Goal: Use online tool/utility: Utilize a website feature to perform a specific function

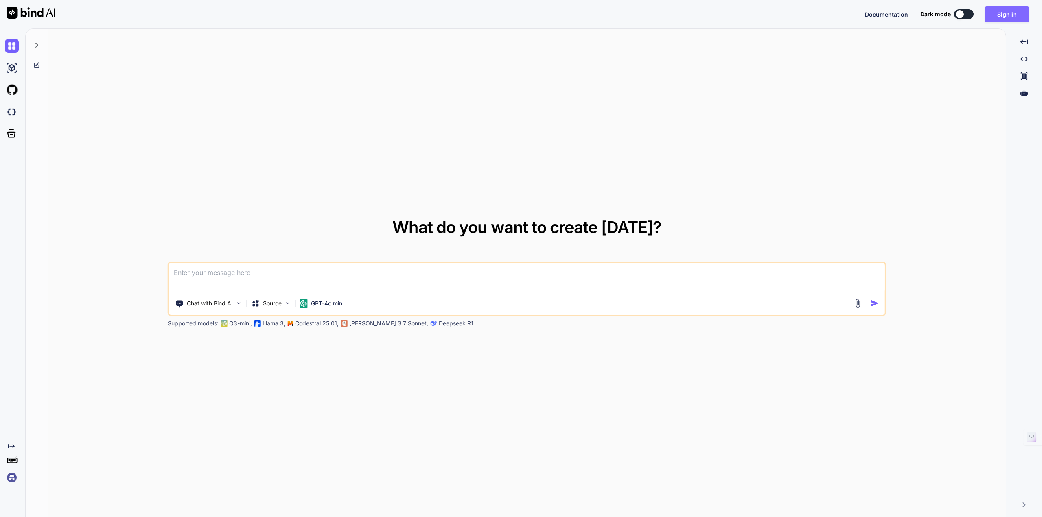
click at [1014, 18] on button "Sign in" at bounding box center [1007, 14] width 44 height 16
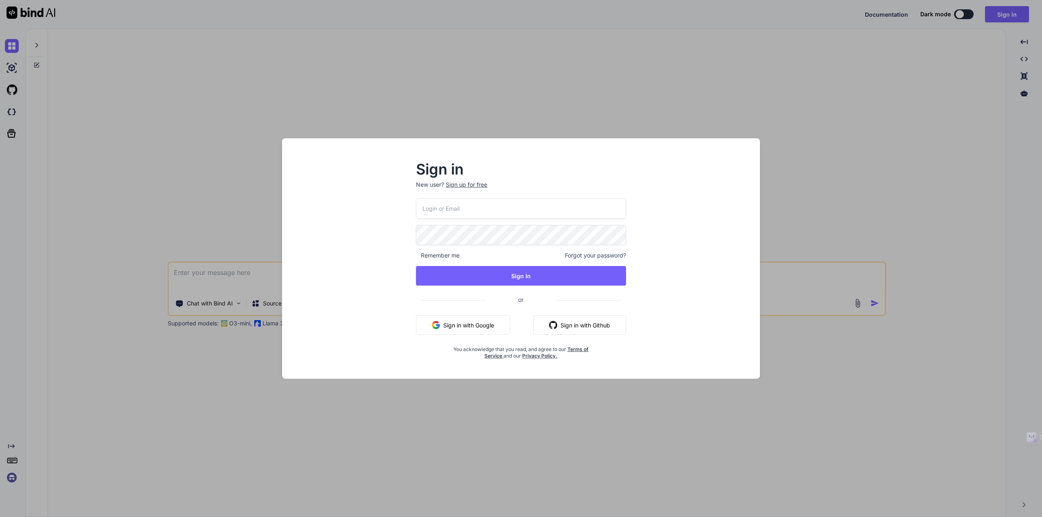
click at [807, 122] on div "Sign in New user? Sign up for free Remember me Forgot your password? Sign In or…" at bounding box center [521, 258] width 1042 height 517
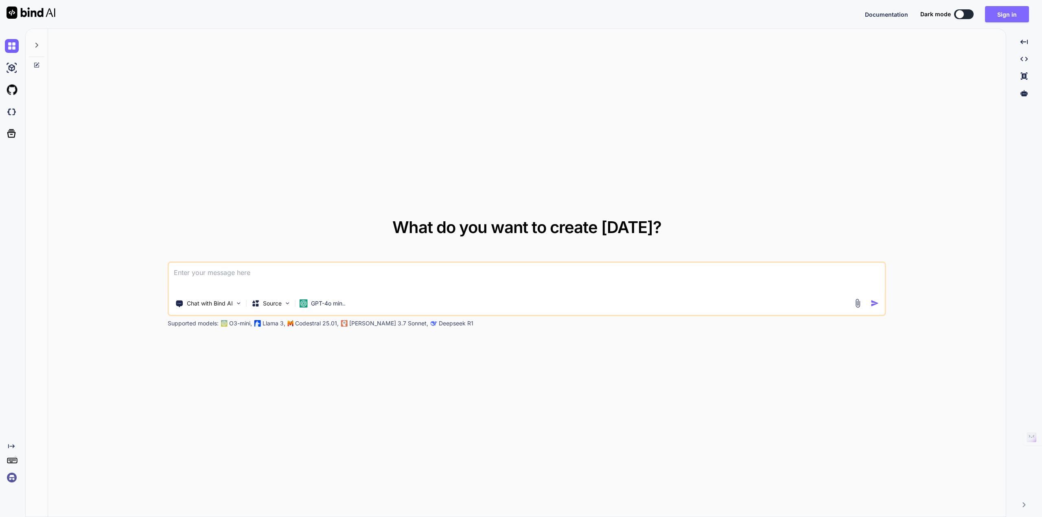
click at [1009, 15] on button "Sign in" at bounding box center [1007, 14] width 44 height 16
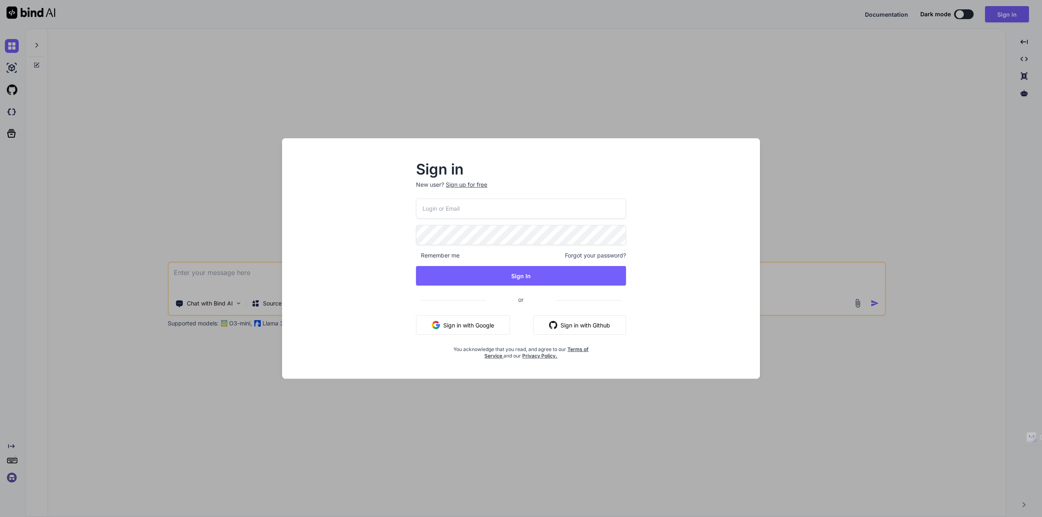
click at [458, 328] on button "Sign in with Google" at bounding box center [463, 325] width 94 height 20
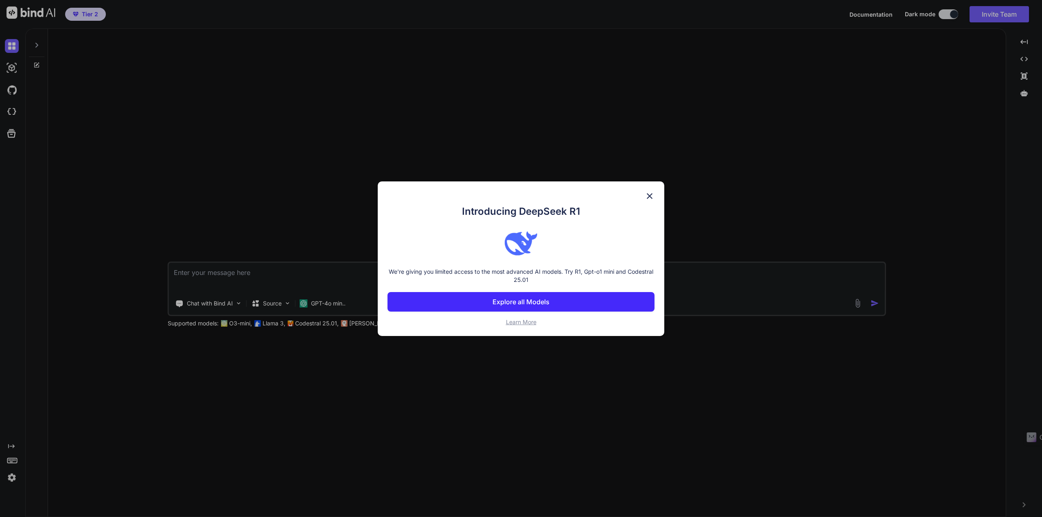
click at [649, 196] on img at bounding box center [650, 196] width 10 height 10
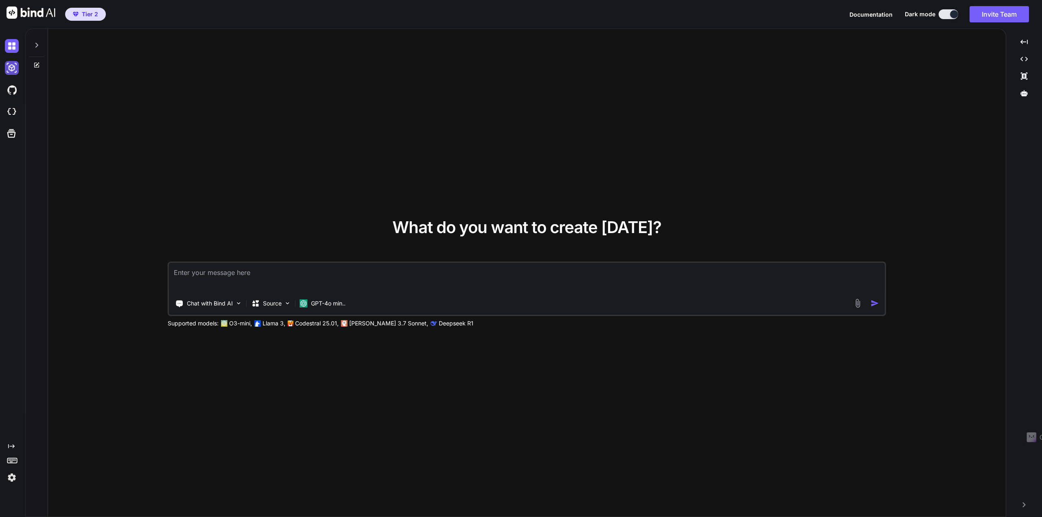
click at [14, 65] on img at bounding box center [12, 68] width 14 height 14
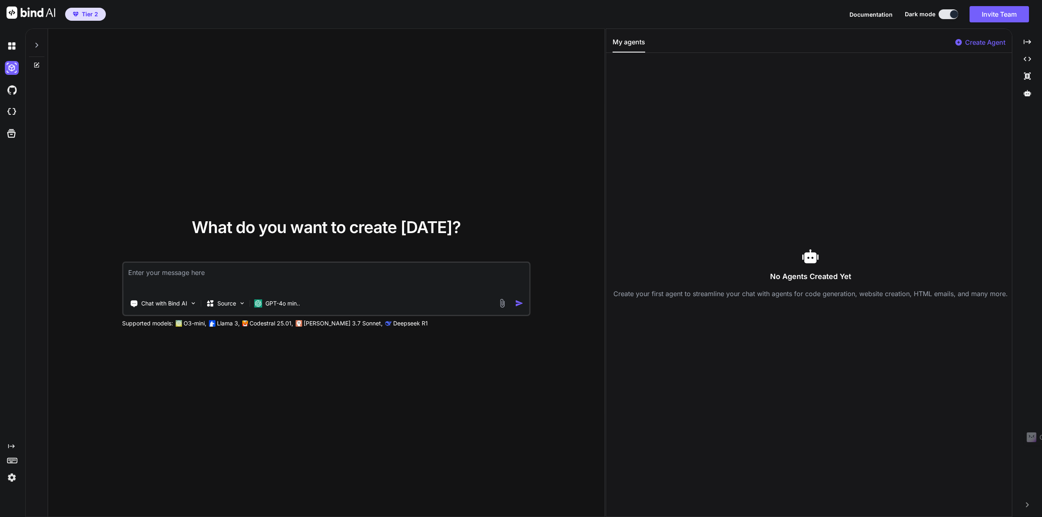
click at [87, 12] on span "Tier 2" at bounding box center [90, 14] width 16 height 8
click at [10, 46] on img at bounding box center [12, 46] width 14 height 14
click at [9, 68] on img at bounding box center [12, 68] width 14 height 14
click at [11, 98] on div at bounding box center [13, 90] width 17 height 22
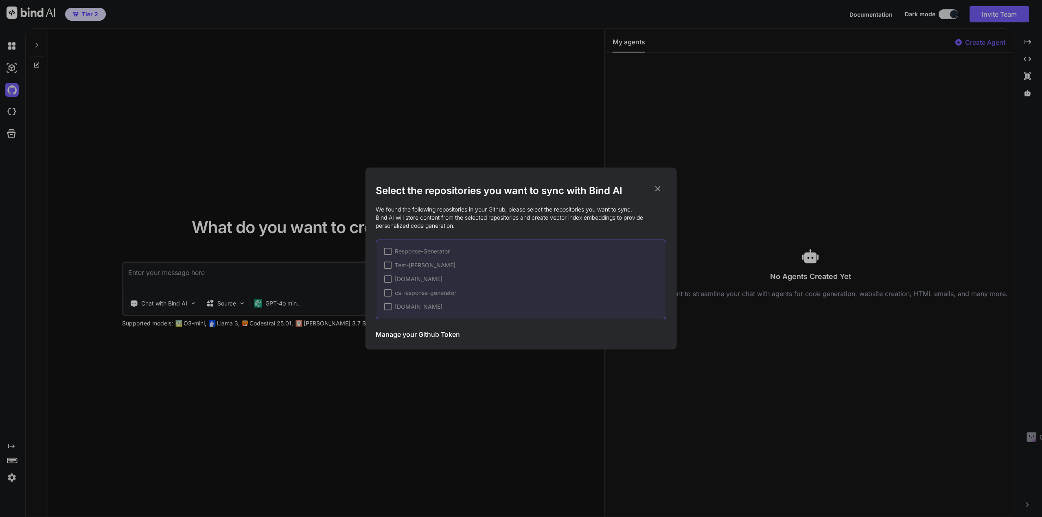
click at [657, 187] on icon at bounding box center [657, 188] width 9 height 9
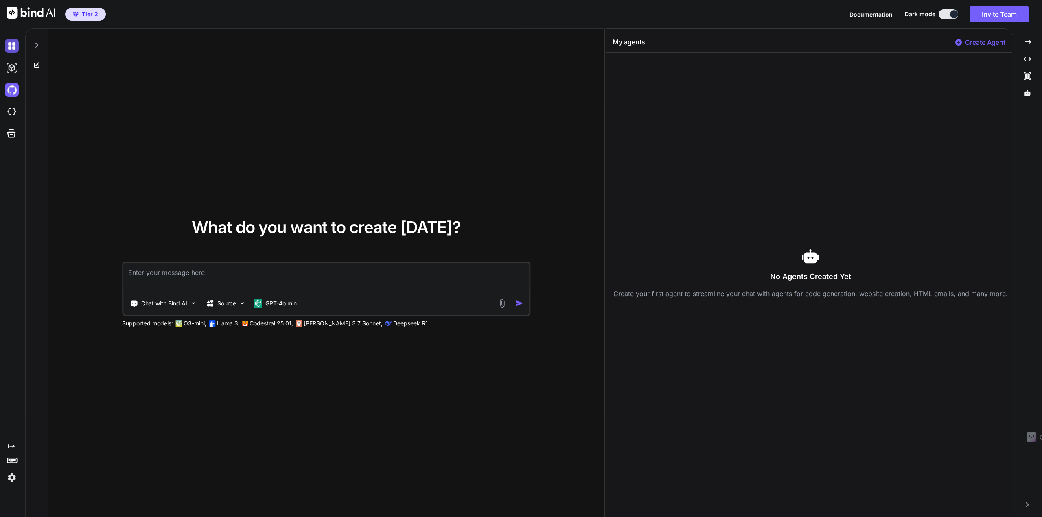
click at [10, 42] on img at bounding box center [12, 46] width 14 height 14
click at [506, 303] on img at bounding box center [501, 303] width 9 height 9
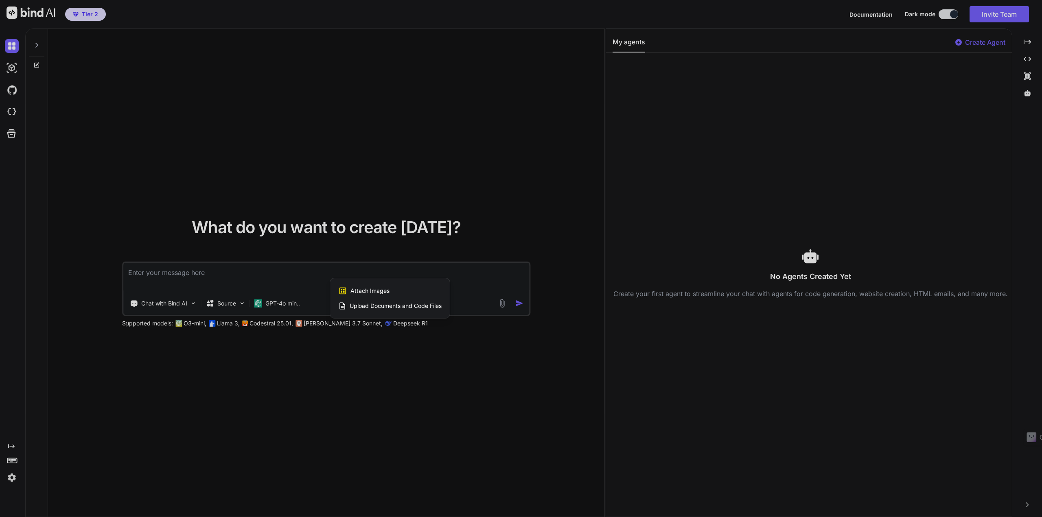
click at [419, 358] on div at bounding box center [521, 258] width 1042 height 517
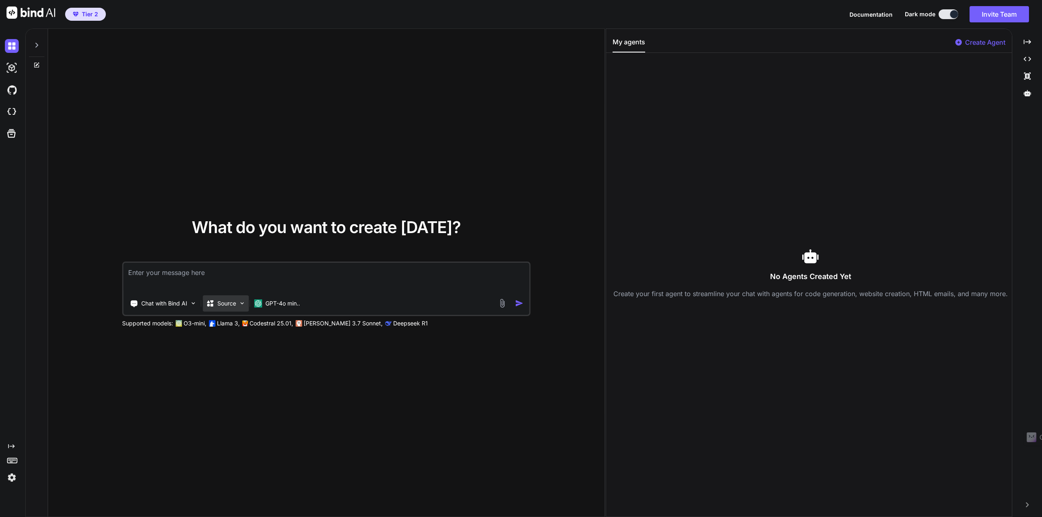
click at [233, 306] on p "Source" at bounding box center [226, 304] width 19 height 8
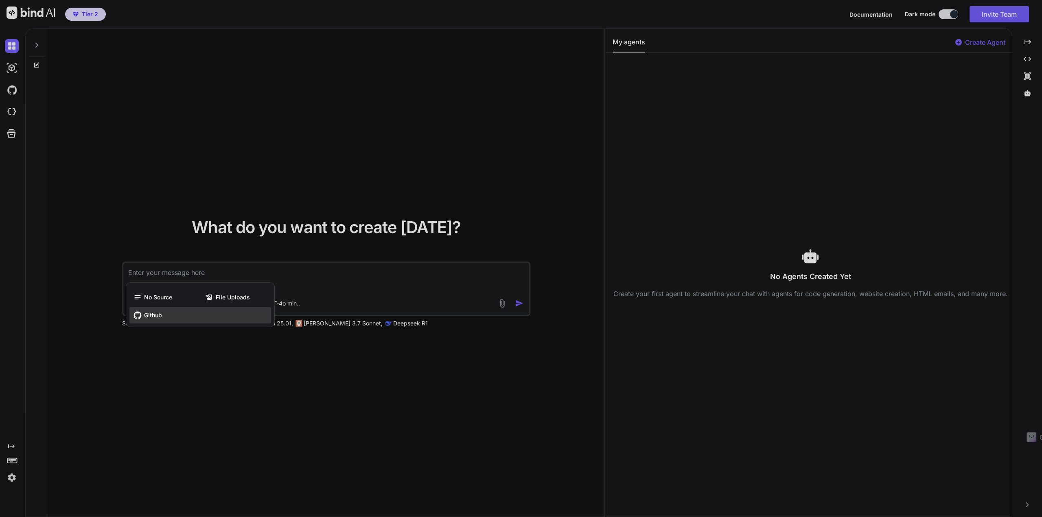
click at [154, 314] on span "Github" at bounding box center [153, 315] width 18 height 8
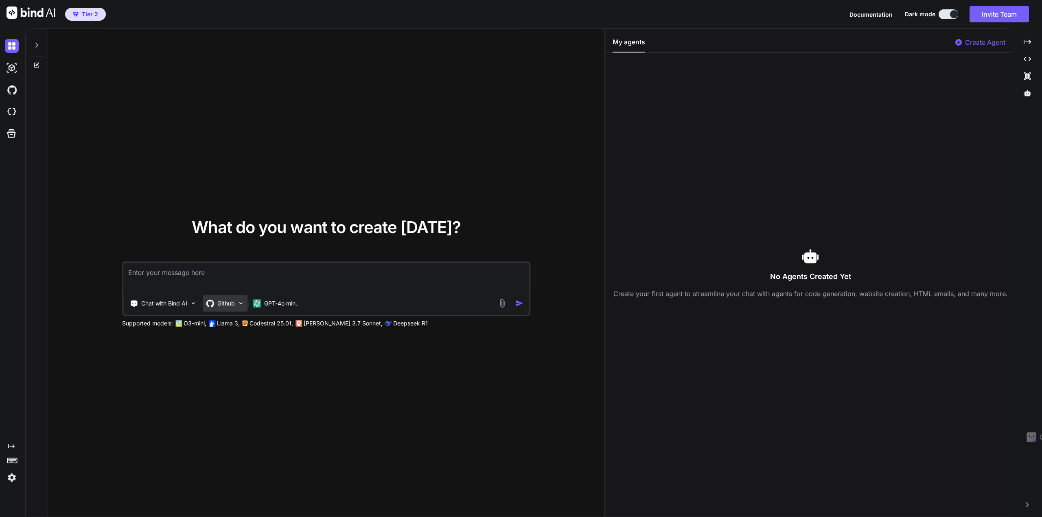
click at [242, 301] on img at bounding box center [240, 303] width 7 height 7
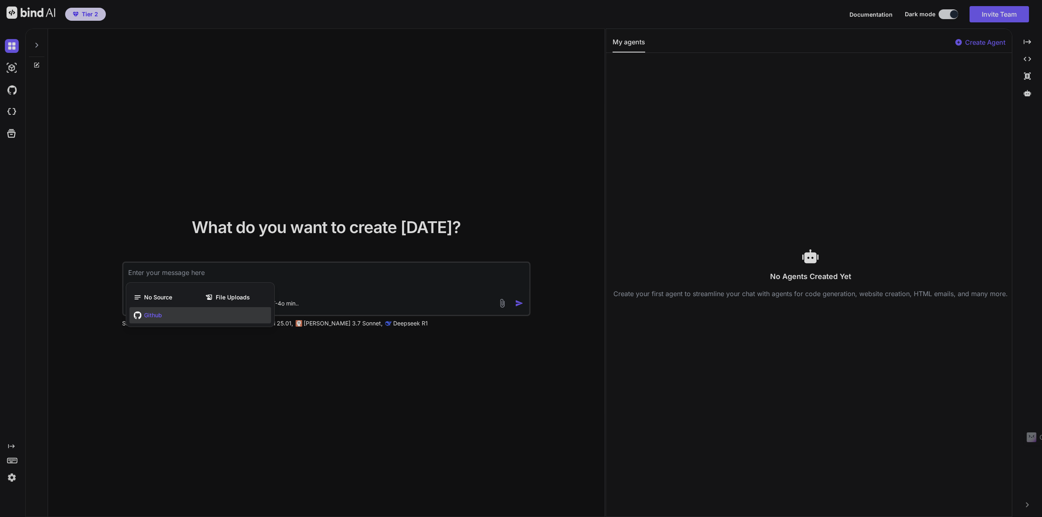
click at [149, 314] on span "Github" at bounding box center [153, 315] width 18 height 8
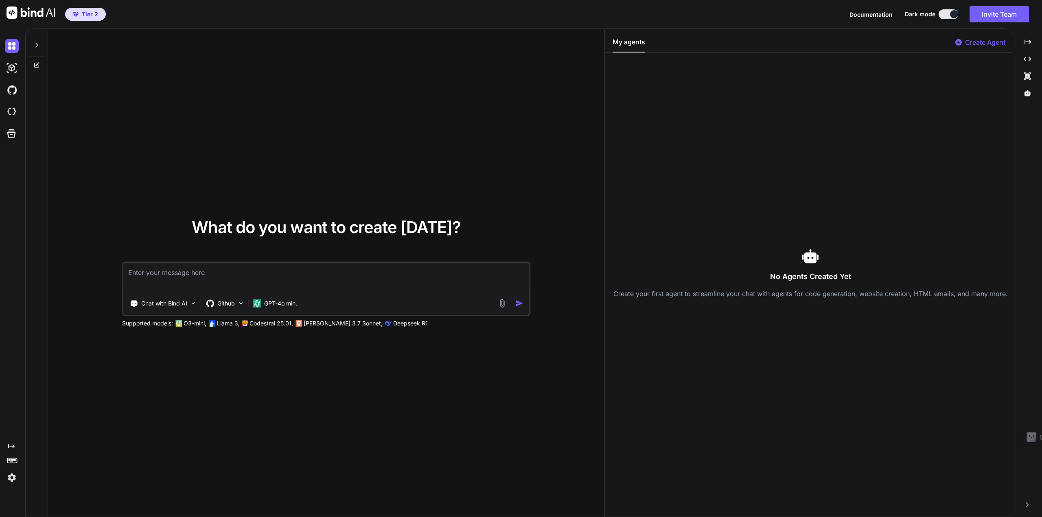
click at [500, 307] on img at bounding box center [501, 303] width 9 height 9
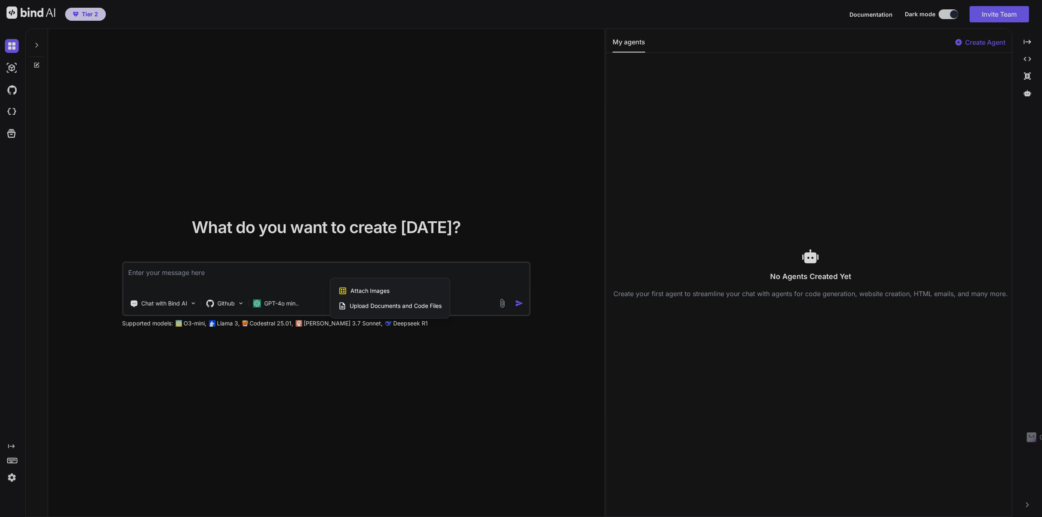
click at [391, 307] on span "Upload Documents and Code Files" at bounding box center [396, 306] width 92 height 8
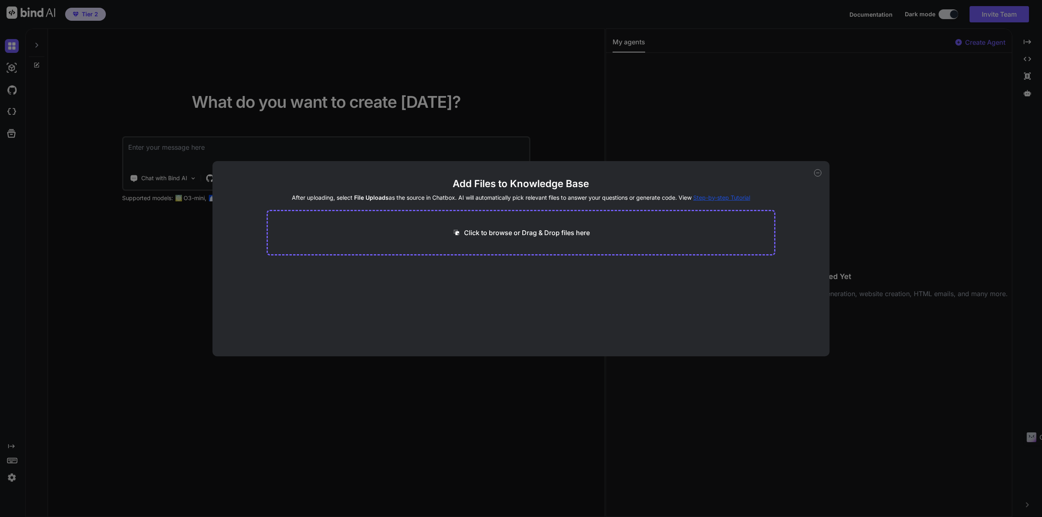
click at [818, 173] on icon at bounding box center [817, 172] width 7 height 7
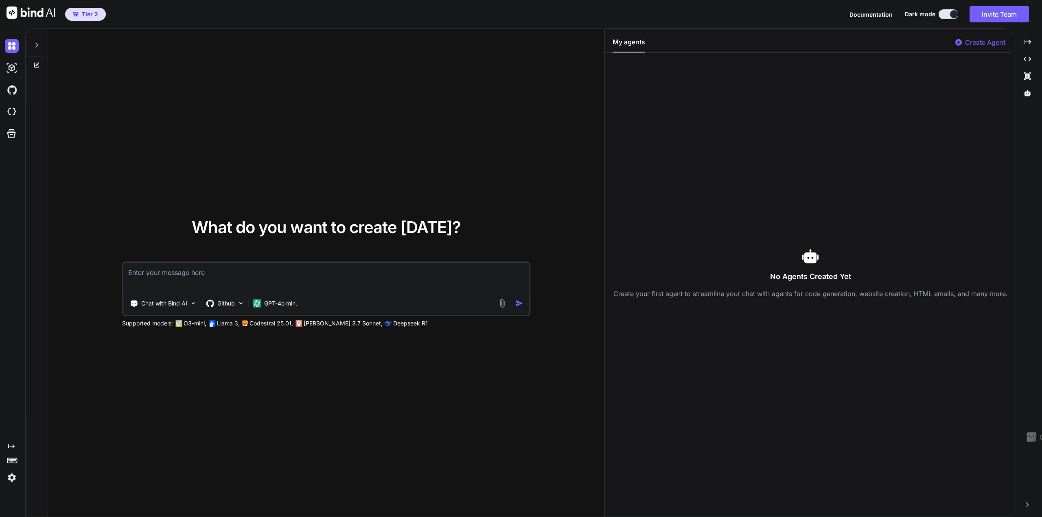
click at [34, 42] on icon at bounding box center [36, 45] width 7 height 7
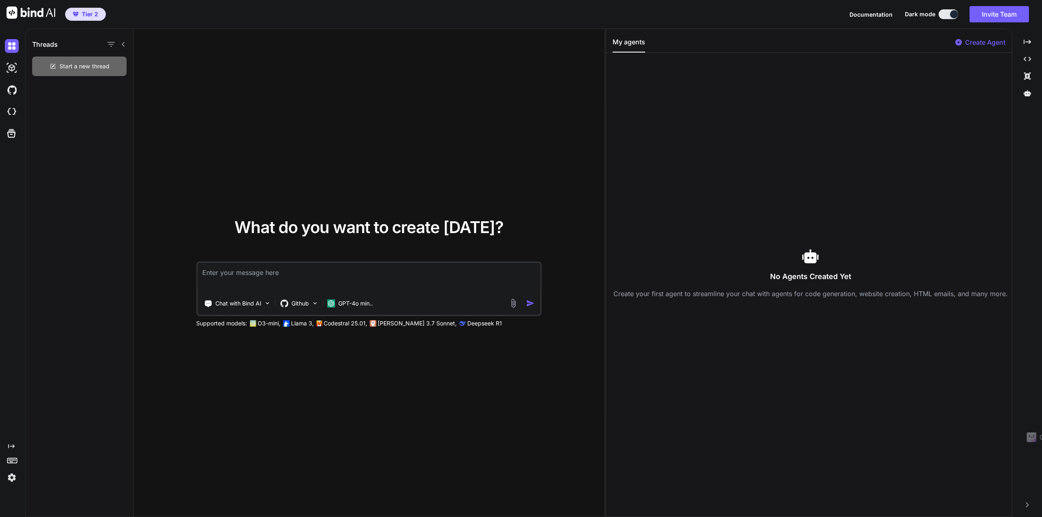
click at [69, 68] on span "Start a new thread" at bounding box center [84, 66] width 50 height 8
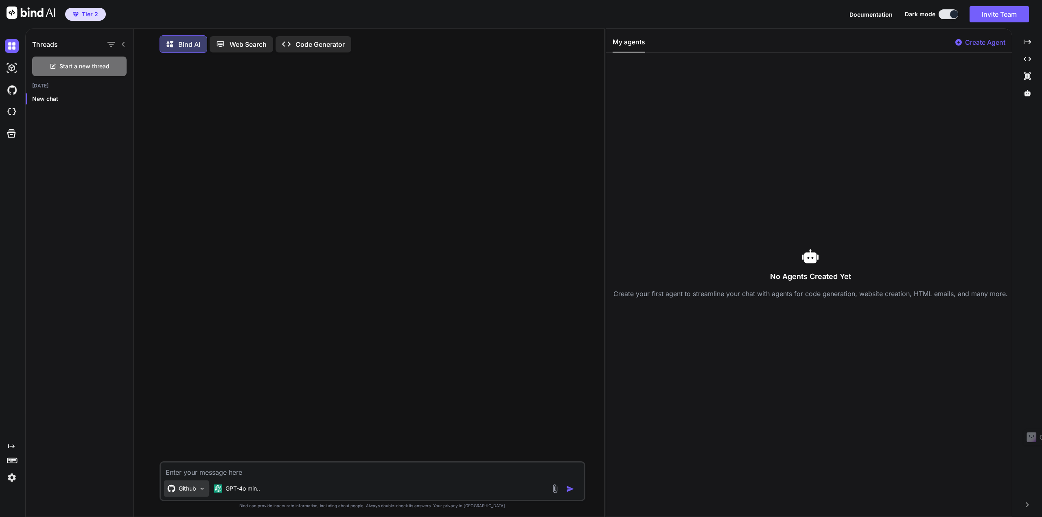
click at [199, 492] on img at bounding box center [202, 489] width 7 height 7
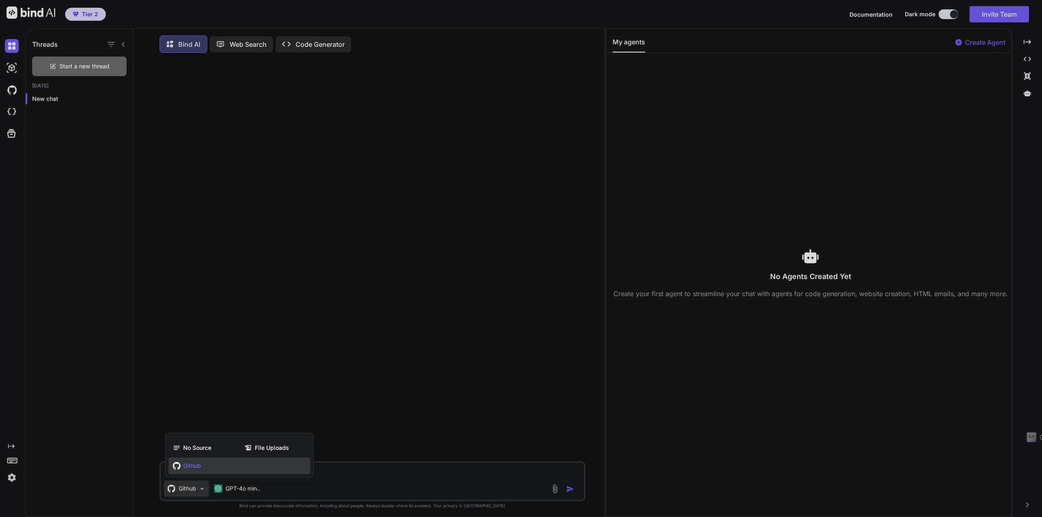
click at [193, 467] on span "Github" at bounding box center [192, 466] width 18 height 8
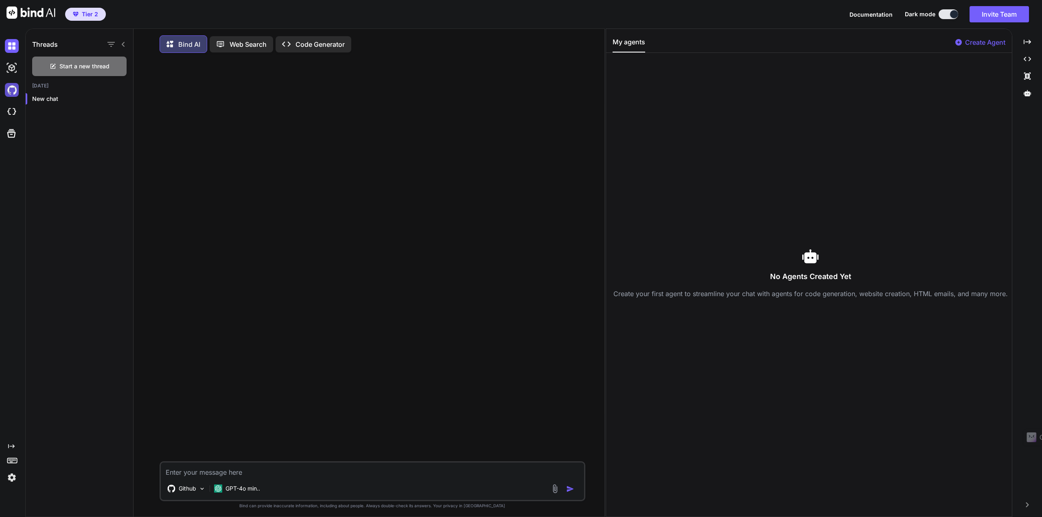
click at [15, 87] on img at bounding box center [12, 90] width 14 height 14
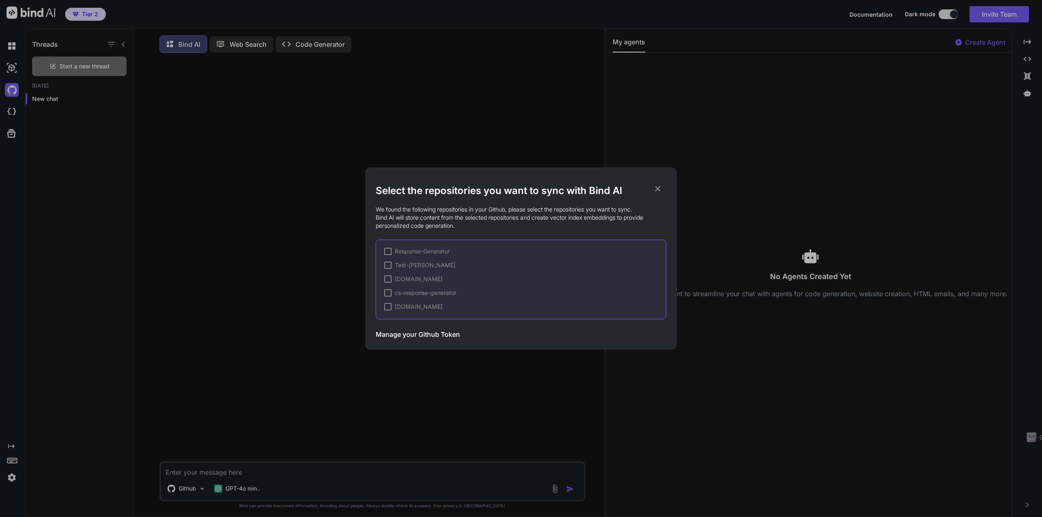
click at [387, 252] on div at bounding box center [387, 251] width 7 height 7
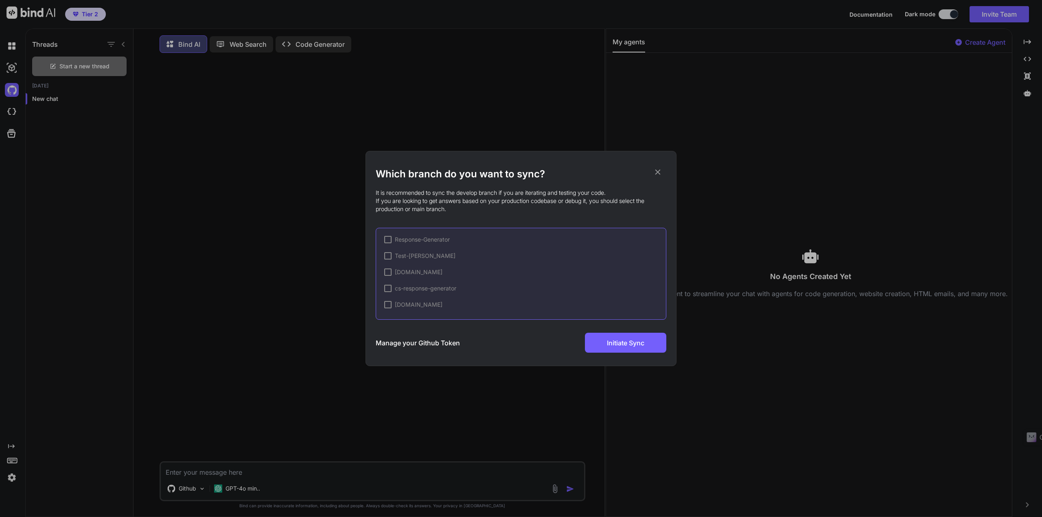
click at [391, 241] on div at bounding box center [387, 239] width 7 height 7
click at [404, 344] on h3 "Manage your Github Token" at bounding box center [418, 343] width 84 height 10
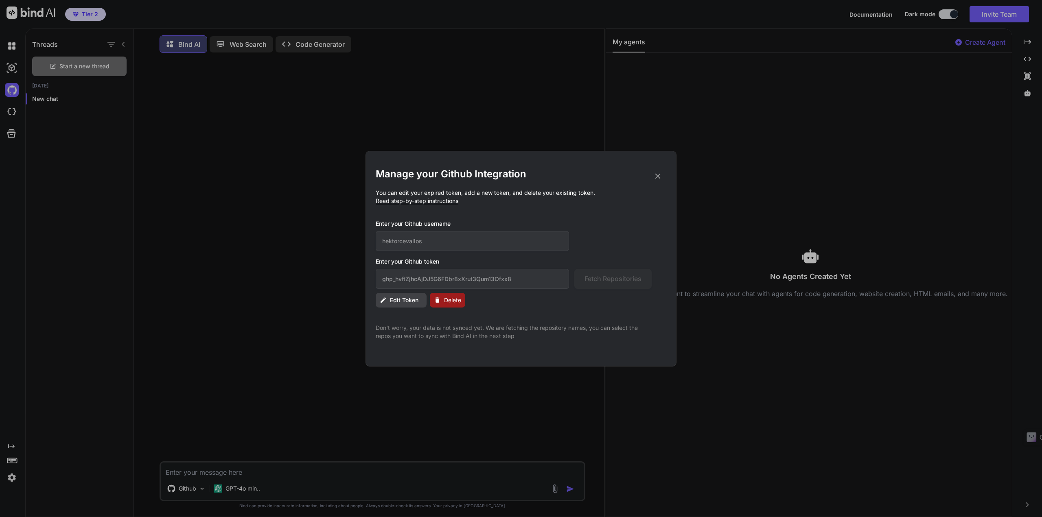
click at [408, 201] on span "Read step-by-step instructions" at bounding box center [417, 200] width 83 height 7
click at [442, 199] on span "Read step-by-step instructions" at bounding box center [417, 200] width 83 height 7
click at [424, 221] on h3 "Enter your Github username" at bounding box center [514, 224] width 276 height 8
click at [660, 177] on icon at bounding box center [657, 176] width 9 height 9
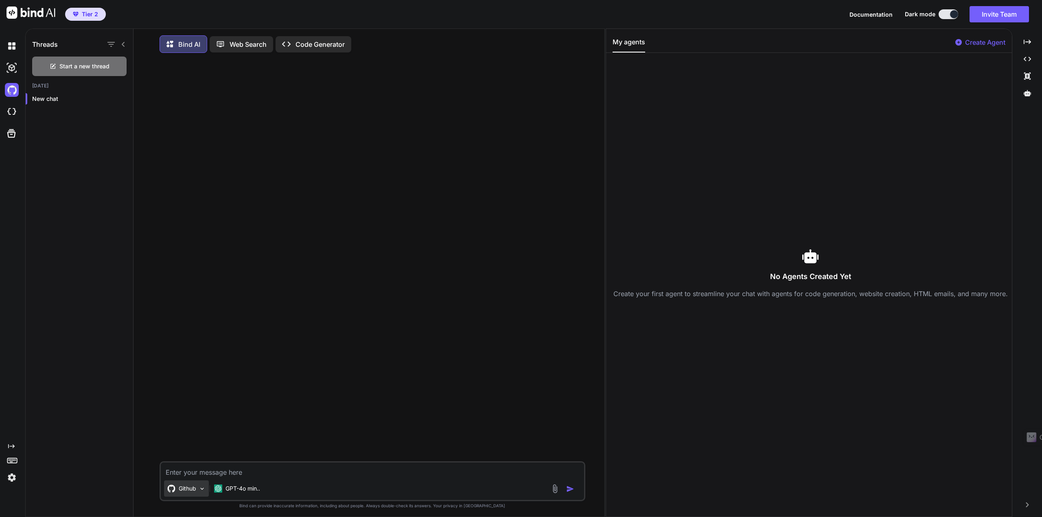
click at [201, 491] on img at bounding box center [202, 489] width 7 height 7
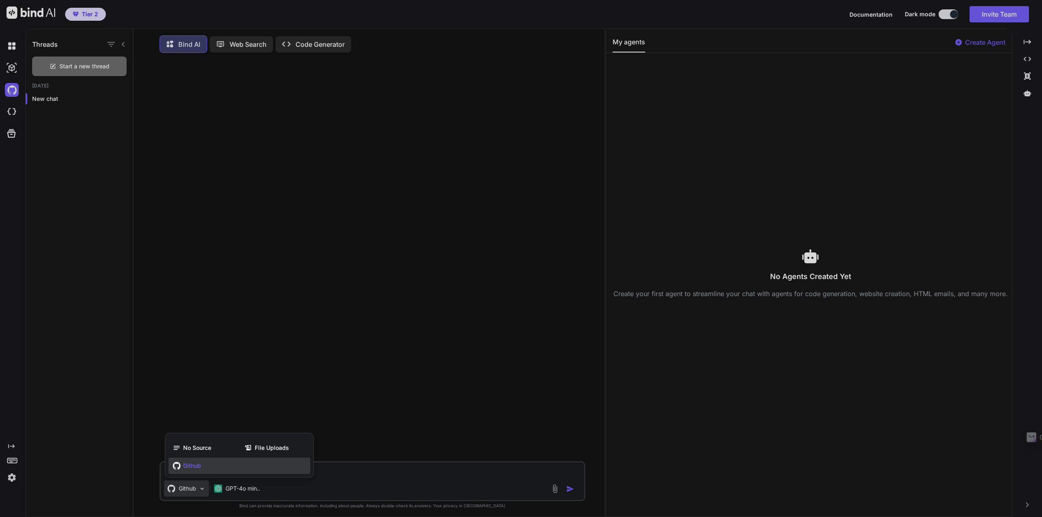
click at [201, 491] on div at bounding box center [521, 258] width 1042 height 517
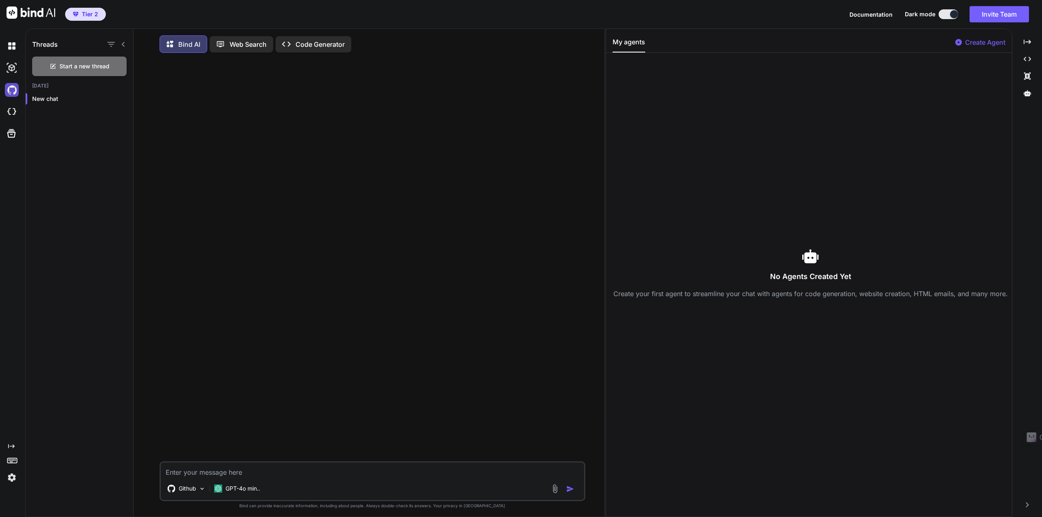
click at [16, 91] on img at bounding box center [12, 90] width 14 height 14
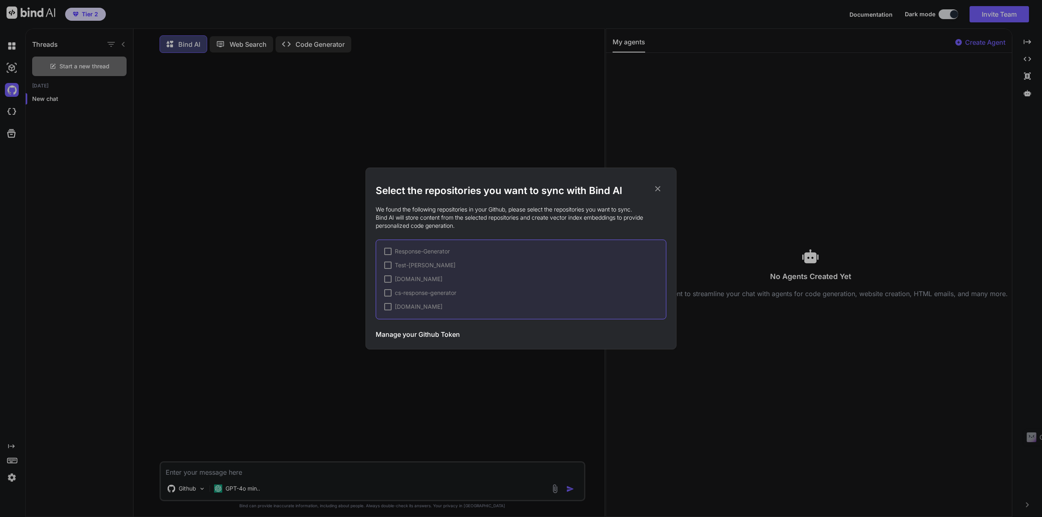
click at [405, 333] on h3 "Manage your Github Token" at bounding box center [418, 335] width 84 height 10
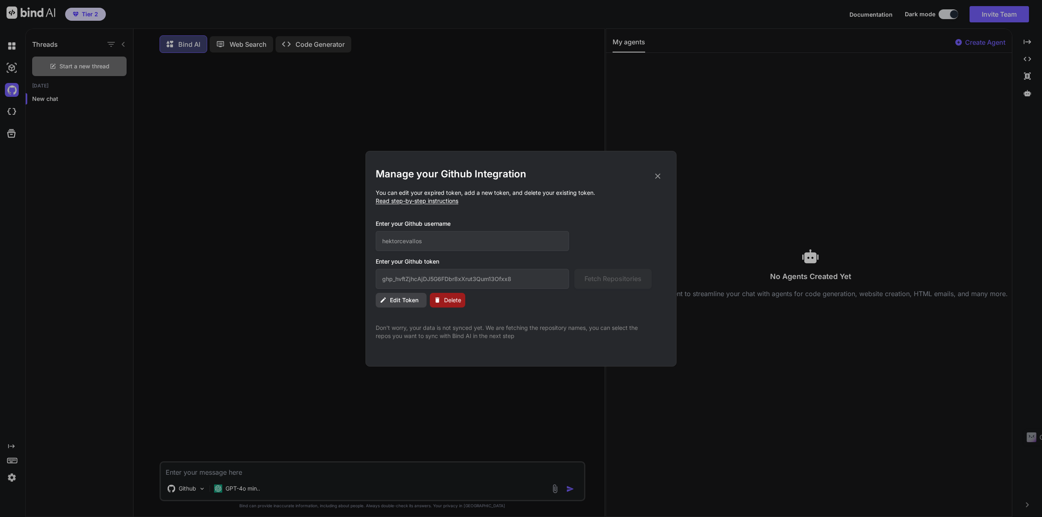
click at [427, 201] on span "Read step-by-step instructions" at bounding box center [417, 200] width 83 height 7
click at [406, 302] on span "Edit Token" at bounding box center [404, 300] width 28 height 8
click at [429, 204] on span "Read step-by-step instructions" at bounding box center [417, 200] width 83 height 7
click at [526, 278] on input "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" at bounding box center [472, 279] width 193 height 20
drag, startPoint x: 526, startPoint y: 278, endPoint x: 342, endPoint y: 271, distance: 184.1
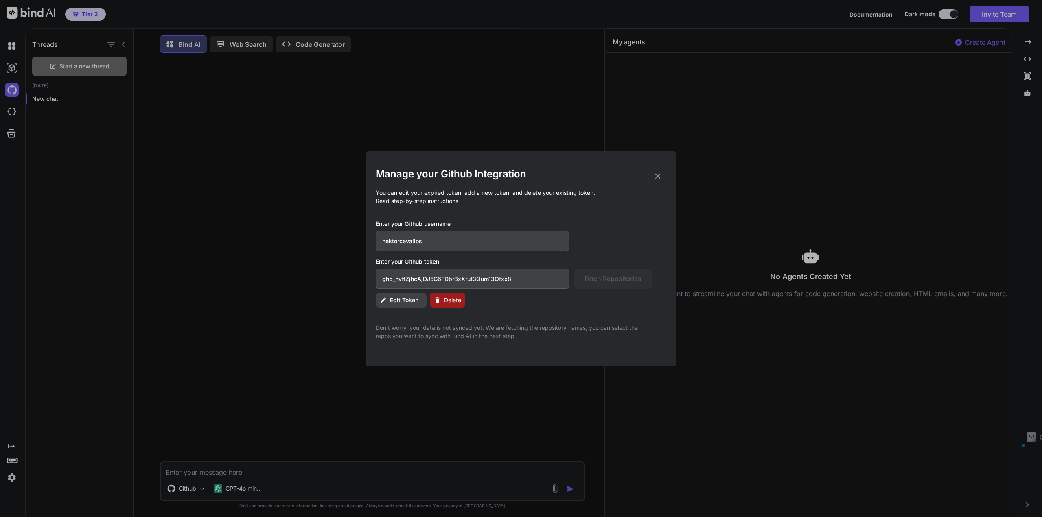
click at [342, 271] on div "Manage your Github Integration You can edit your expired token, add a new token…" at bounding box center [521, 258] width 1042 height 517
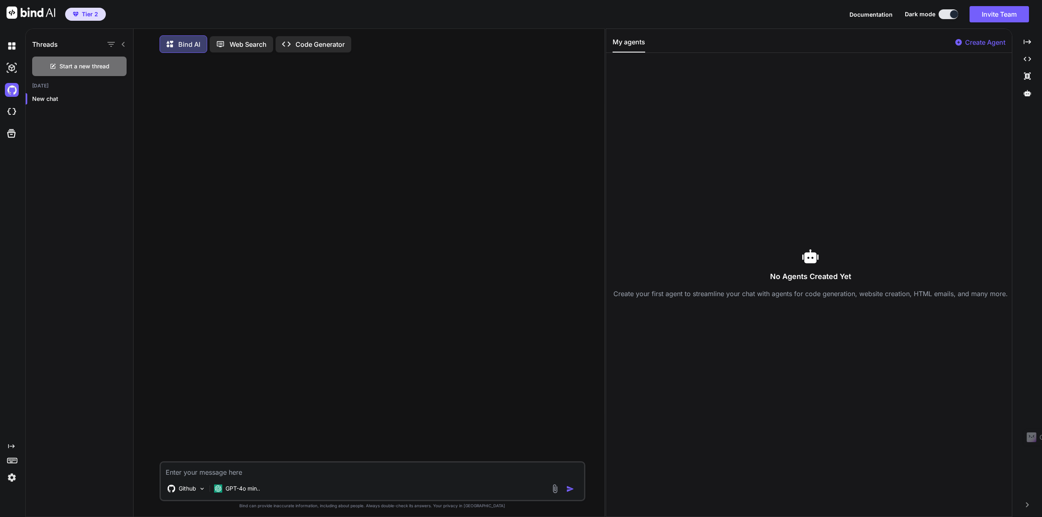
click at [523, 75] on div at bounding box center [373, 260] width 424 height 402
click at [9, 89] on img at bounding box center [12, 90] width 14 height 14
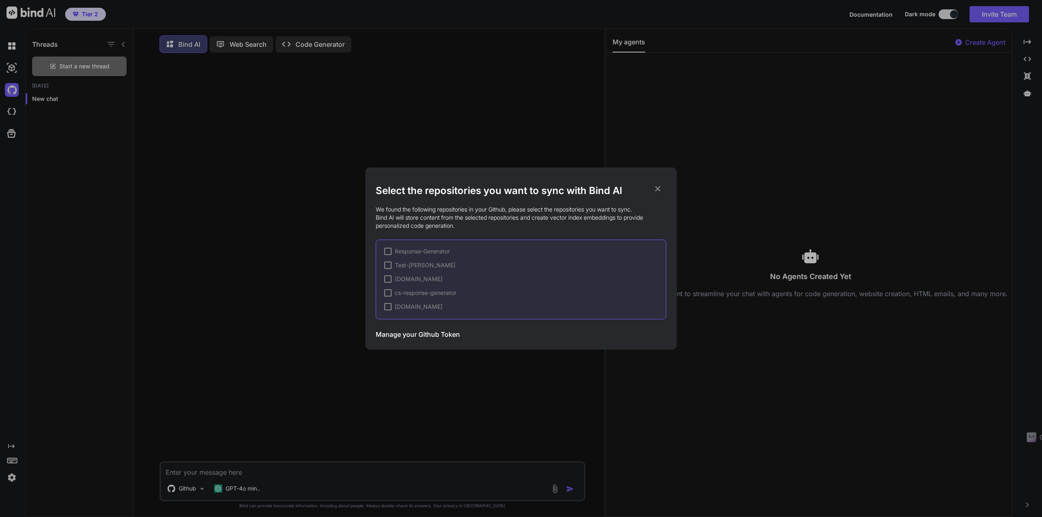
click at [427, 331] on h3 "Manage your Github Token" at bounding box center [418, 335] width 84 height 10
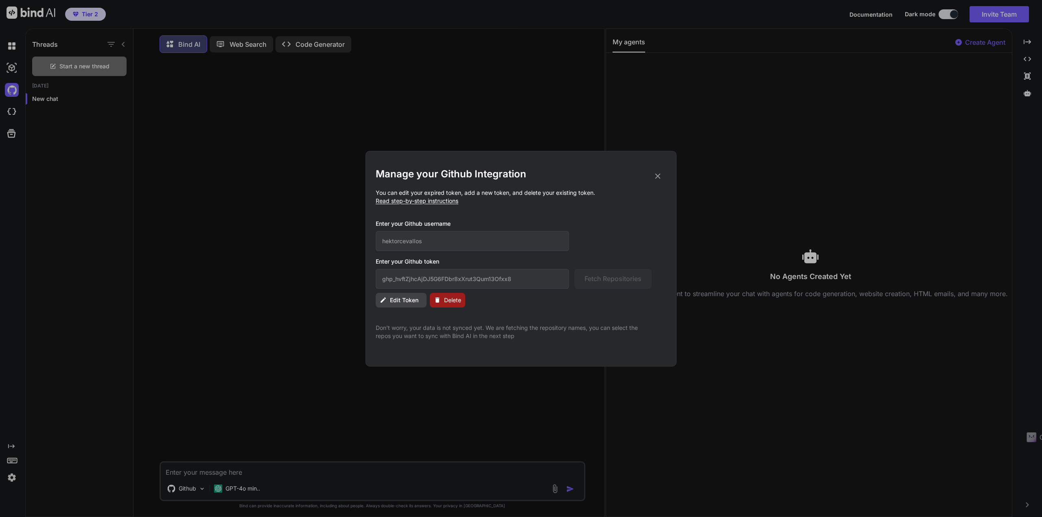
click at [395, 304] on button "Edit Token" at bounding box center [401, 300] width 51 height 15
drag, startPoint x: 523, startPoint y: 277, endPoint x: 381, endPoint y: 280, distance: 141.7
click at [381, 280] on input "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" at bounding box center [472, 279] width 193 height 20
paste input "70TGrdIFUzCr38kJ5gfyBj8fys44E61Q4JGE"
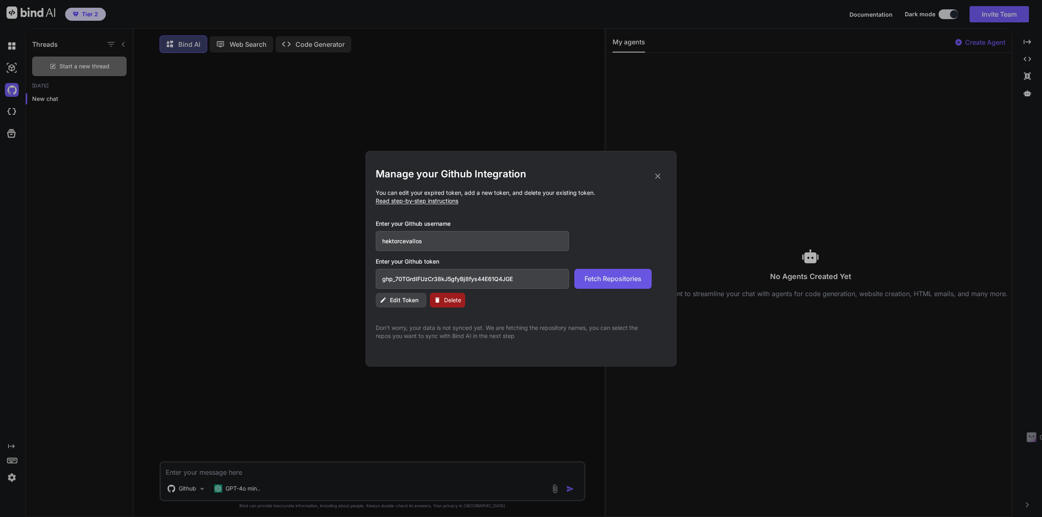
type input "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"
click at [605, 279] on span "Fetch Repositories" at bounding box center [613, 279] width 57 height 10
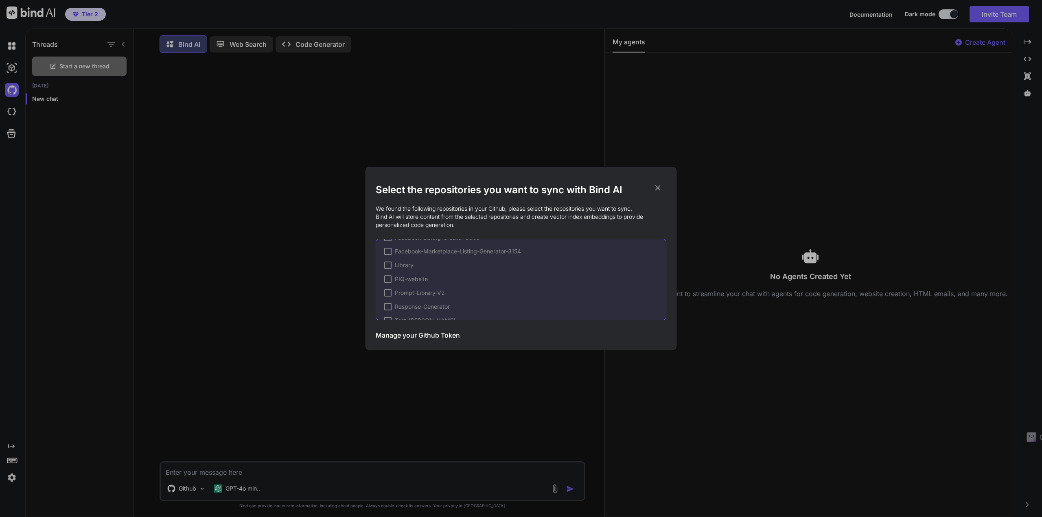
scroll to position [42, 0]
click at [389, 265] on div at bounding box center [387, 264] width 7 height 7
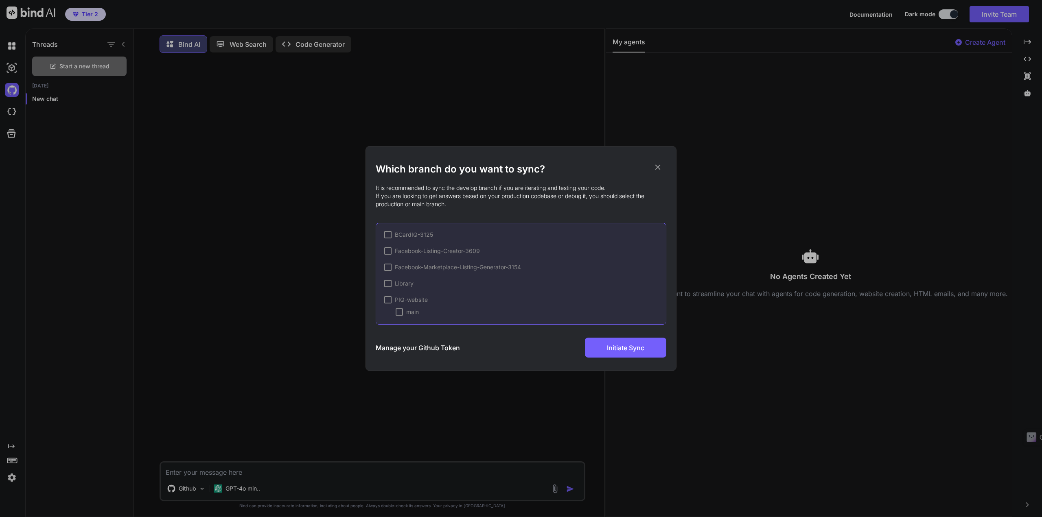
click at [401, 313] on div at bounding box center [399, 312] width 7 height 7
click at [621, 349] on span "Initiate Sync" at bounding box center [625, 348] width 37 height 10
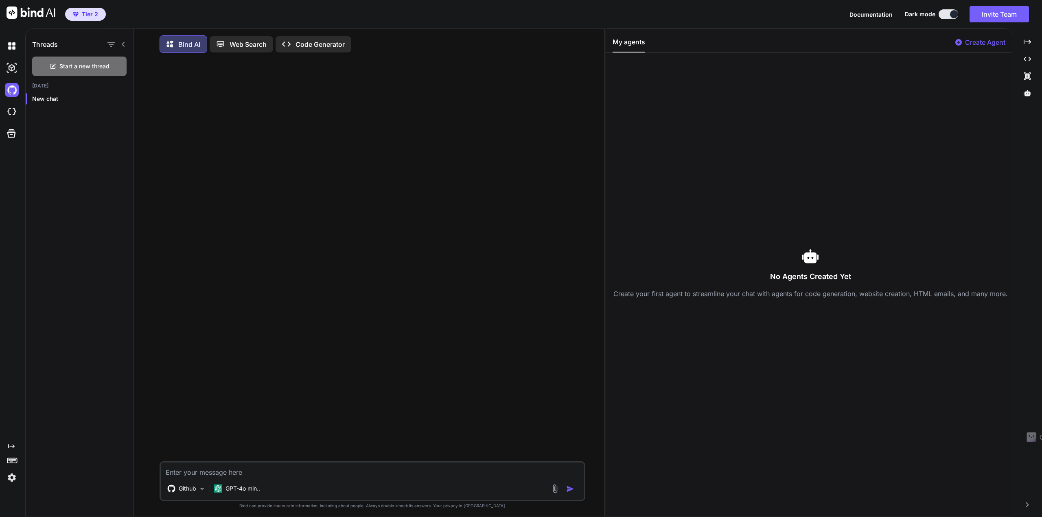
click at [246, 473] on textarea at bounding box center [372, 470] width 423 height 15
click at [11, 114] on img at bounding box center [12, 112] width 14 height 14
click at [13, 134] on icon at bounding box center [11, 133] width 11 height 11
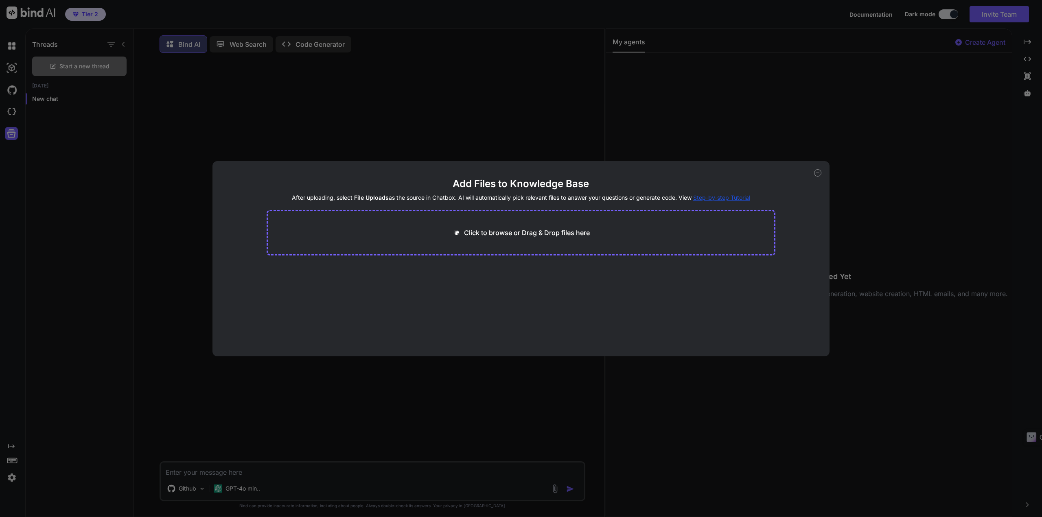
click at [816, 173] on icon at bounding box center [817, 172] width 7 height 7
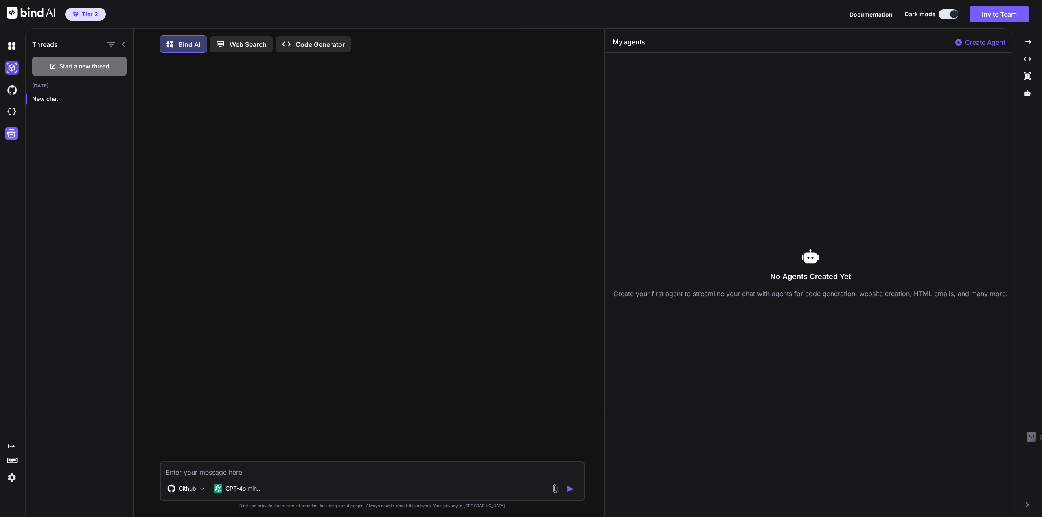
click at [9, 67] on img at bounding box center [12, 68] width 14 height 14
click at [7, 90] on img at bounding box center [12, 90] width 14 height 14
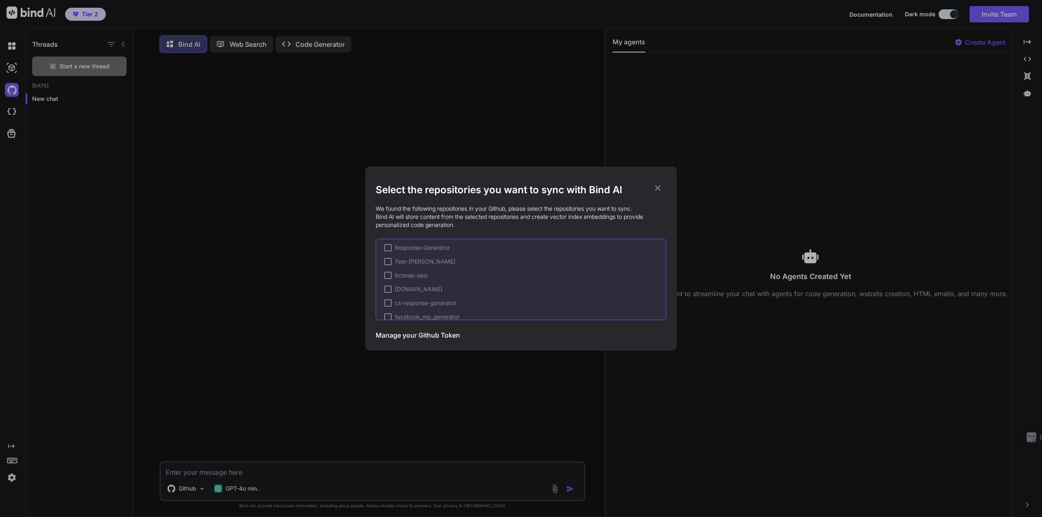
scroll to position [123, 0]
click at [657, 187] on icon at bounding box center [657, 188] width 9 height 9
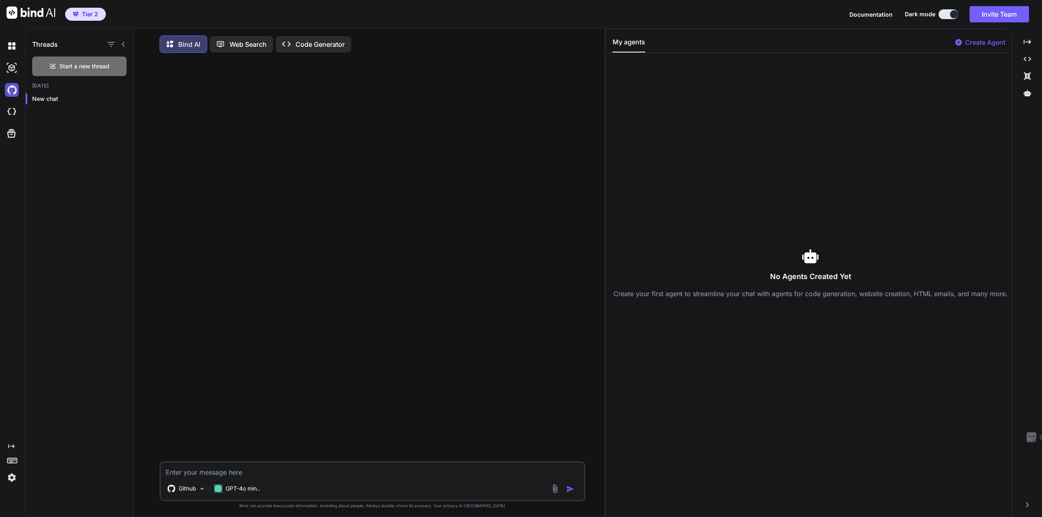
click at [8, 86] on img at bounding box center [12, 90] width 14 height 14
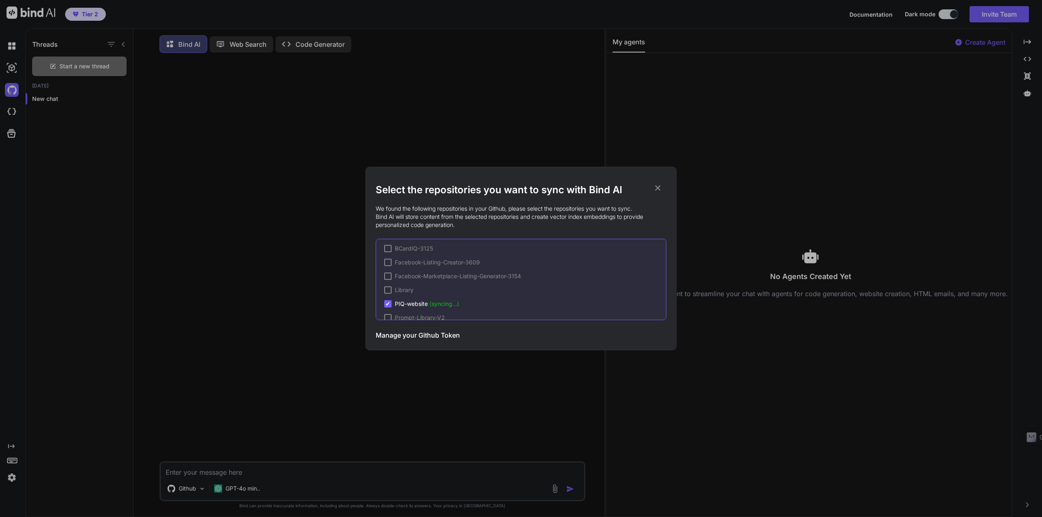
scroll to position [0, 0]
click at [656, 185] on icon at bounding box center [657, 188] width 9 height 9
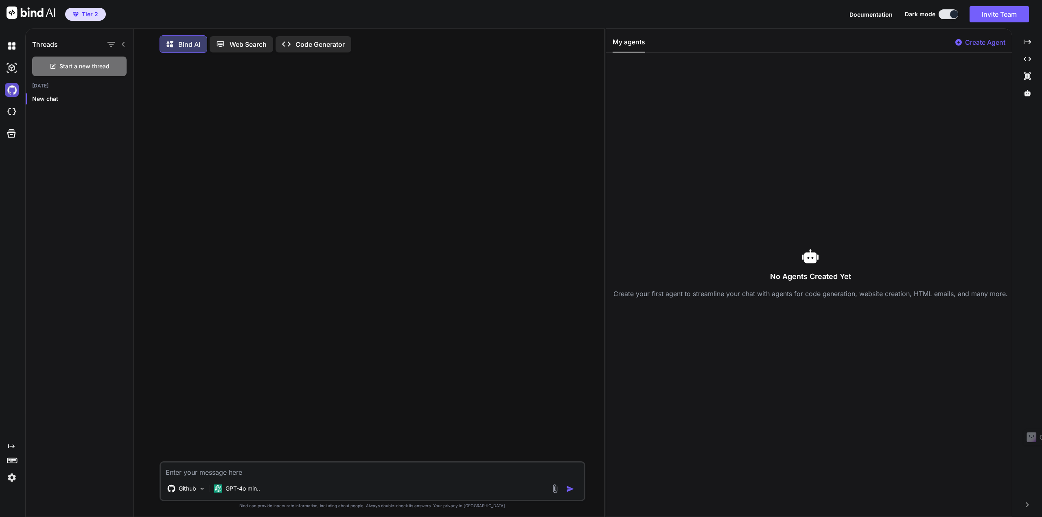
click at [17, 91] on img at bounding box center [12, 90] width 14 height 14
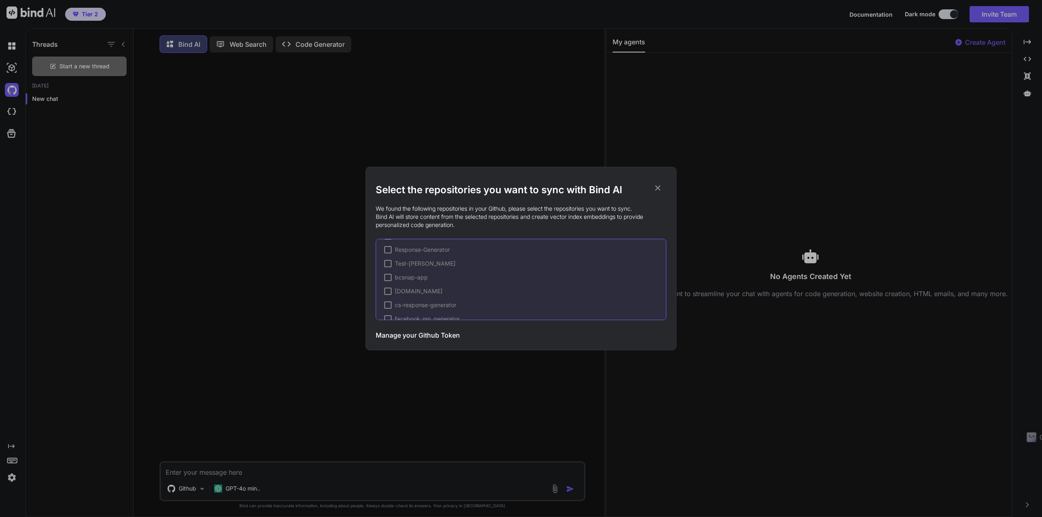
scroll to position [42, 0]
click at [454, 267] on span "(syncing...)" at bounding box center [444, 264] width 30 height 7
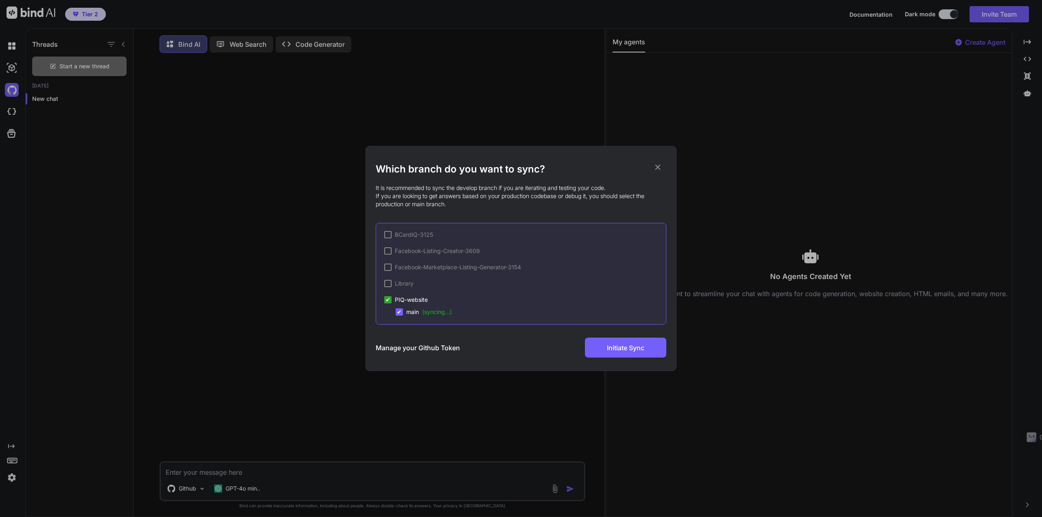
scroll to position [41, 0]
click at [657, 166] on icon at bounding box center [657, 167] width 5 height 5
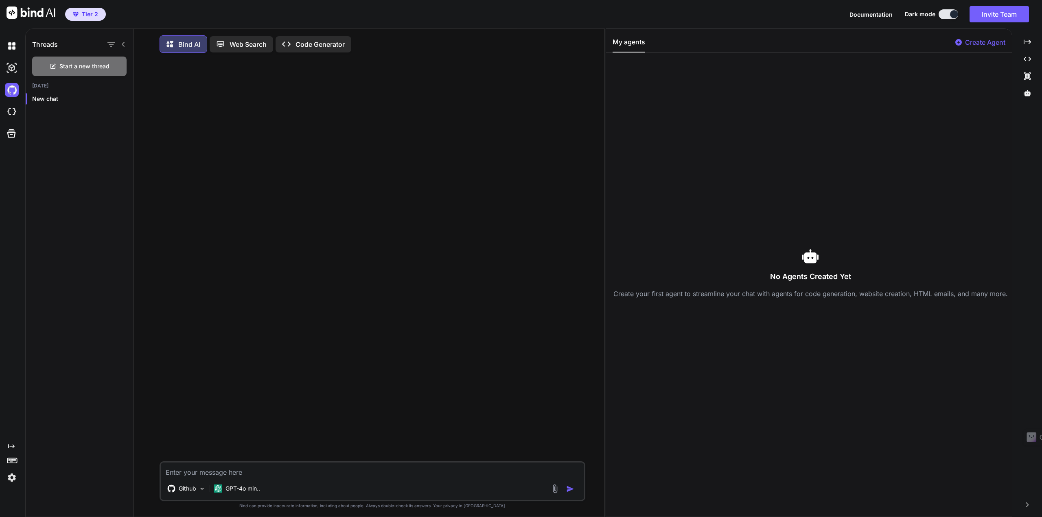
click at [303, 45] on p "Code Generator" at bounding box center [320, 44] width 49 height 10
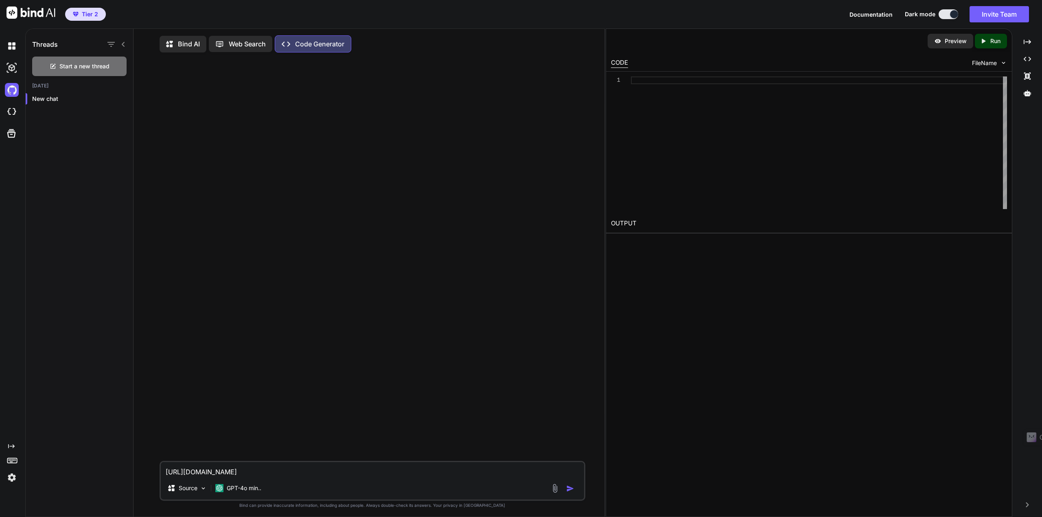
click at [188, 44] on p "Bind AI" at bounding box center [189, 44] width 22 height 10
drag, startPoint x: 530, startPoint y: 477, endPoint x: 112, endPoint y: 471, distance: 417.2
click at [112, 471] on div "Threads Start a new thread Today New chat Bind AI Web Search Created with Pixso…" at bounding box center [315, 274] width 579 height 490
click at [25, 13] on img at bounding box center [31, 13] width 49 height 12
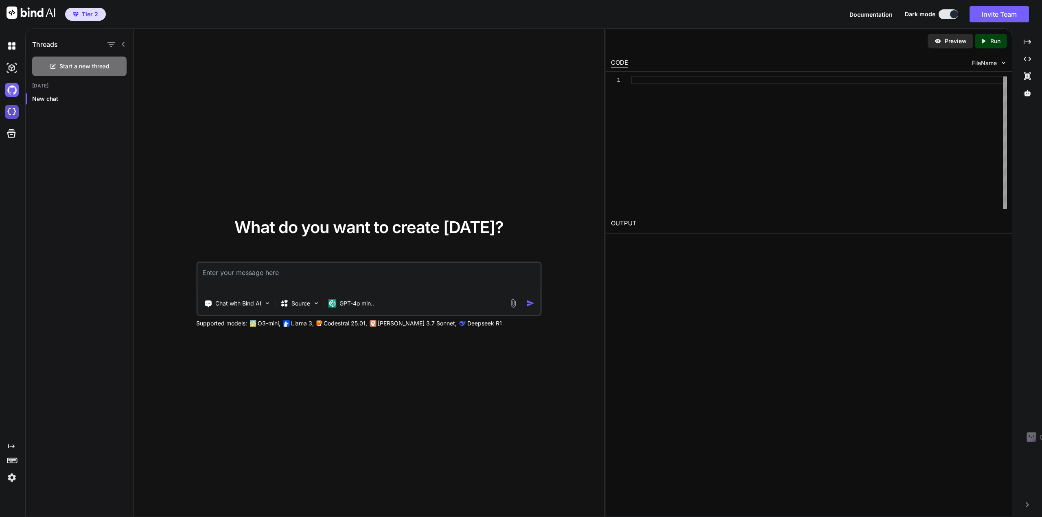
click at [9, 107] on img at bounding box center [12, 112] width 14 height 14
click at [9, 109] on img at bounding box center [12, 112] width 14 height 14
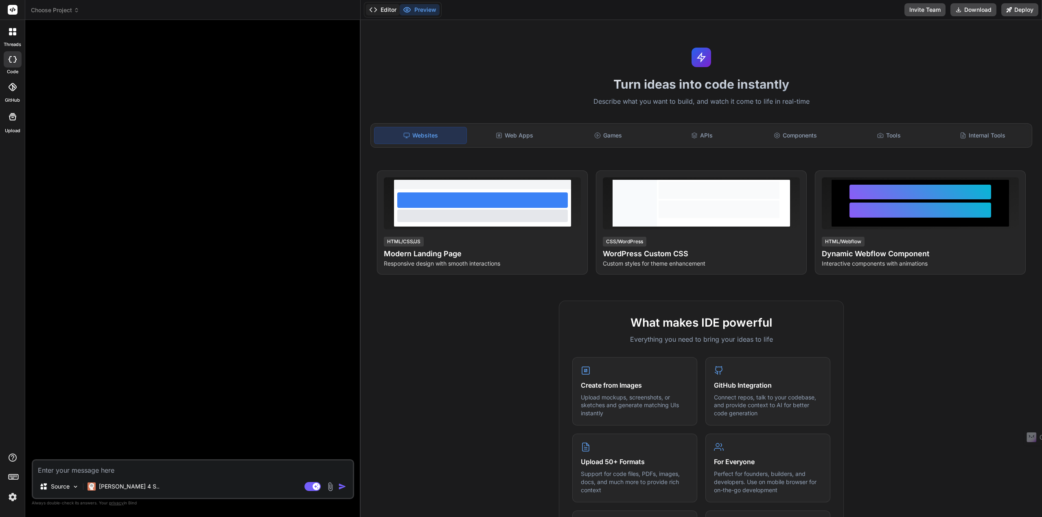
click at [389, 11] on button "Editor" at bounding box center [383, 9] width 34 height 11
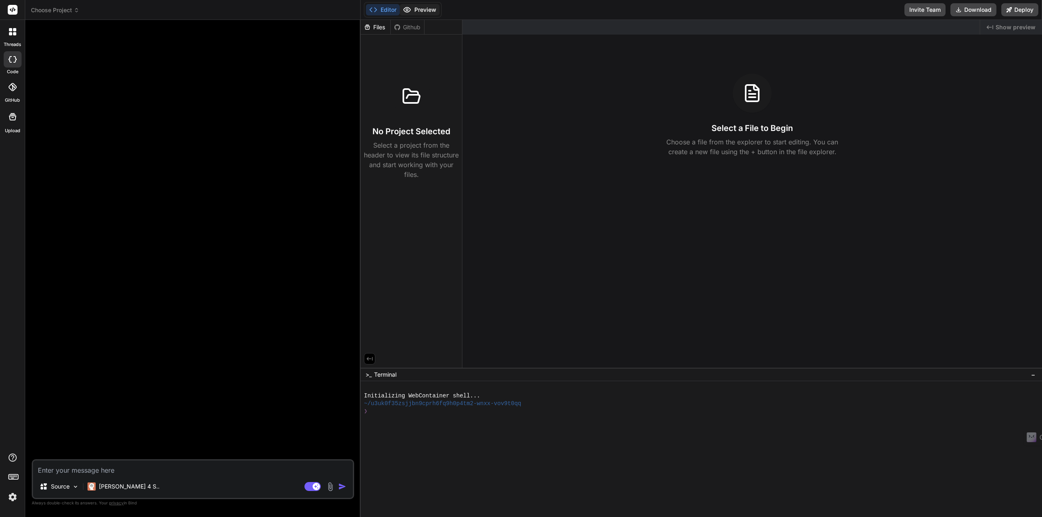
click at [431, 11] on button "Preview" at bounding box center [420, 9] width 40 height 11
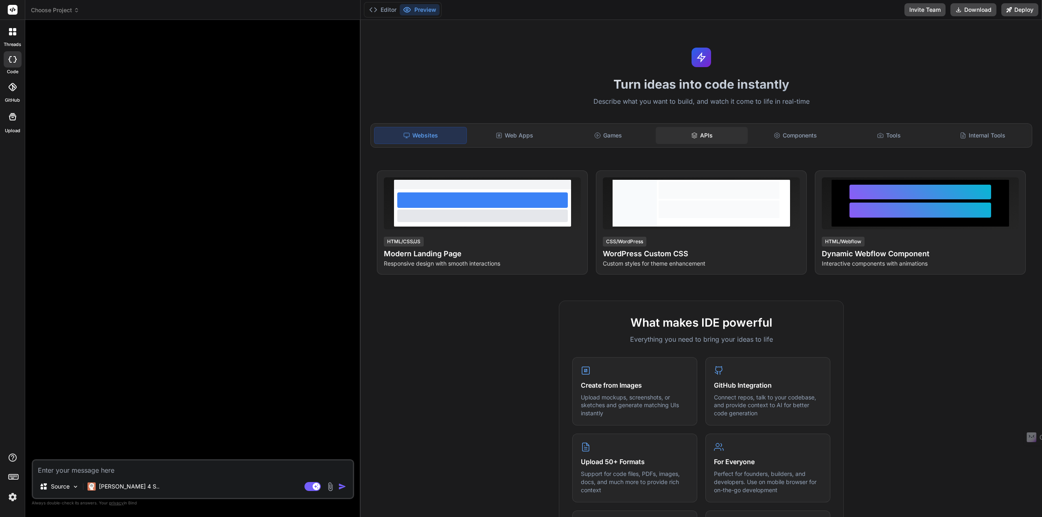
click at [693, 138] on icon at bounding box center [694, 135] width 7 height 7
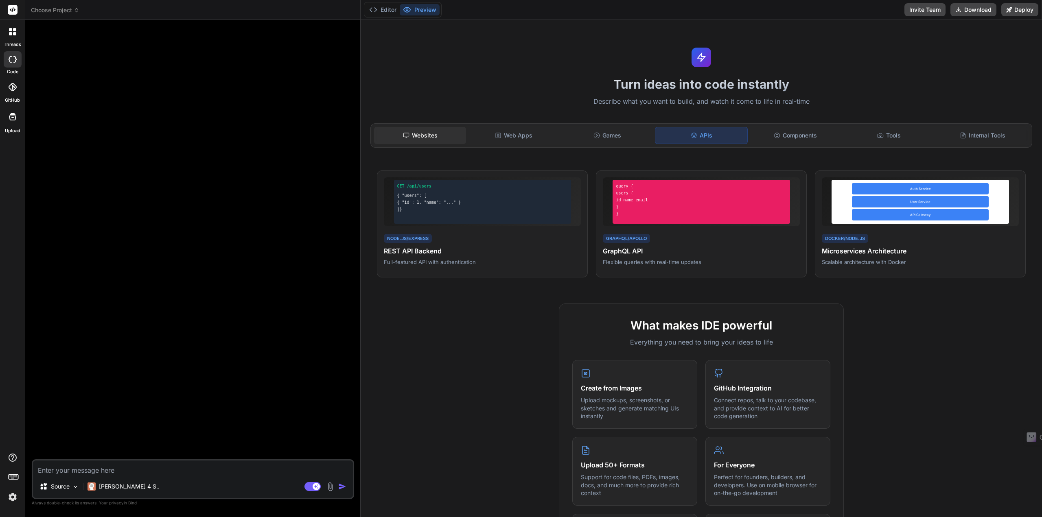
click at [427, 139] on div "Websites" at bounding box center [420, 135] width 92 height 17
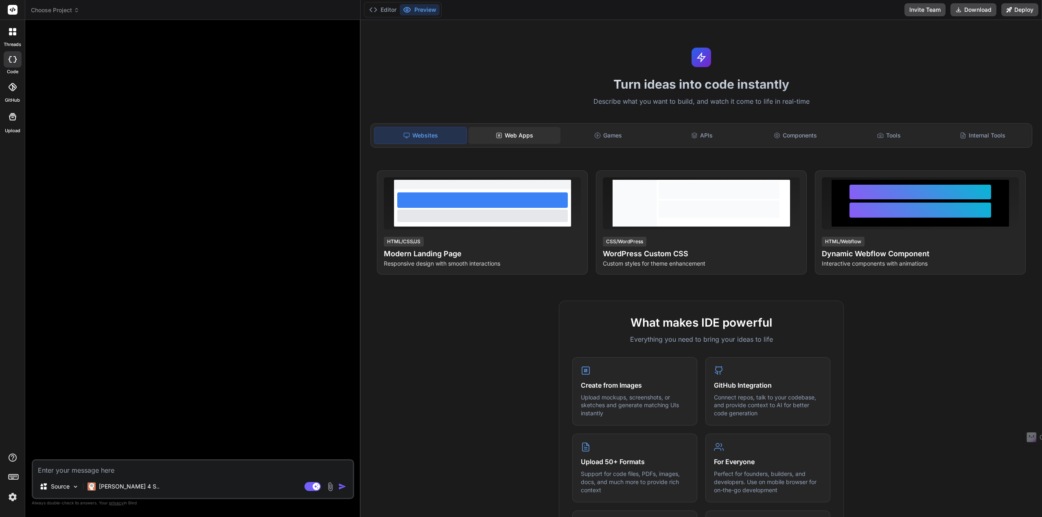
click at [515, 135] on div "Web Apps" at bounding box center [515, 135] width 92 height 17
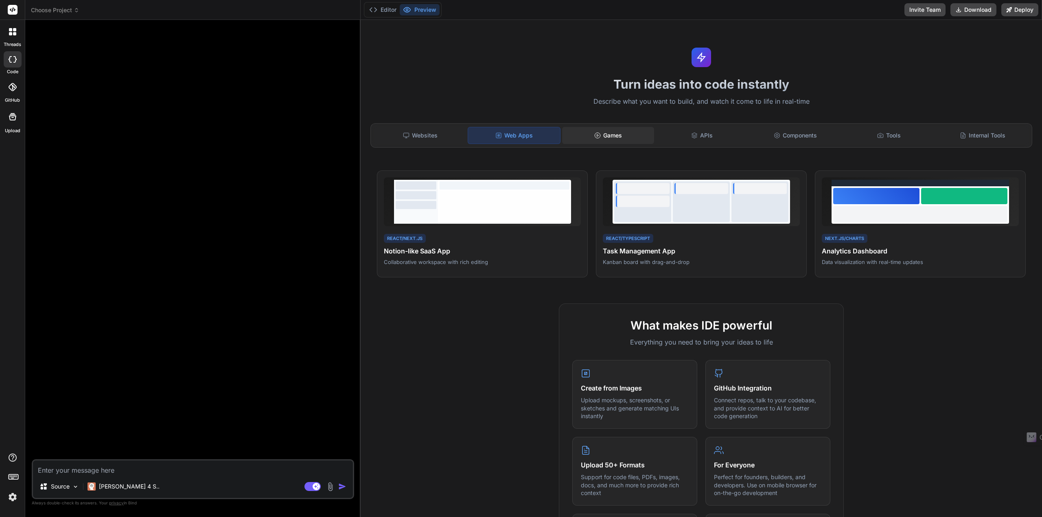
click at [604, 138] on div "Games" at bounding box center [608, 135] width 92 height 17
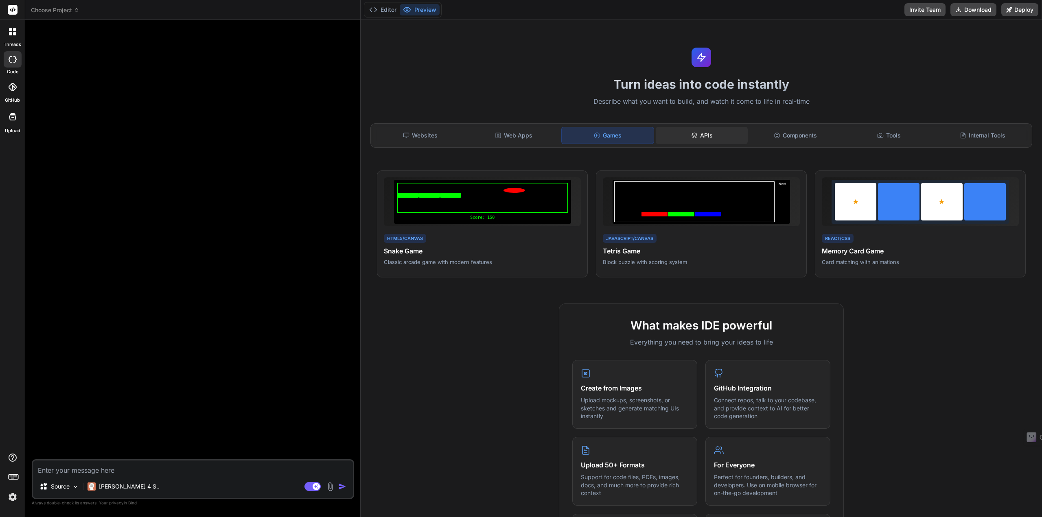
click at [693, 134] on icon at bounding box center [694, 135] width 7 height 7
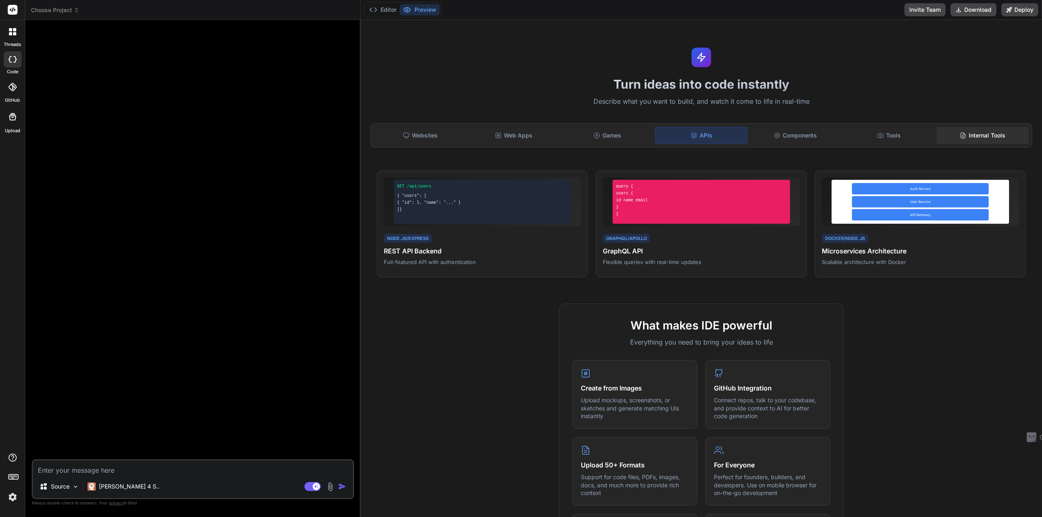
click at [979, 135] on div "Internal Tools" at bounding box center [983, 135] width 92 height 17
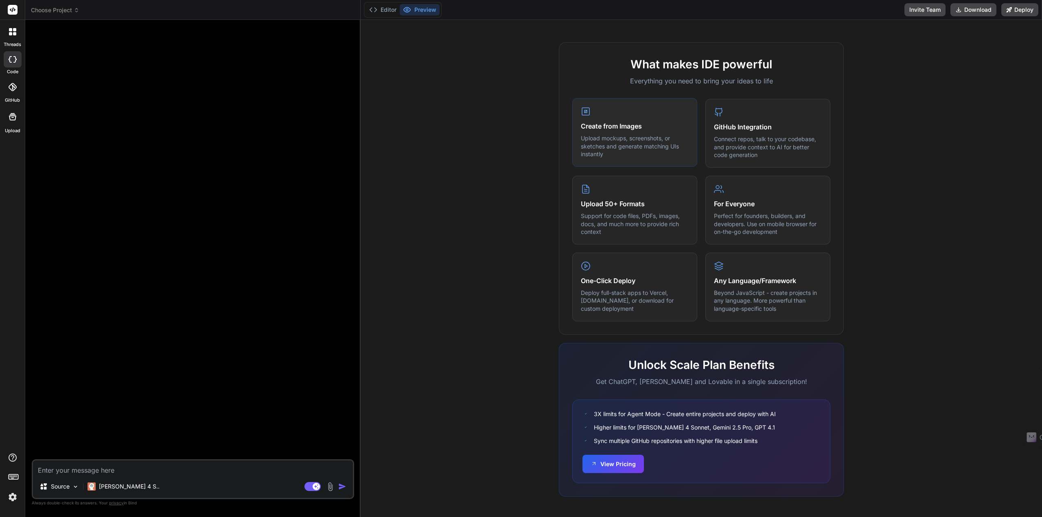
scroll to position [262, 0]
click at [57, 490] on p "Source" at bounding box center [60, 487] width 19 height 8
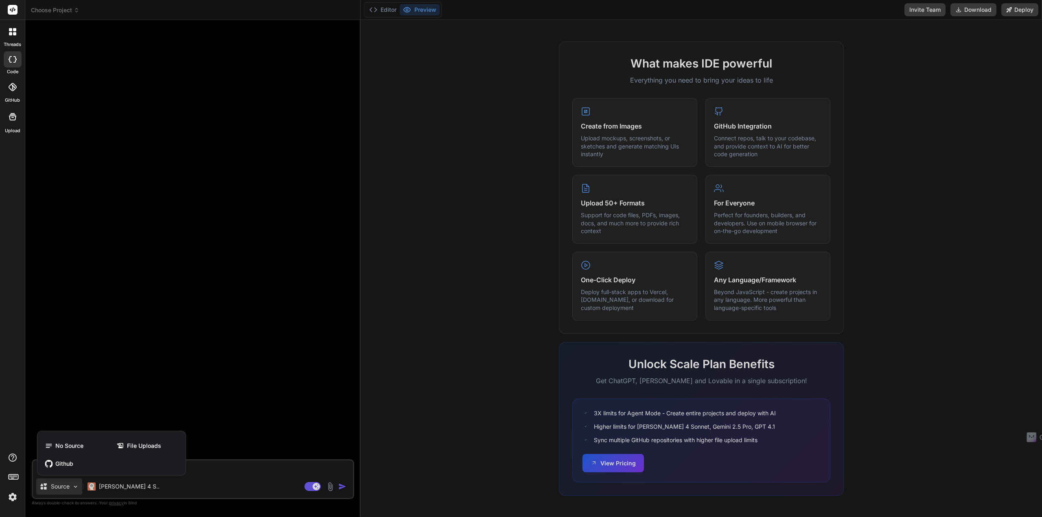
click at [226, 424] on div at bounding box center [521, 258] width 1042 height 517
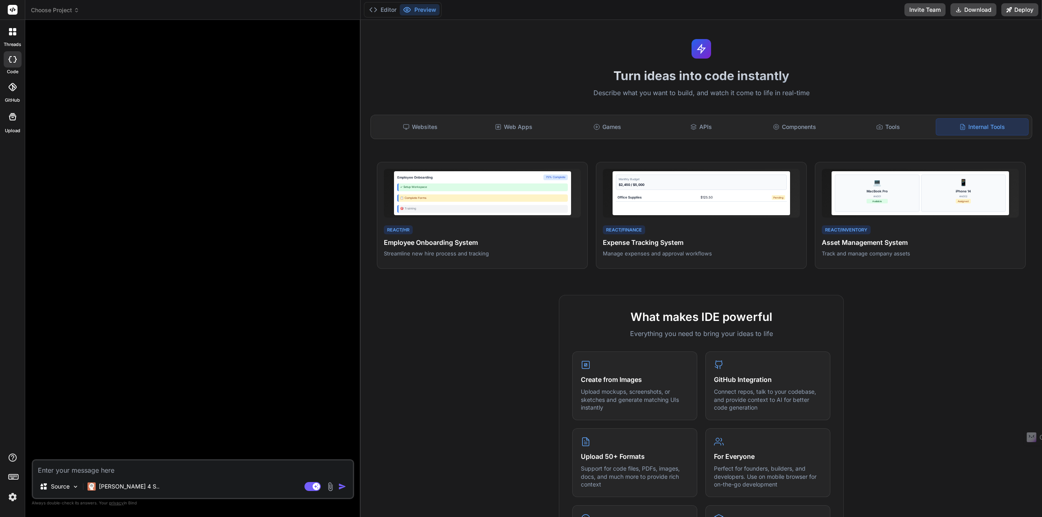
scroll to position [0, 0]
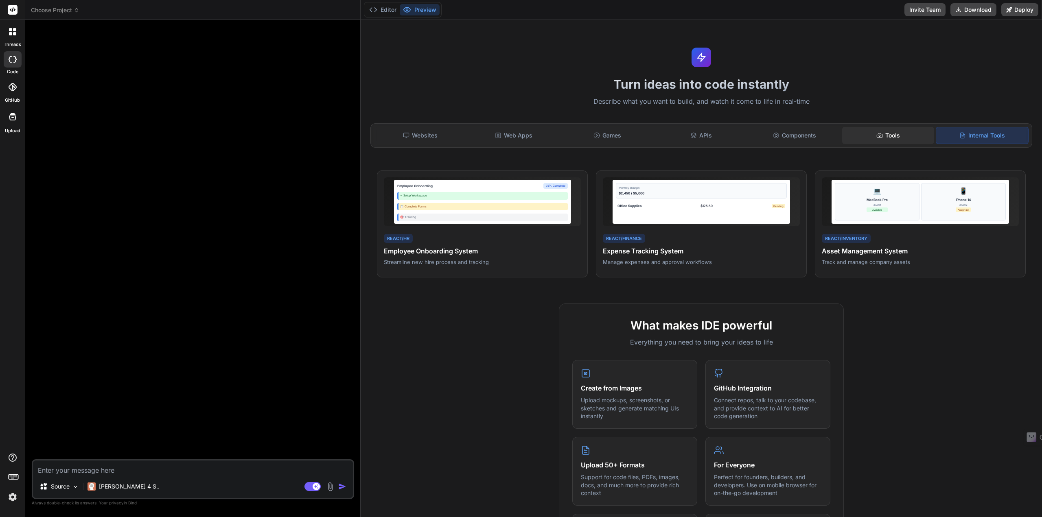
click at [878, 134] on icon at bounding box center [879, 135] width 5 height 4
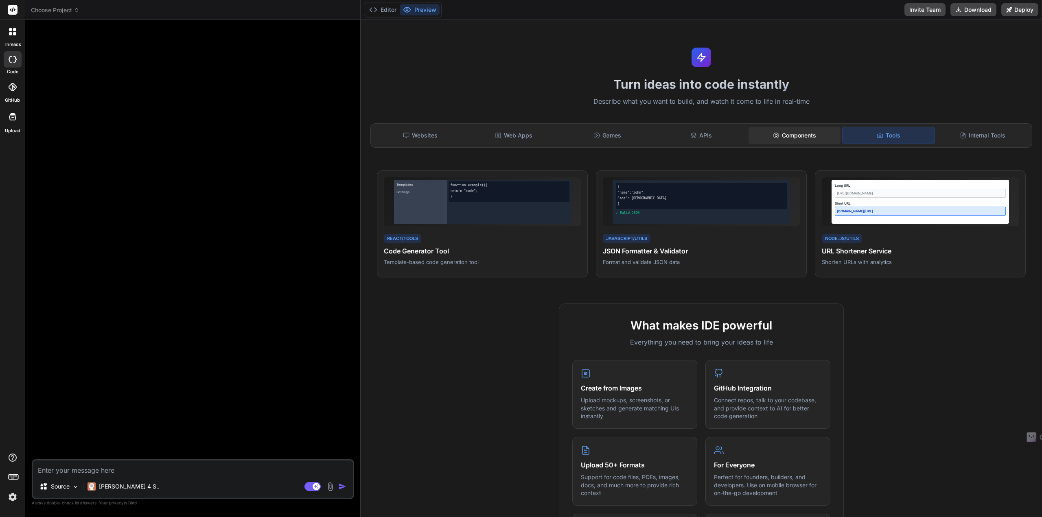
click at [790, 139] on div "Components" at bounding box center [795, 135] width 92 height 17
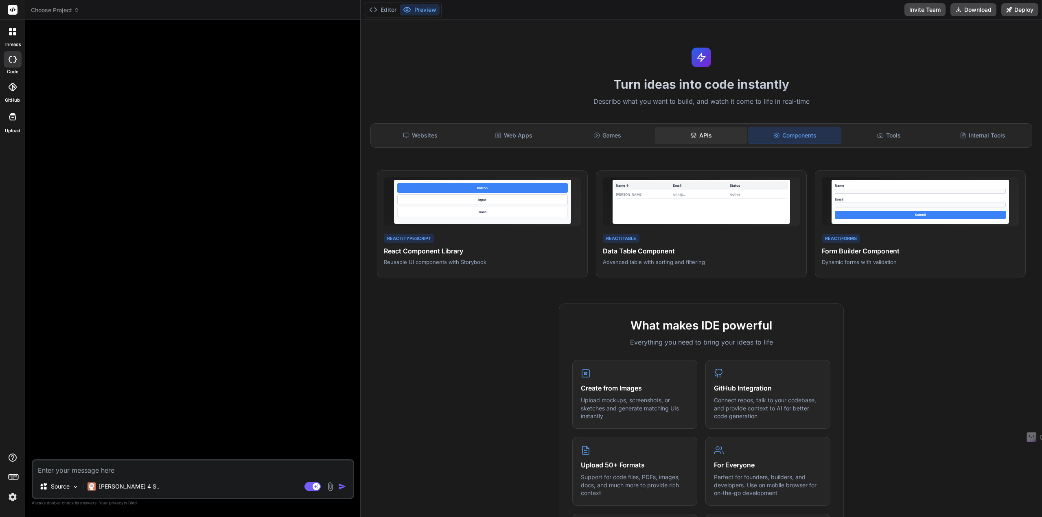
click at [692, 138] on icon at bounding box center [693, 135] width 7 height 7
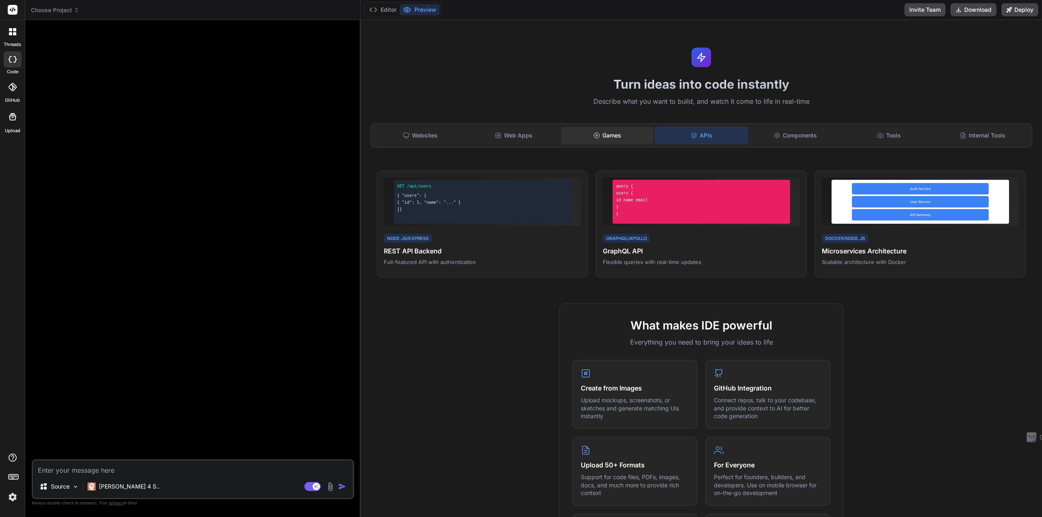
click at [619, 136] on div "Games" at bounding box center [607, 135] width 92 height 17
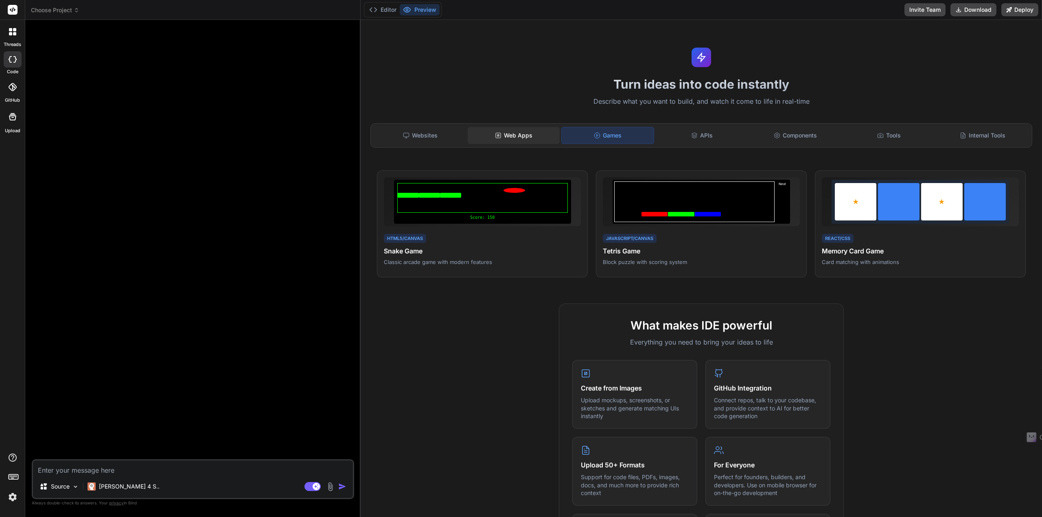
click at [522, 133] on div "Web Apps" at bounding box center [514, 135] width 92 height 17
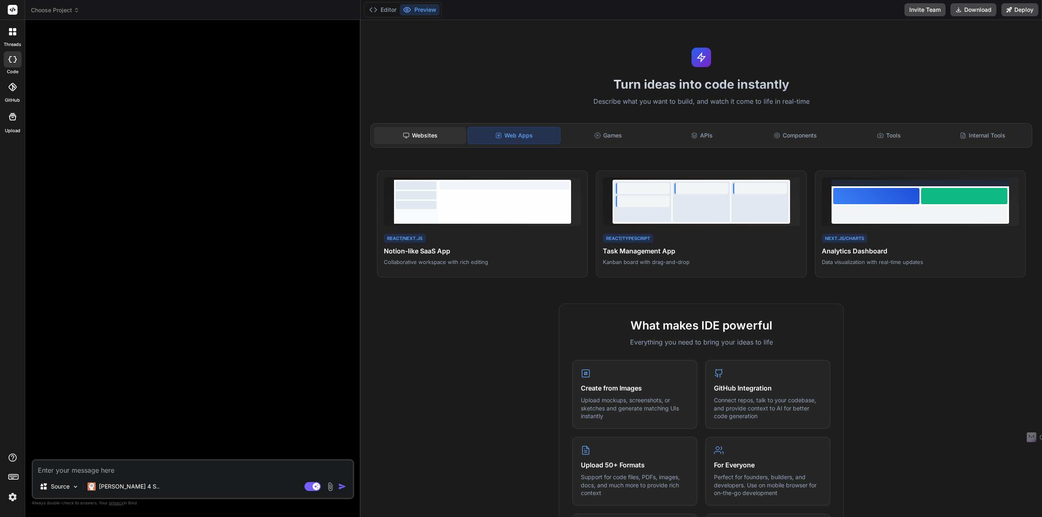
click at [425, 138] on div "Websites" at bounding box center [420, 135] width 92 height 17
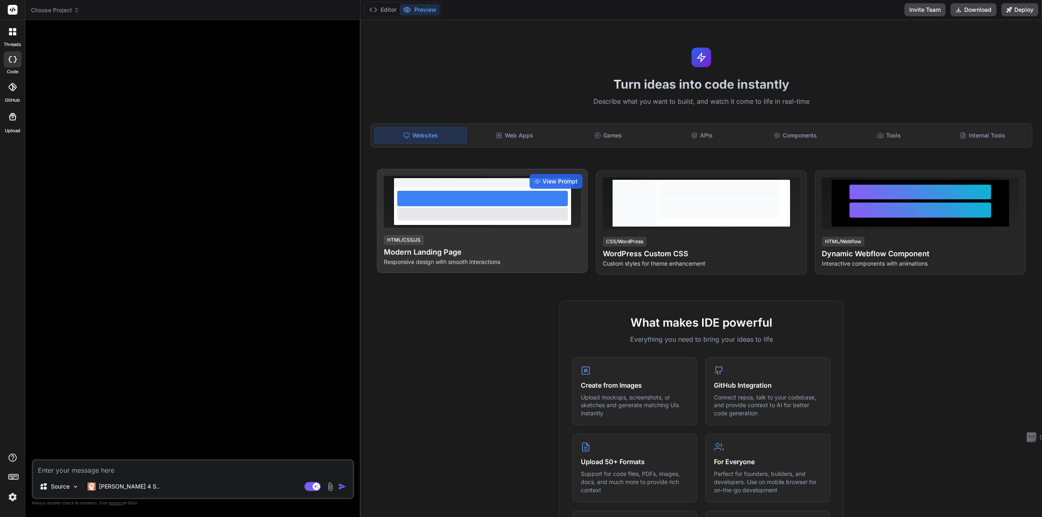
click at [449, 254] on h4 "Modern Landing Page" at bounding box center [482, 252] width 197 height 11
click at [558, 180] on span "View Prompt" at bounding box center [560, 181] width 35 height 8
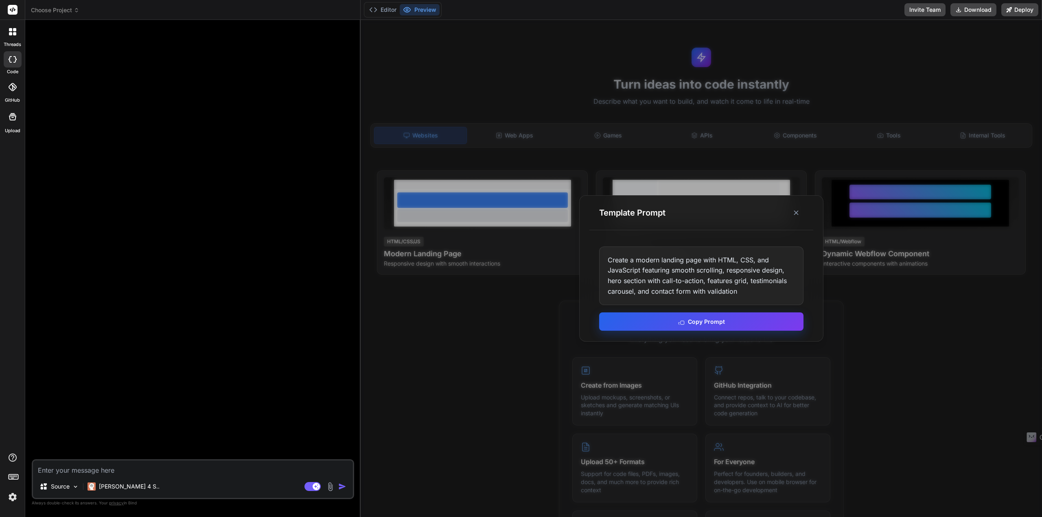
click at [708, 322] on button "Copy Prompt" at bounding box center [701, 322] width 204 height 18
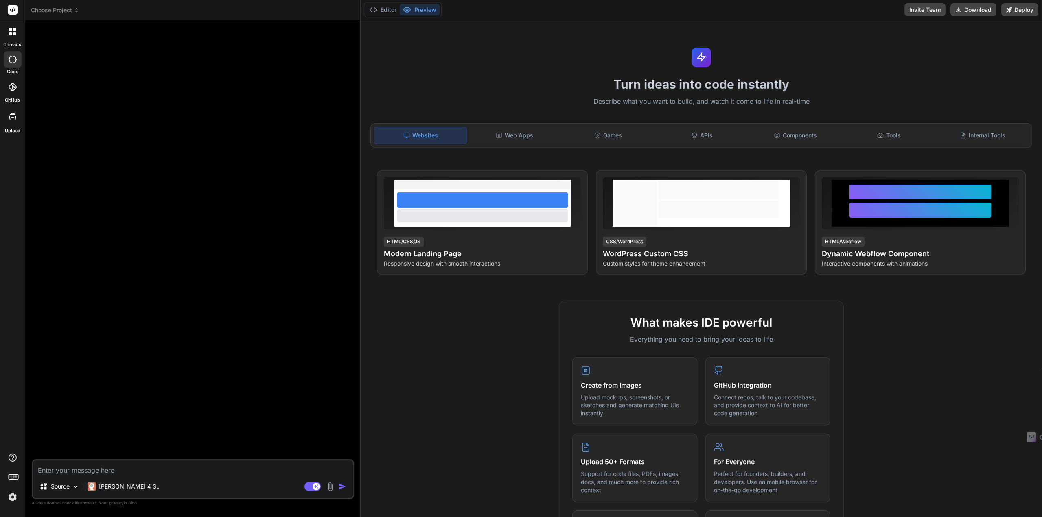
click at [69, 469] on textarea at bounding box center [193, 468] width 320 height 15
paste textarea "Create a modern landing page with HTML, CSS, and JavaScript featuring smooth sc…"
type textarea "x"
type textarea "Create a modern landing page with HTML, CSS, and JavaScript featuring smooth sc…"
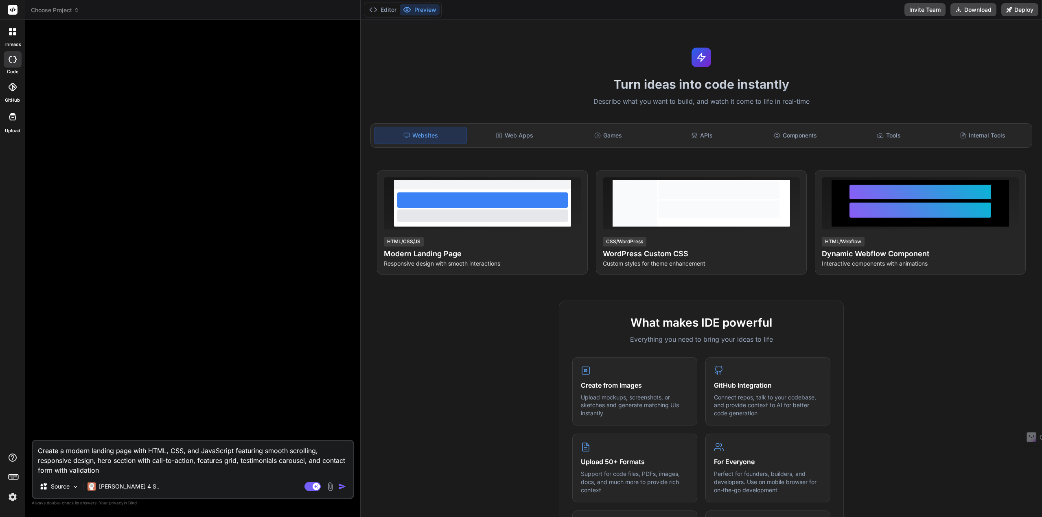
type textarea "x"
type textarea "Create a modern landing page with HTML, CSS, and JavaScript featuring smooth sc…"
type textarea "x"
type textarea "Create a modern landing page with HTML, CSS, and JavaScript featuring smooth sc…"
type textarea "x"
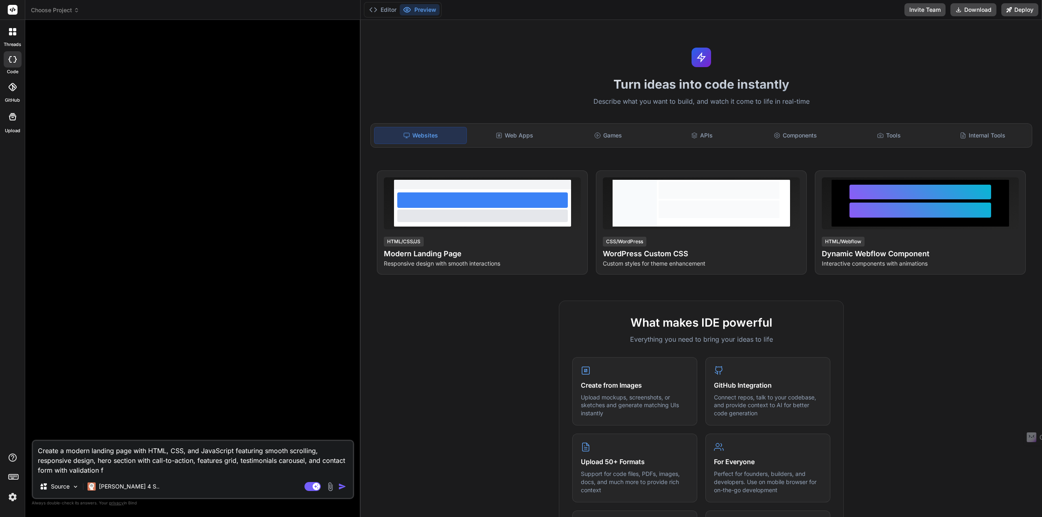
type textarea "Create a modern landing page with HTML, CSS, and JavaScript featuring smooth sc…"
type textarea "x"
type textarea "Create a modern landing page with HTML, CSS, and JavaScript featuring smooth sc…"
type textarea "x"
type textarea "Create a modern landing page with HTML, CSS, and JavaScript featuring smooth sc…"
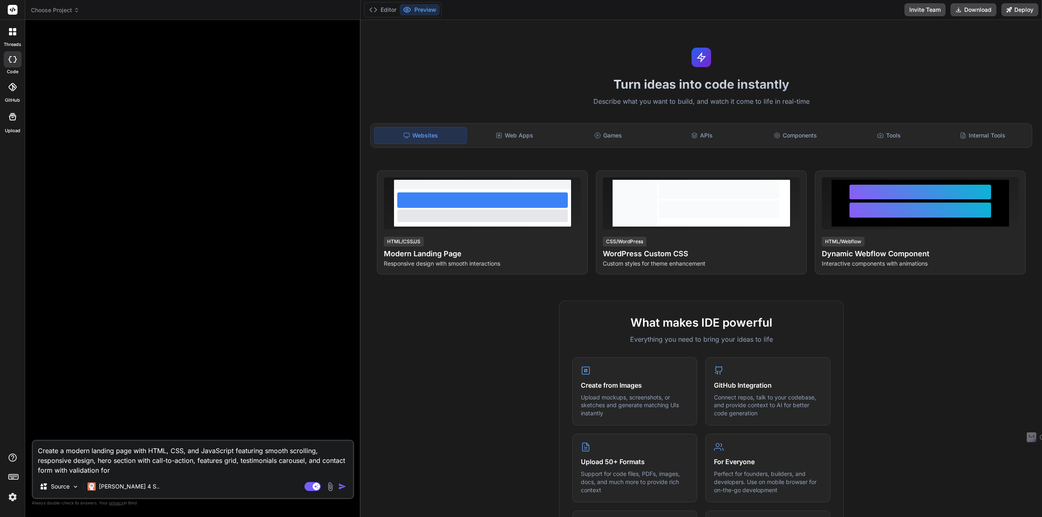
type textarea "x"
type textarea "Create a modern landing page with HTML, CSS, and JavaScript featuring smooth sc…"
type textarea "x"
type textarea "Create a modern landing page with HTML, CSS, and JavaScript featuring smooth sc…"
type textarea "x"
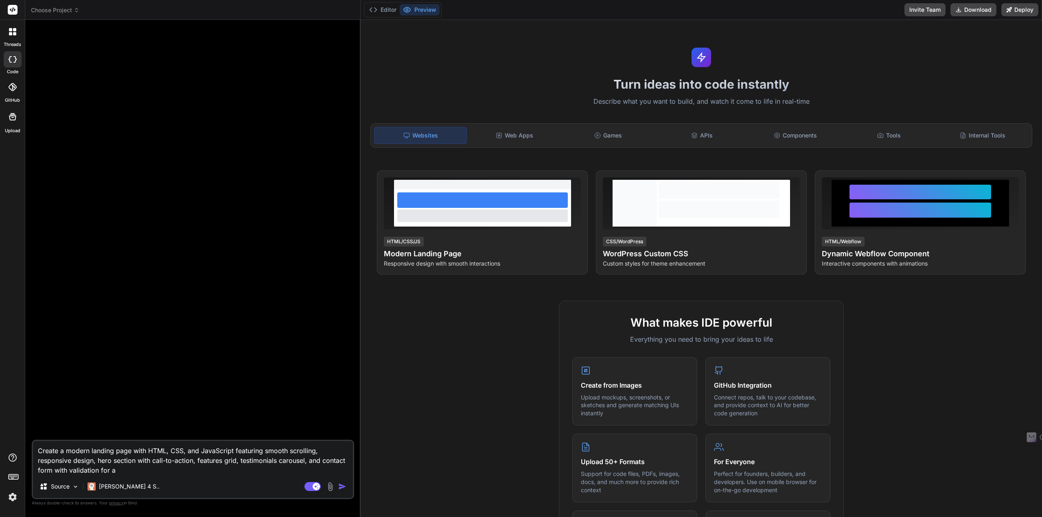
type textarea "Create a modern landing page with HTML, CSS, and JavaScript featuring smooth sc…"
type textarea "x"
type textarea "Create a modern landing page with HTML, CSS, and JavaScript featuring smooth sc…"
type textarea "x"
type textarea "Create a modern landing page with HTML, CSS, and JavaScript featuring smooth sc…"
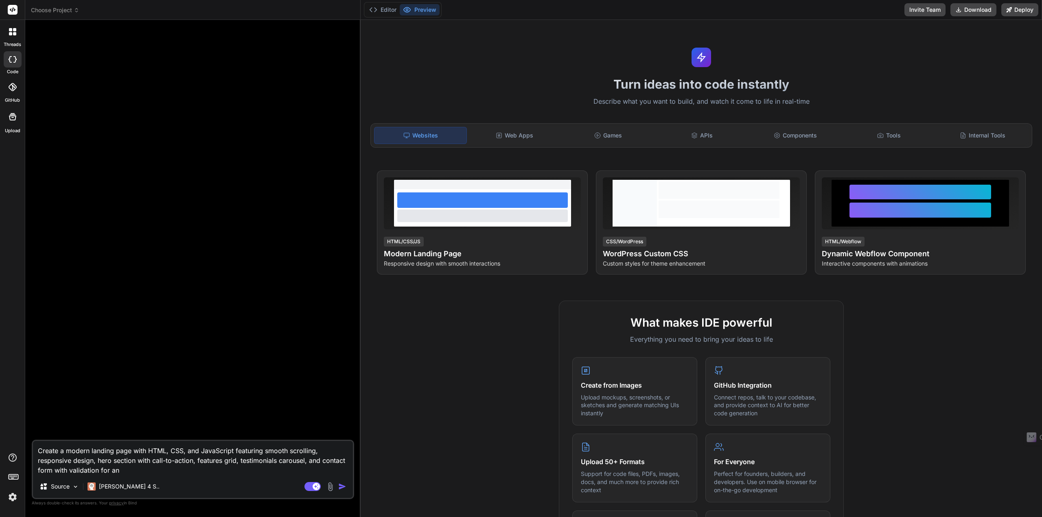
type textarea "x"
type textarea "Create a modern landing page with HTML, CSS, and JavaScript featuring smooth sc…"
type textarea "x"
type textarea "Create a modern landing page with HTML, CSS, and JavaScript featuring smooth sc…"
type textarea "x"
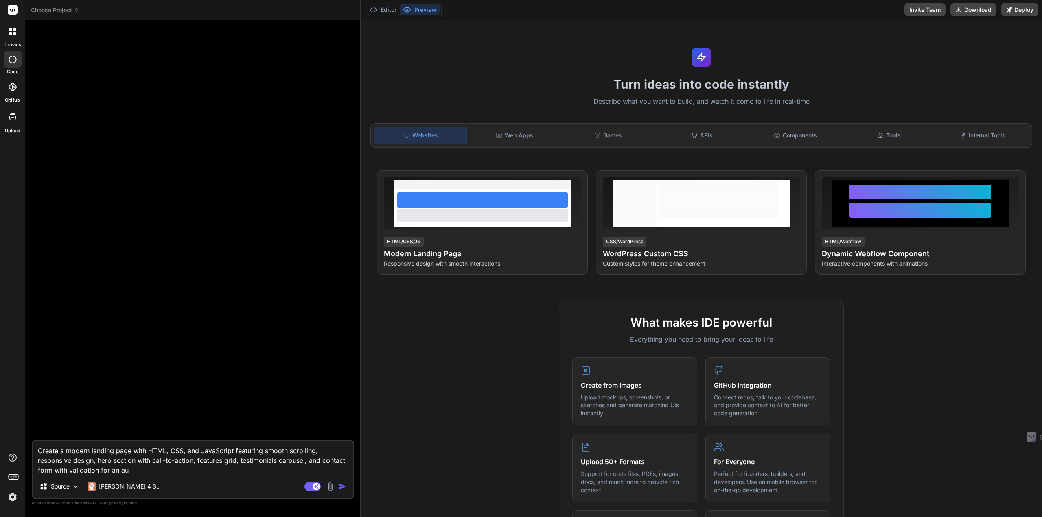
type textarea "Create a modern landing page with HTML, CSS, and JavaScript featuring smooth sc…"
type textarea "x"
type textarea "Create a modern landing page with HTML, CSS, and JavaScript featuring smooth sc…"
type textarea "x"
type textarea "Create a modern landing page with HTML, CSS, and JavaScript featuring smooth sc…"
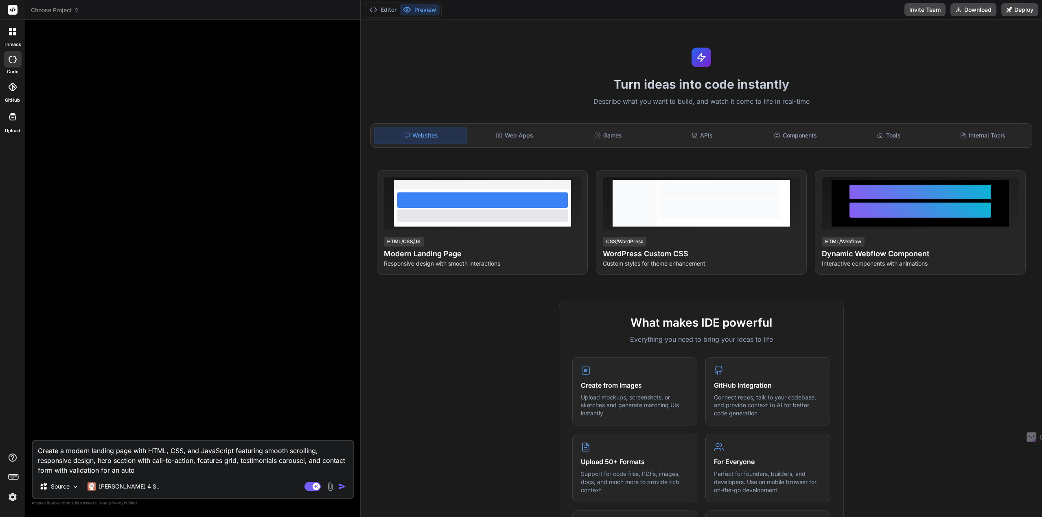
type textarea "x"
type textarea "Create a modern landing page with HTML, CSS, and JavaScript featuring smooth sc…"
type textarea "x"
type textarea "Create a modern landing page with HTML, CSS, and JavaScript featuring smooth sc…"
type textarea "x"
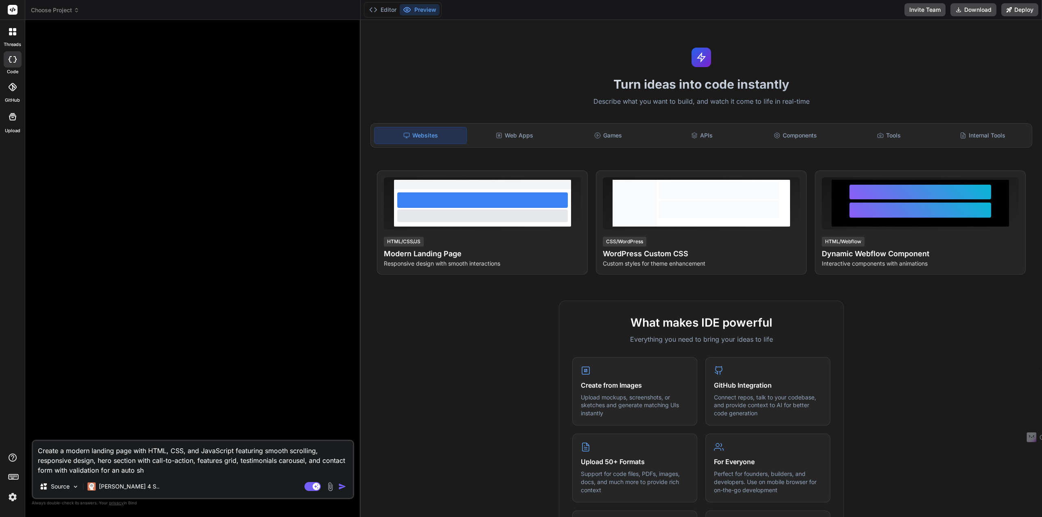
type textarea "Create a modern landing page with HTML, CSS, and JavaScript featuring smooth sc…"
type textarea "x"
type textarea "Create a modern landing page with HTML, CSS, and JavaScript featuring smooth sc…"
type textarea "x"
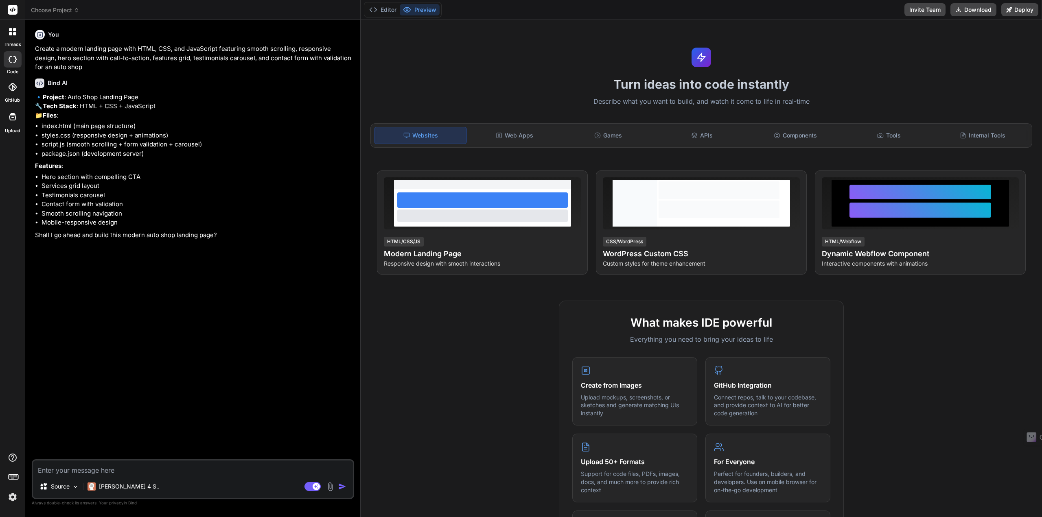
click at [132, 471] on textarea at bounding box center [193, 468] width 320 height 15
type textarea "x"
type textarea "Y"
type textarea "x"
type textarea "Ye"
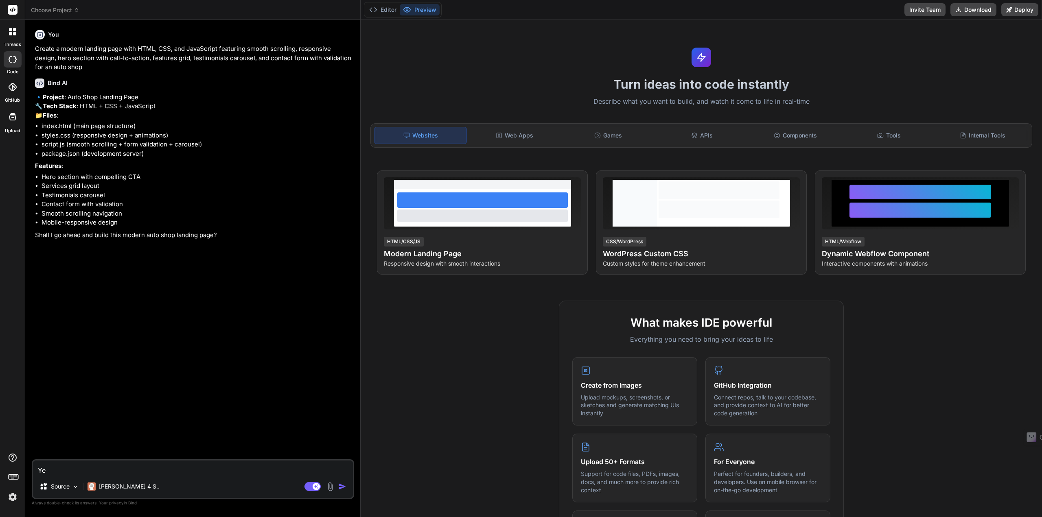
type textarea "x"
type textarea "Yes"
click at [119, 489] on p "[PERSON_NAME] 4 S.." at bounding box center [129, 487] width 61 height 8
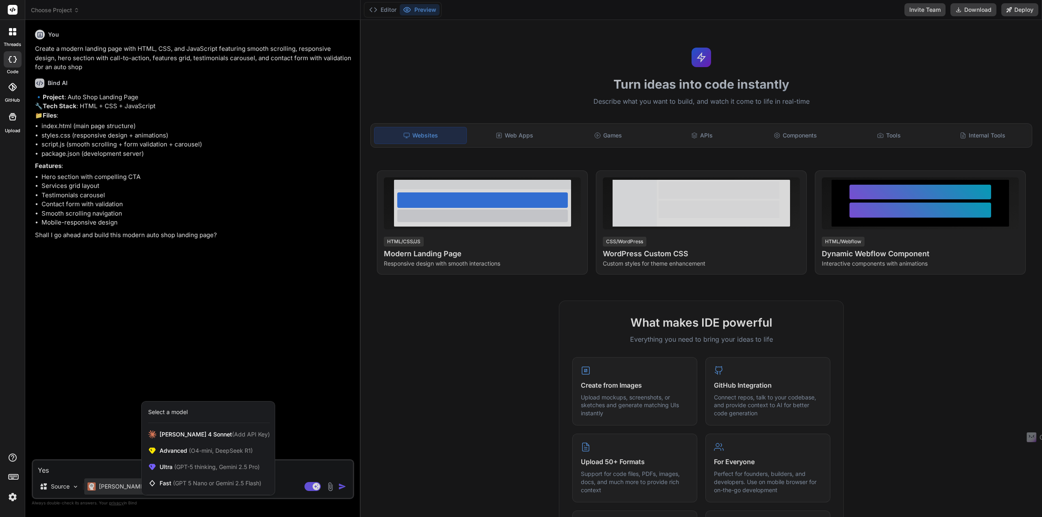
click at [120, 467] on div at bounding box center [521, 258] width 1042 height 517
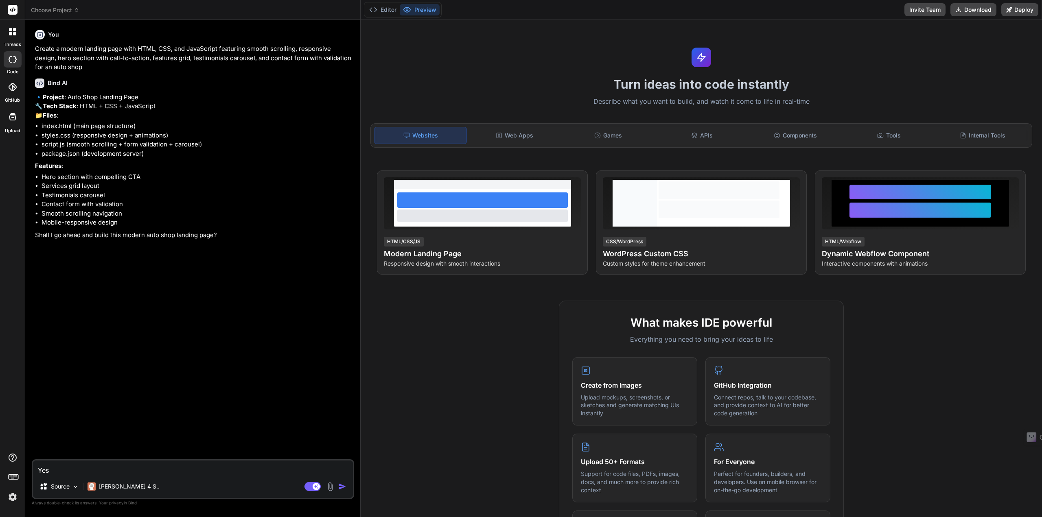
click at [343, 486] on img "button" at bounding box center [342, 487] width 8 height 8
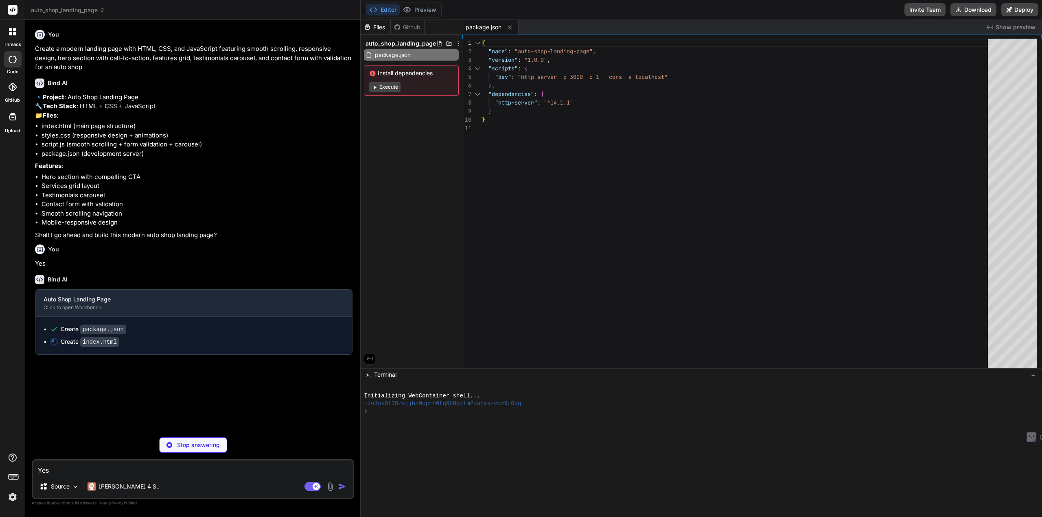
type textarea "x"
type textarea "<div class="footer-bottom"> <p>&copy; 2024 AutoCare Pro. All rights reserved.</…"
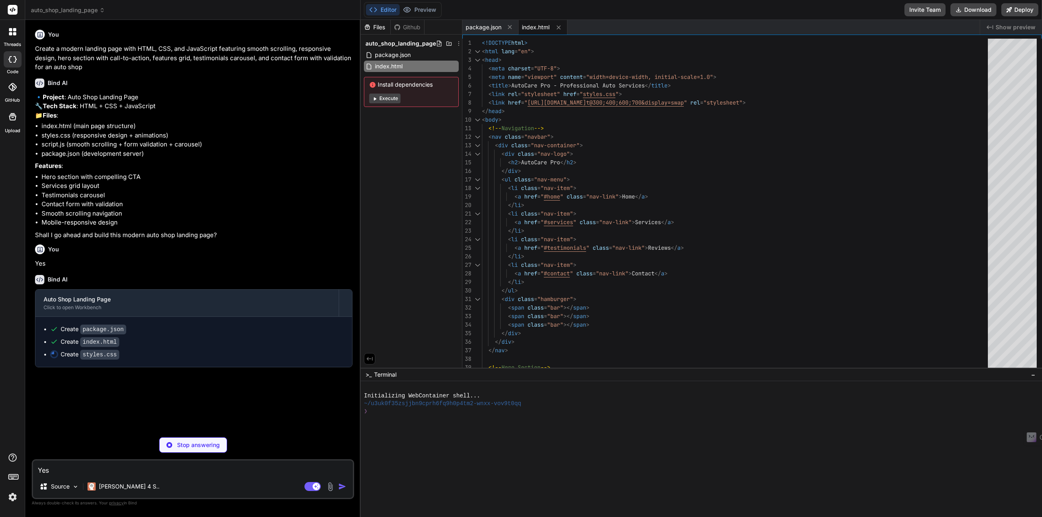
type textarea "x"
type textarea "} .animate-slide-in { animation: slideIn 0.6s ease-out; }"
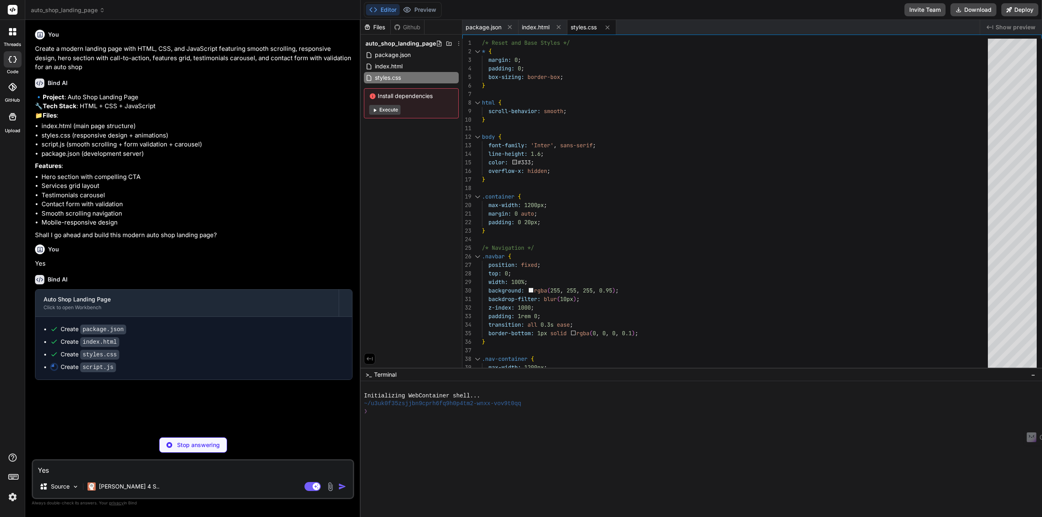
type textarea "x"
type textarea "observer.unobserve(img); } }); }); document.querySelectorAll('img[data-src]').f…"
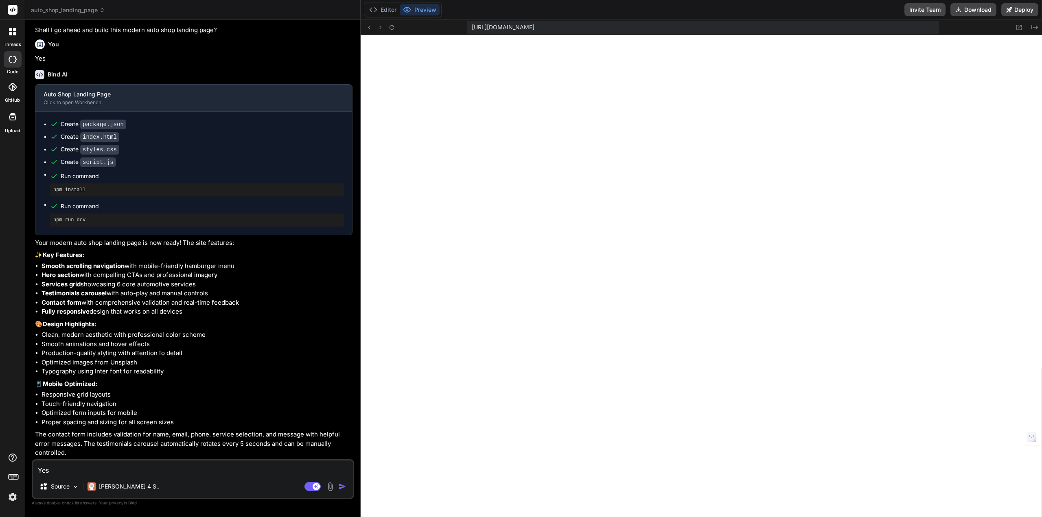
scroll to position [294, 0]
click at [1018, 26] on icon at bounding box center [1019, 27] width 7 height 7
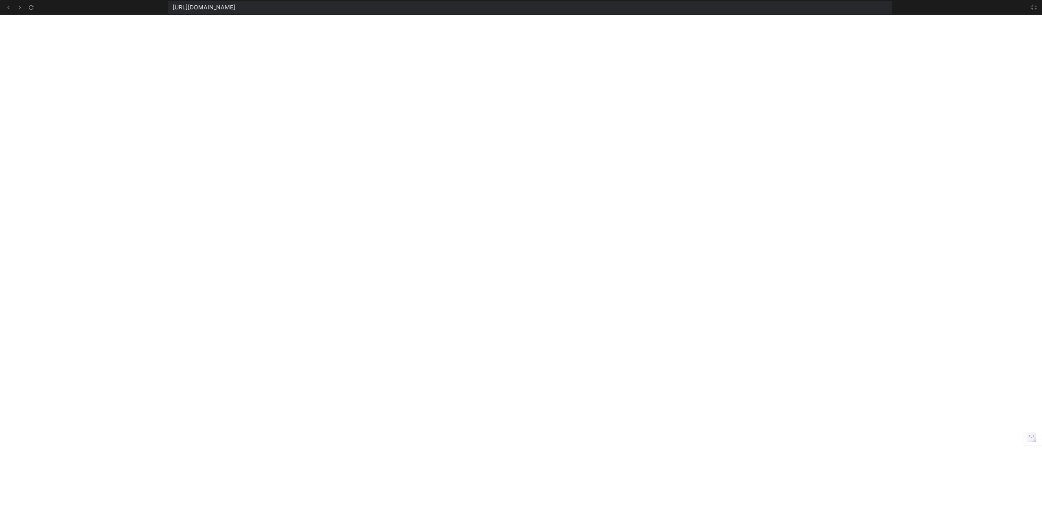
scroll to position [317, 0]
click at [1033, 7] on icon at bounding box center [1034, 7] width 7 height 7
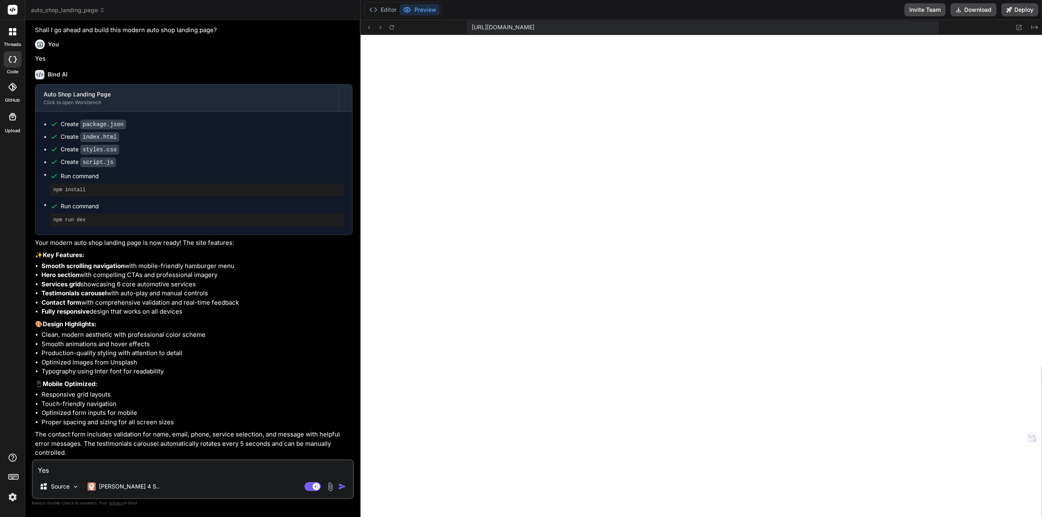
scroll to position [340, 0]
drag, startPoint x: 772, startPoint y: 27, endPoint x: 466, endPoint y: 30, distance: 306.1
click at [466, 30] on div "[URL][DOMAIN_NAME] Created with Pixso." at bounding box center [701, 27] width 681 height 15
copy span "[URL][DOMAIN_NAME]"
click at [390, 8] on button "Editor" at bounding box center [383, 9] width 34 height 11
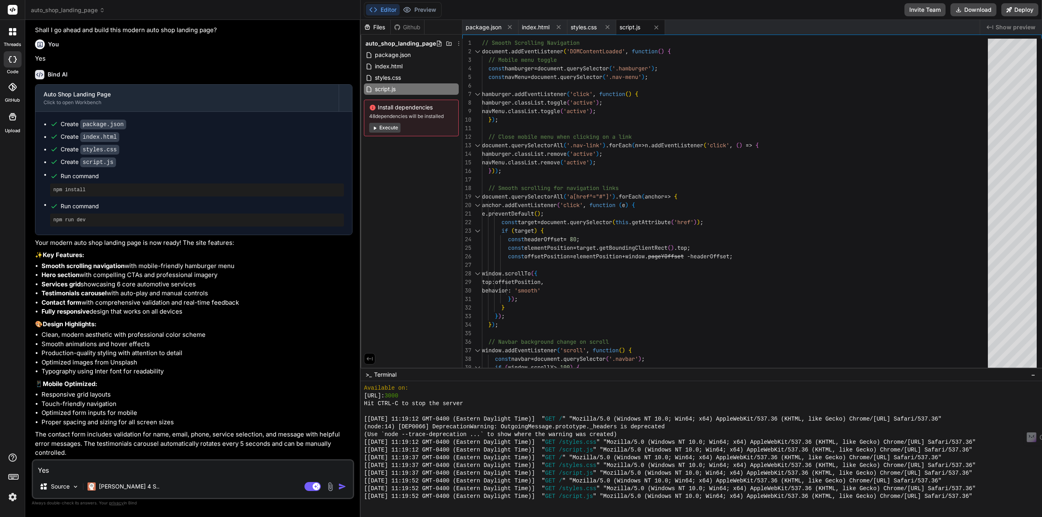
scroll to position [214, 0]
click at [56, 487] on p "Source" at bounding box center [60, 487] width 19 height 8
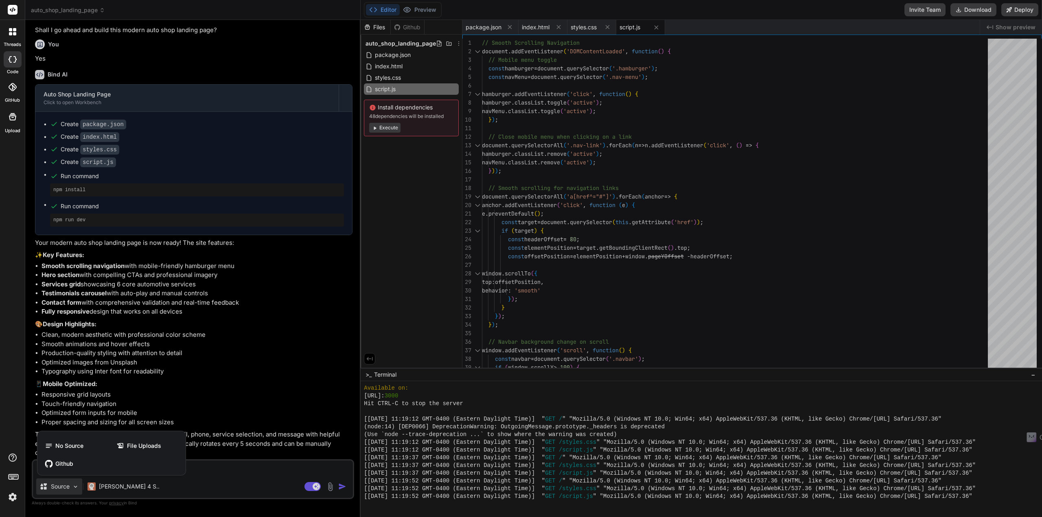
click at [56, 487] on div at bounding box center [521, 258] width 1042 height 517
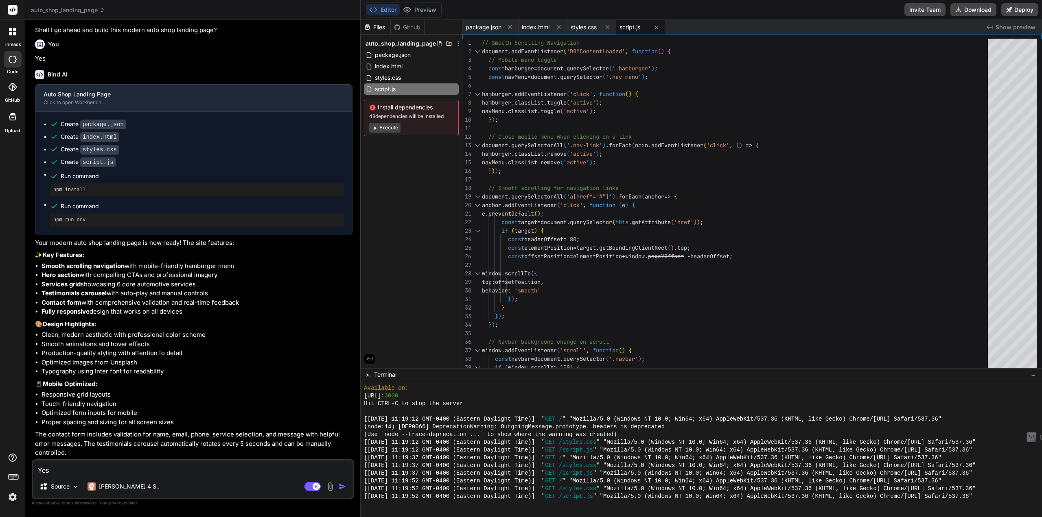
scroll to position [340, 0]
click at [384, 127] on button "Execute" at bounding box center [384, 128] width 31 height 10
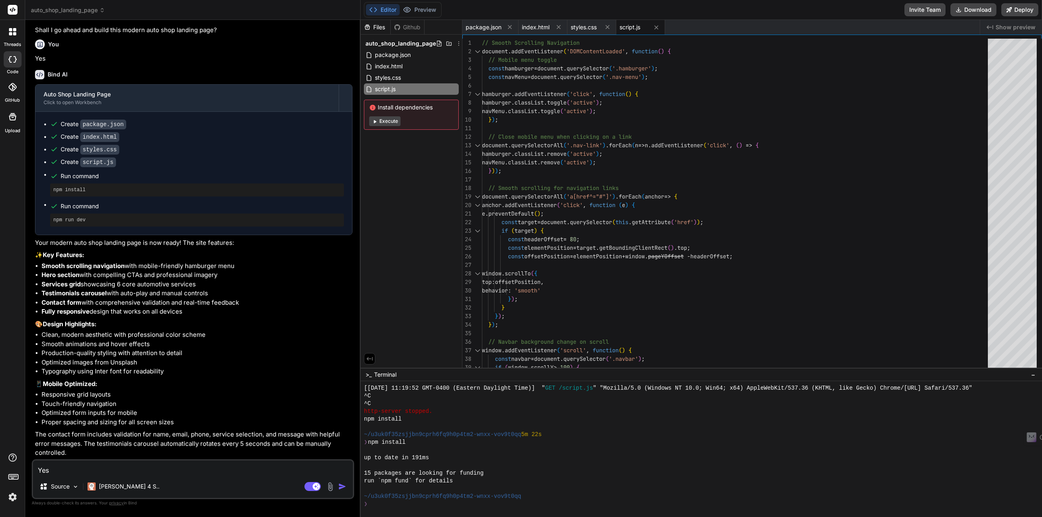
scroll to position [449, 0]
type textarea "x"
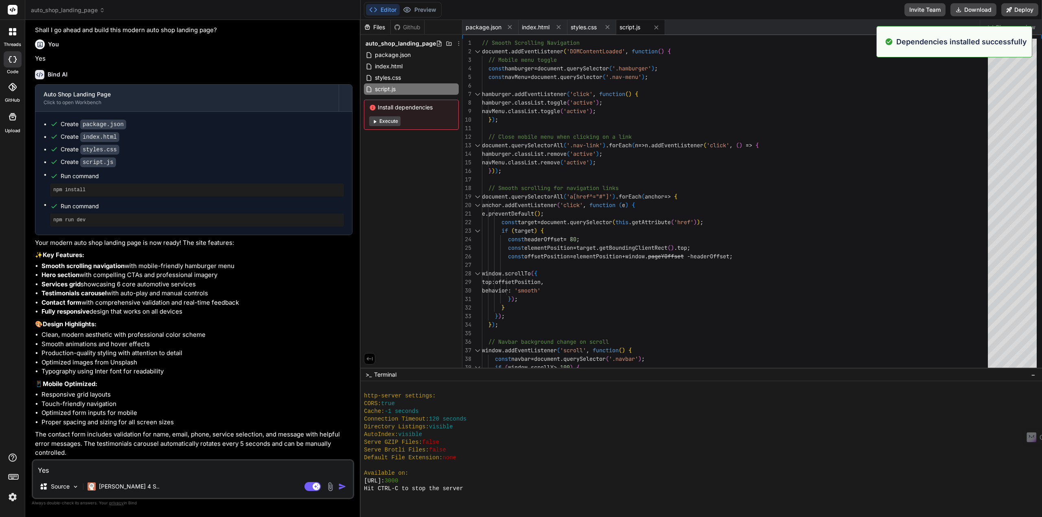
scroll to position [665, 0]
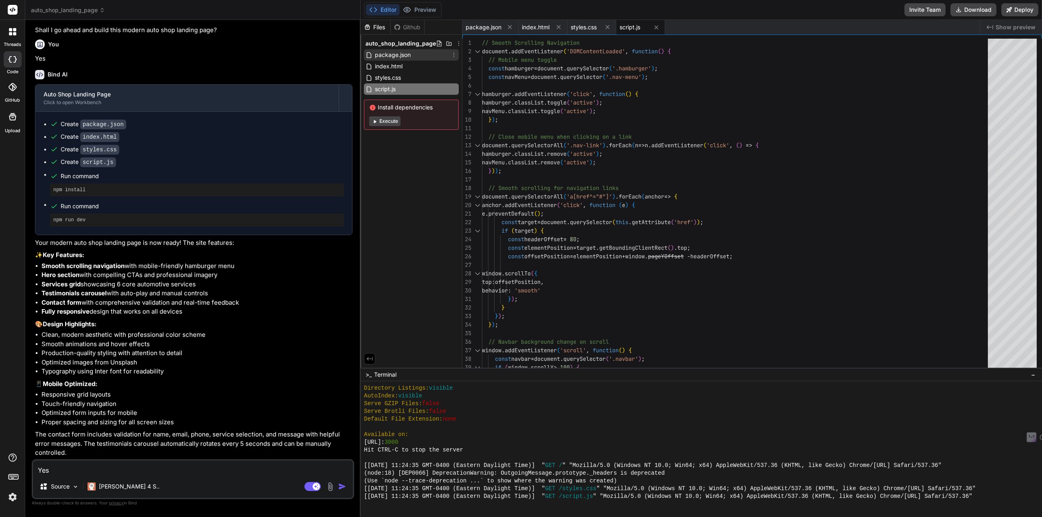
click at [395, 56] on span "package.json" at bounding box center [392, 55] width 37 height 10
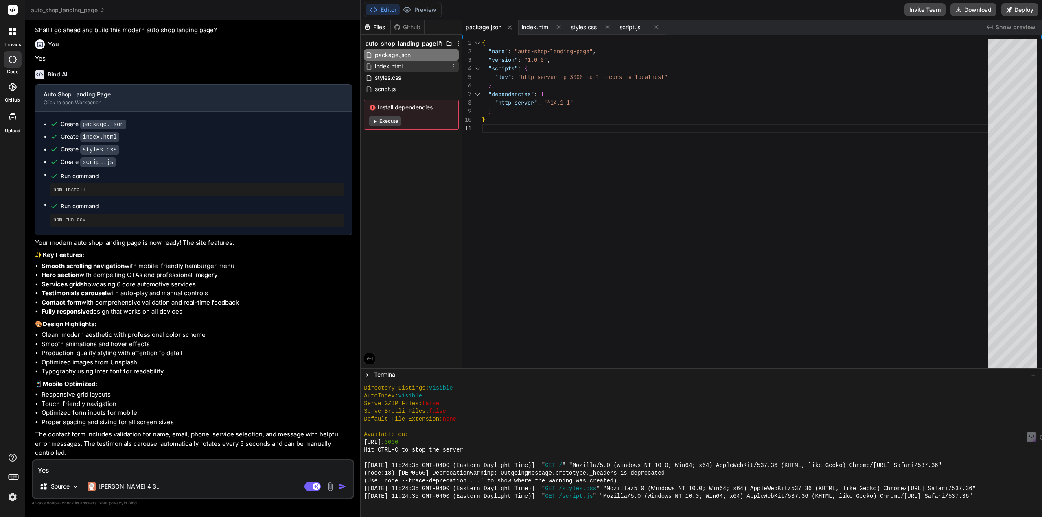
click at [394, 64] on span "index.html" at bounding box center [388, 66] width 29 height 10
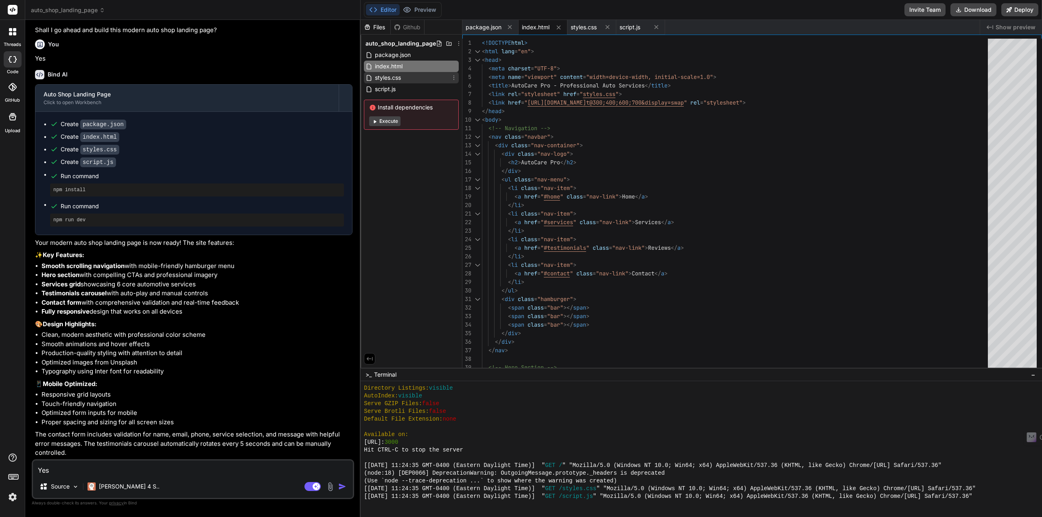
click at [390, 81] on span "styles.css" at bounding box center [388, 78] width 28 height 10
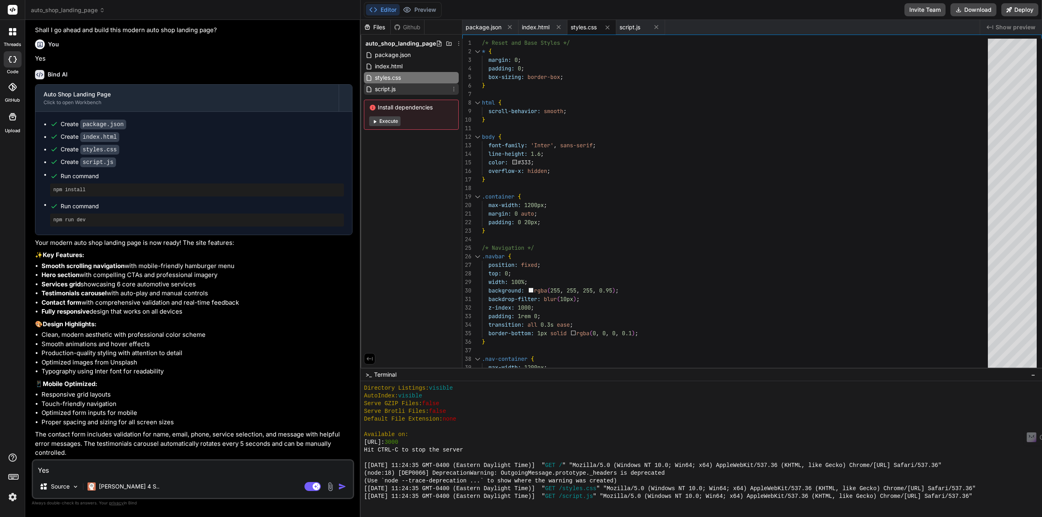
click at [387, 91] on span "script.js" at bounding box center [385, 89] width 22 height 10
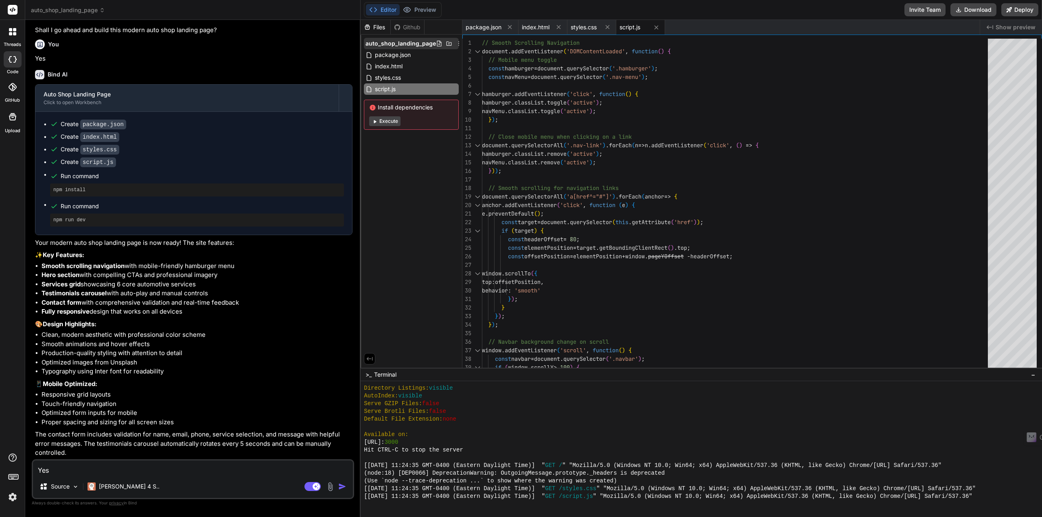
click at [383, 43] on span "auto_shop_landing_page" at bounding box center [401, 43] width 70 height 8
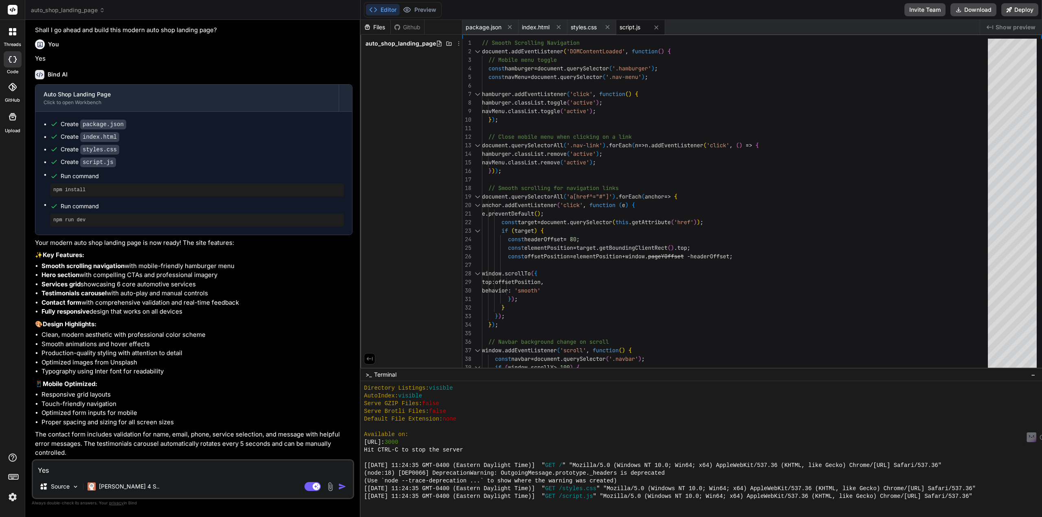
click at [413, 2] on div "Editor Preview Invite Team Download Deploy" at bounding box center [701, 10] width 681 height 20
click at [413, 10] on button "Preview" at bounding box center [420, 9] width 40 height 11
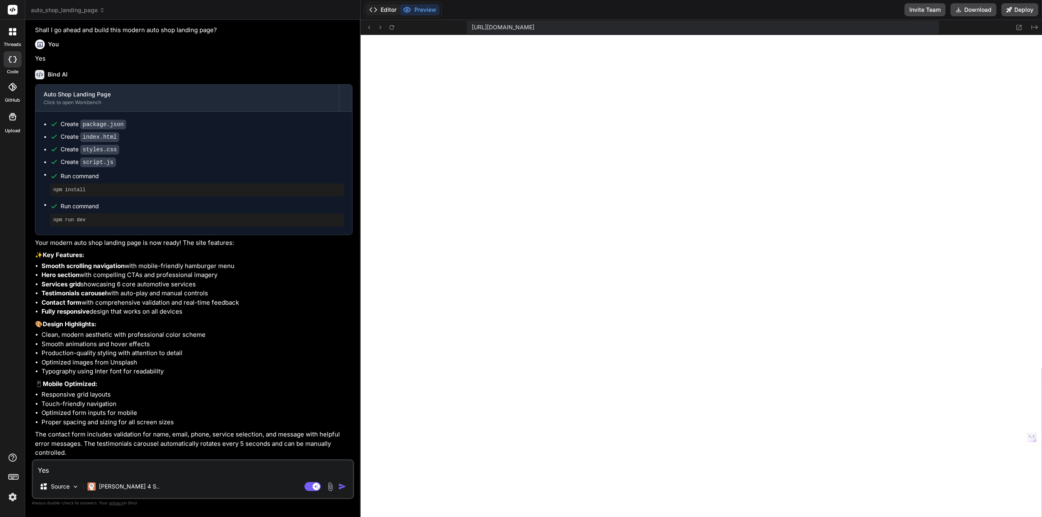
click at [385, 8] on button "Editor" at bounding box center [383, 9] width 34 height 11
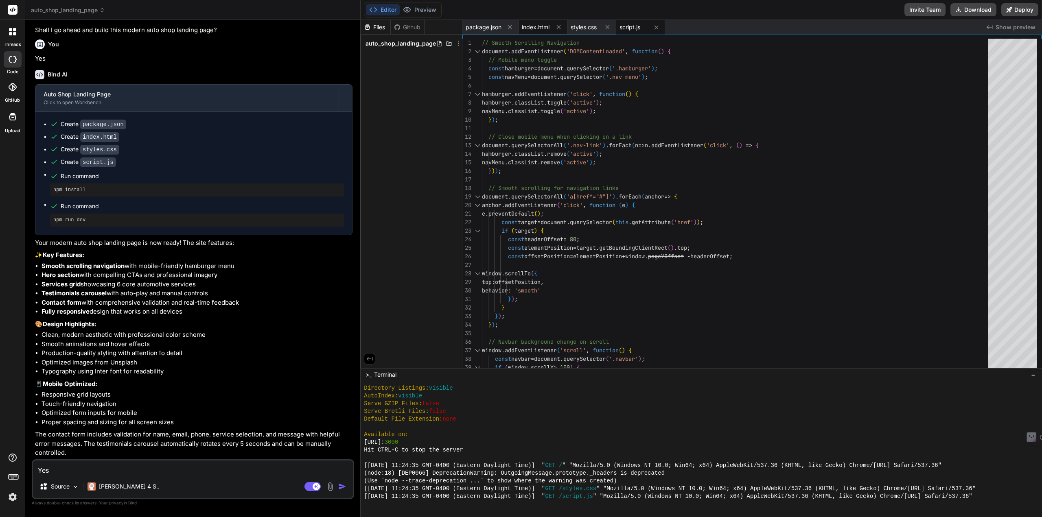
click at [532, 27] on span "index.html" at bounding box center [536, 27] width 28 height 8
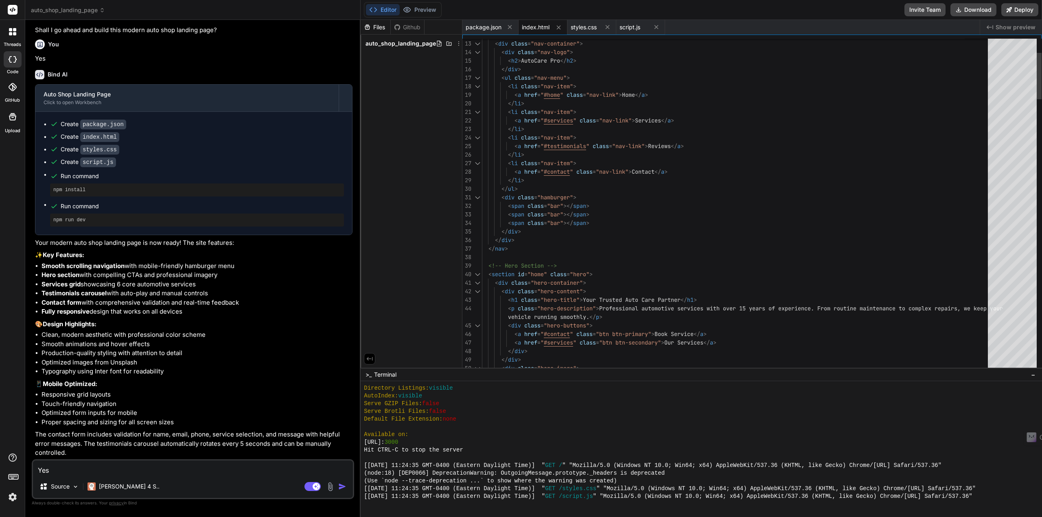
scroll to position [0, 0]
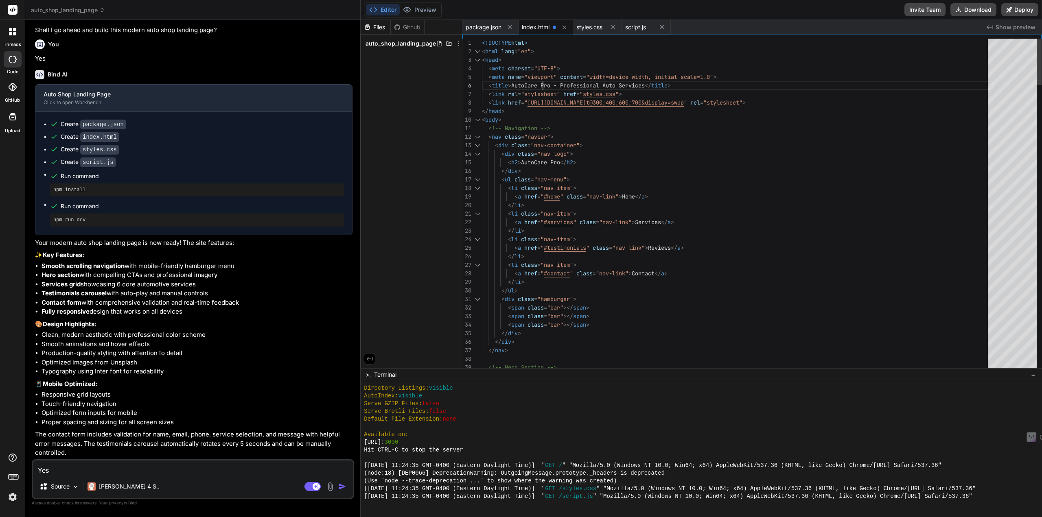
click at [528, 85] on div "Follow link (ctrl + click)" at bounding box center [560, 87] width 64 height 13
click at [393, 8] on button "Editor" at bounding box center [383, 9] width 34 height 11
click at [547, 26] on span "index.html" at bounding box center [536, 27] width 28 height 8
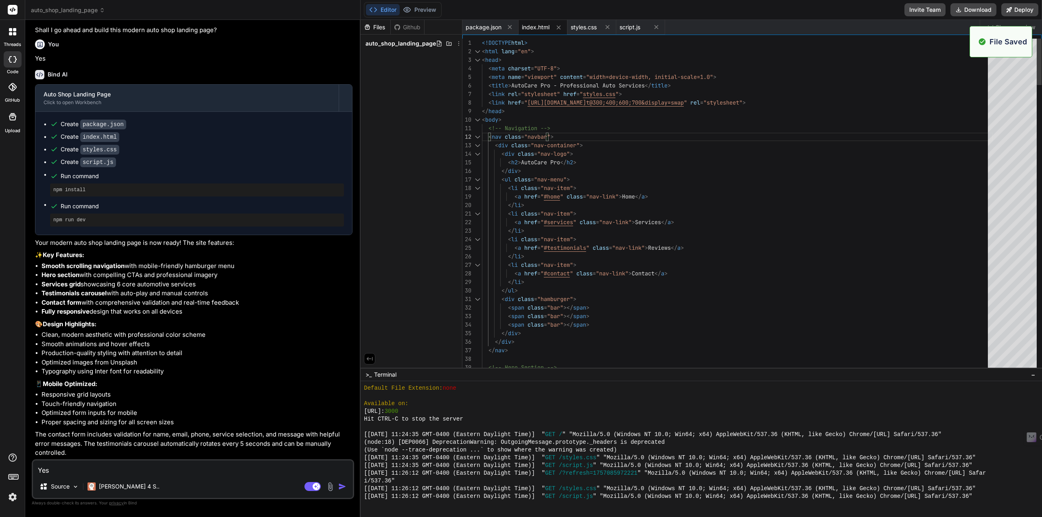
scroll to position [696, 0]
click at [595, 86] on link "Follow link" at bounding box center [600, 87] width 29 height 7
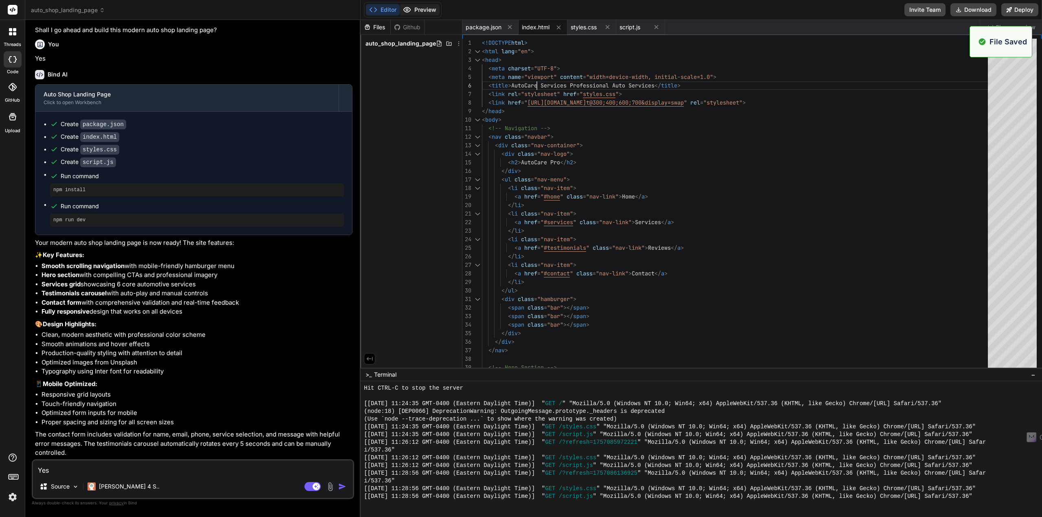
type textarea "<!DOCTYPE html> <html lang="en"> <head> <meta charset="UTF-8"> <meta name="view…"
click at [423, 9] on button "Preview" at bounding box center [420, 9] width 40 height 11
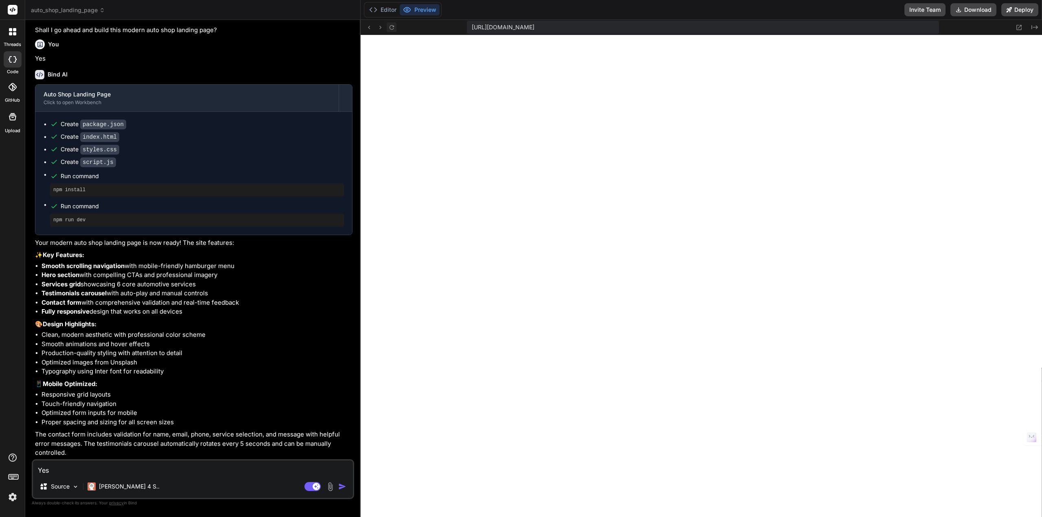
click at [396, 29] on button at bounding box center [392, 27] width 10 height 10
click at [387, 6] on button "Editor" at bounding box center [383, 9] width 34 height 11
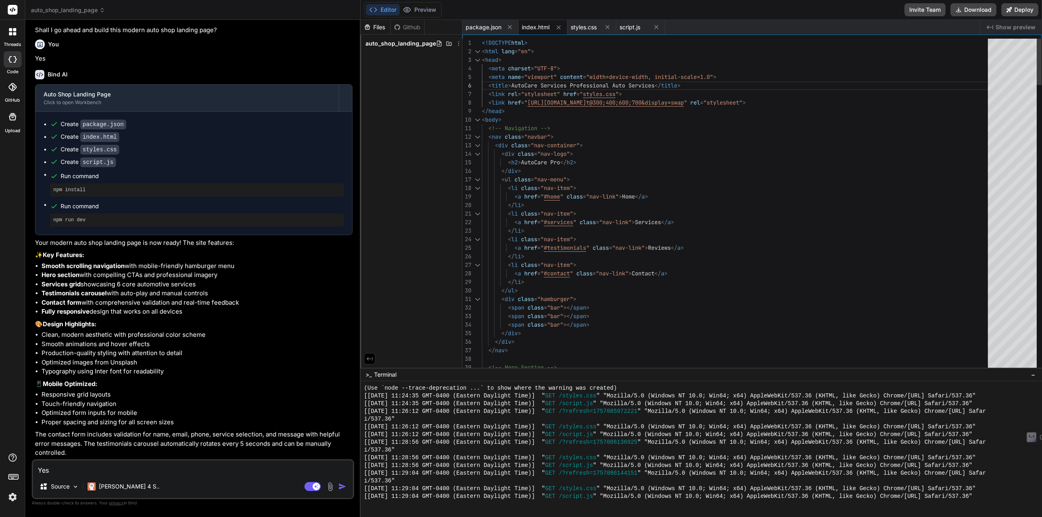
click at [412, 6] on button "Preview" at bounding box center [420, 9] width 40 height 11
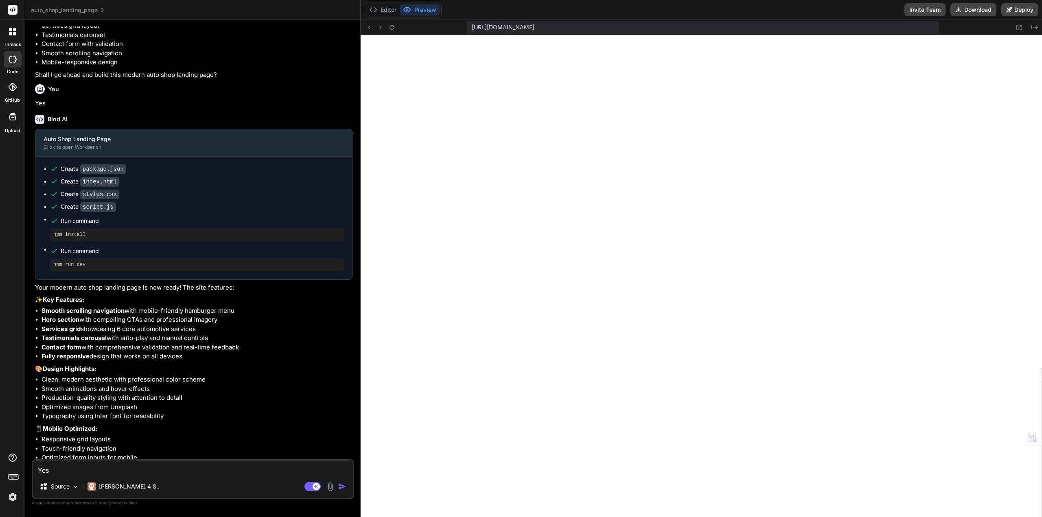
scroll to position [0, 0]
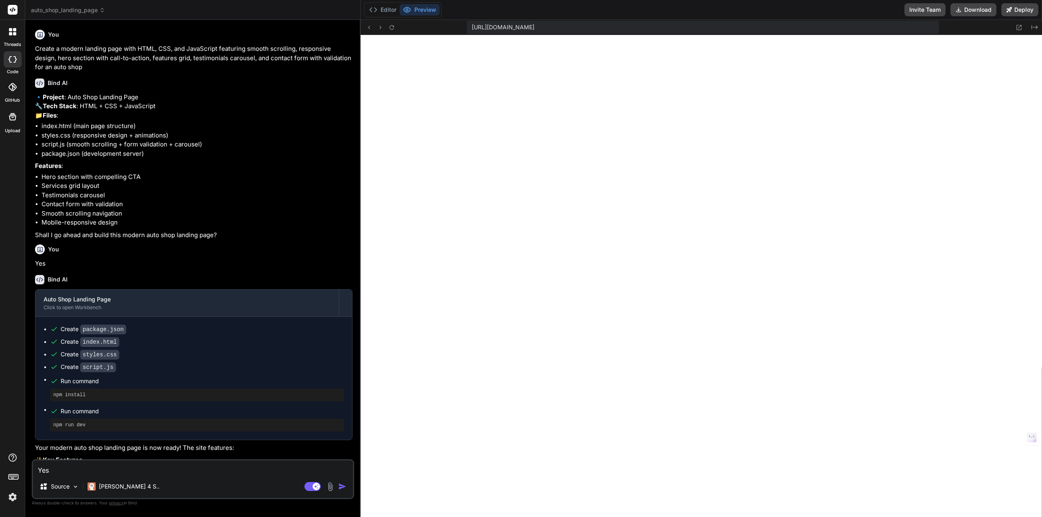
click at [11, 59] on icon at bounding box center [13, 59] width 8 height 7
click at [388, 9] on button "Editor" at bounding box center [383, 9] width 34 height 11
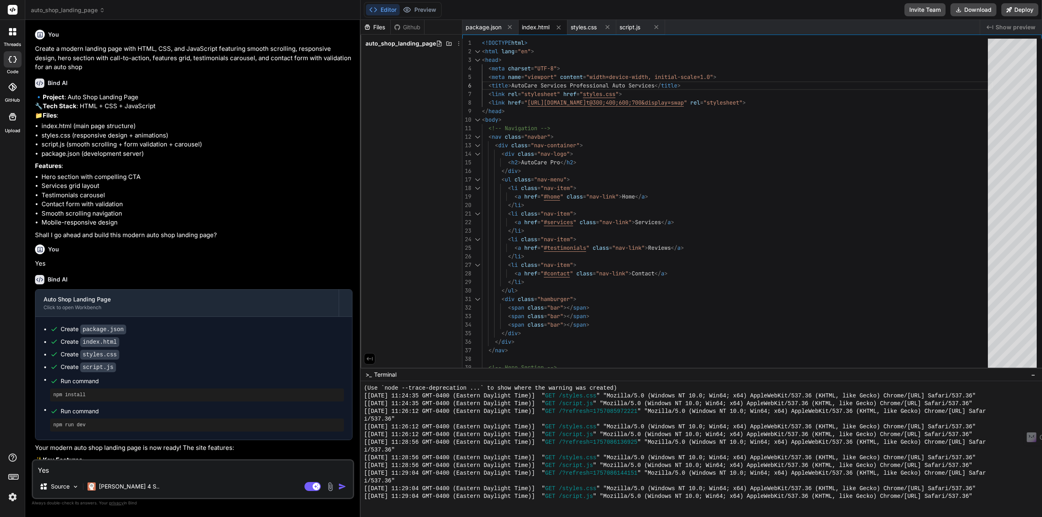
click at [392, 43] on span "auto_shop_landing_page" at bounding box center [401, 43] width 70 height 8
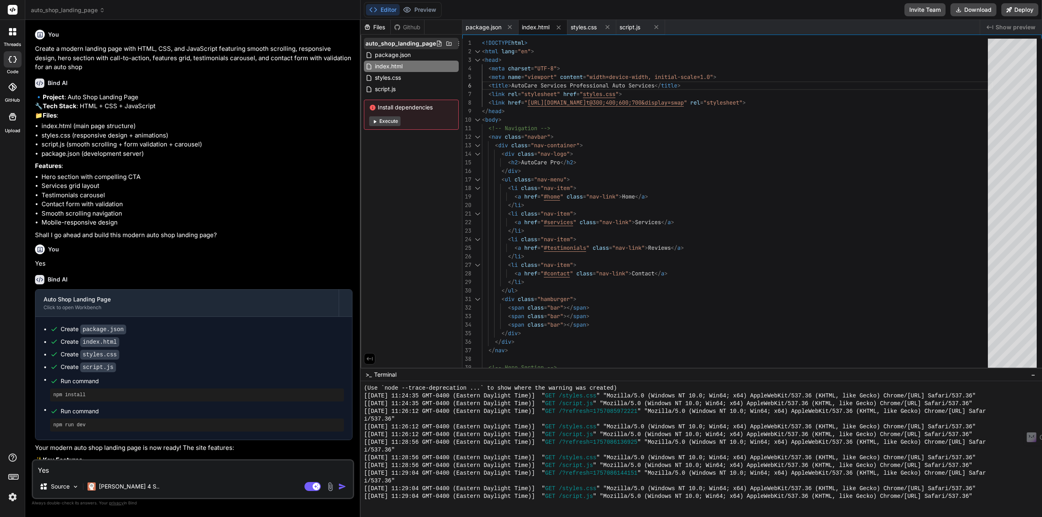
click at [404, 38] on div "auto_shop_landing_page" at bounding box center [411, 43] width 95 height 11
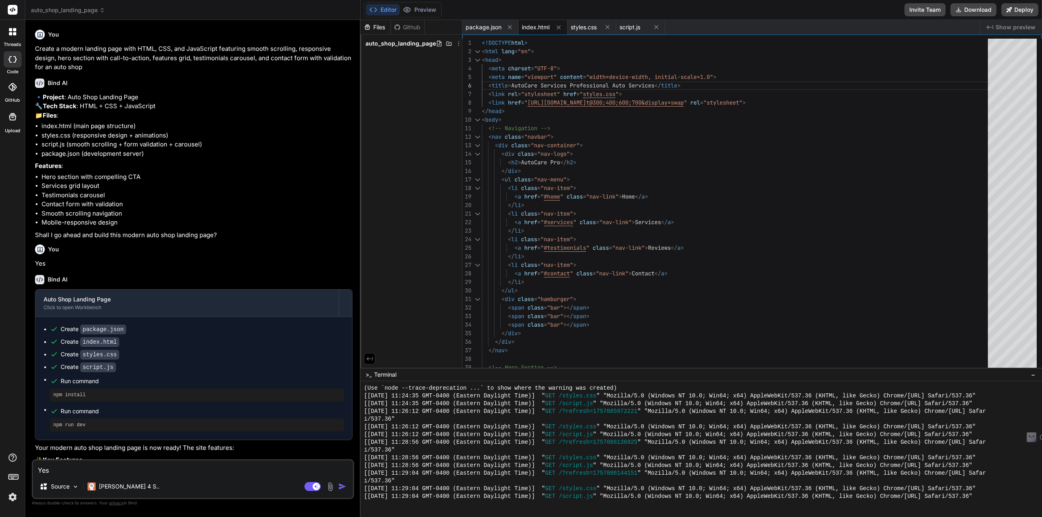
click at [376, 23] on div "Files" at bounding box center [376, 27] width 30 height 8
click at [406, 26] on div "Github" at bounding box center [407, 27] width 33 height 8
click at [404, 28] on div "Github" at bounding box center [407, 27] width 33 height 8
click at [456, 43] on icon at bounding box center [458, 43] width 7 height 7
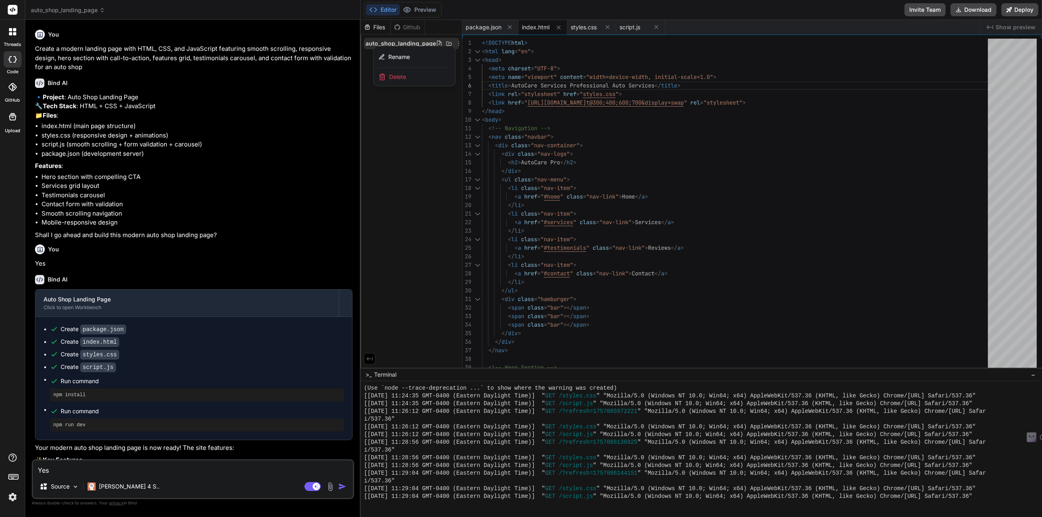
click at [418, 101] on div at bounding box center [701, 268] width 681 height 497
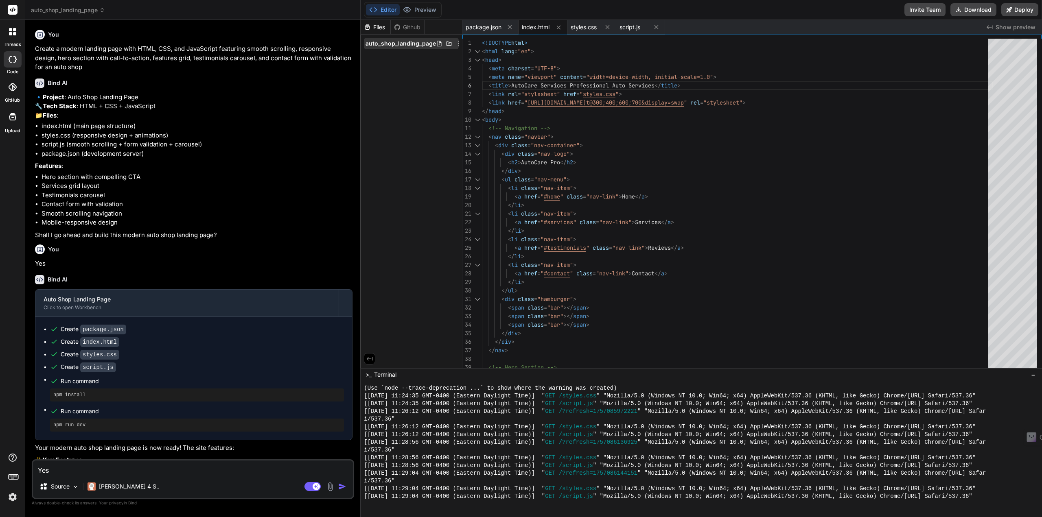
click at [447, 43] on icon at bounding box center [449, 44] width 5 height 4
click at [396, 183] on div "Files Github auto_shop_landing_page package.json index.html styles.css script.j…" at bounding box center [412, 194] width 102 height 348
click at [11, 60] on icon at bounding box center [13, 59] width 8 height 7
click at [66, 7] on span "auto_shop_landing_page" at bounding box center [68, 10] width 74 height 8
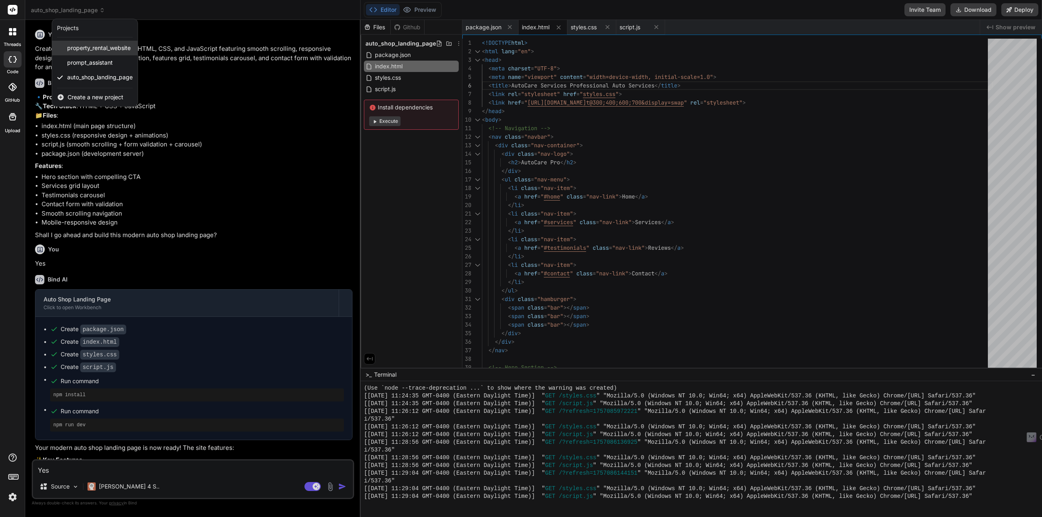
click at [76, 49] on span "property_rental_website" at bounding box center [98, 48] width 63 height 8
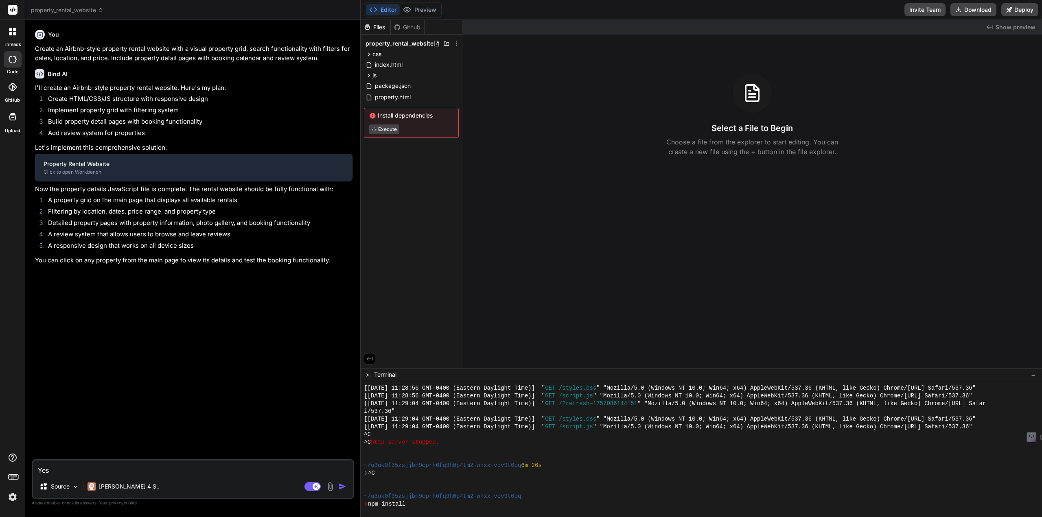
scroll to position [835, 0]
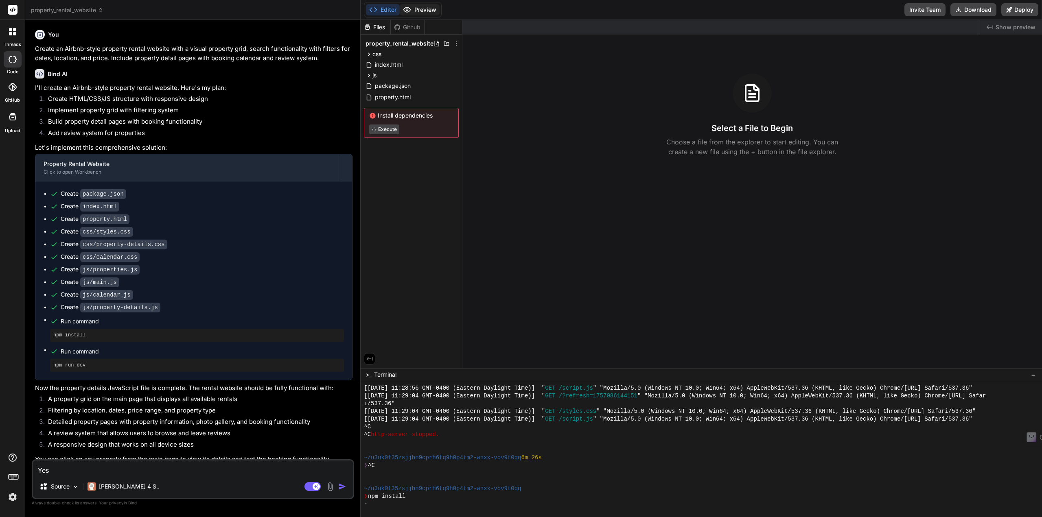
click at [414, 7] on button "Preview" at bounding box center [420, 9] width 40 height 11
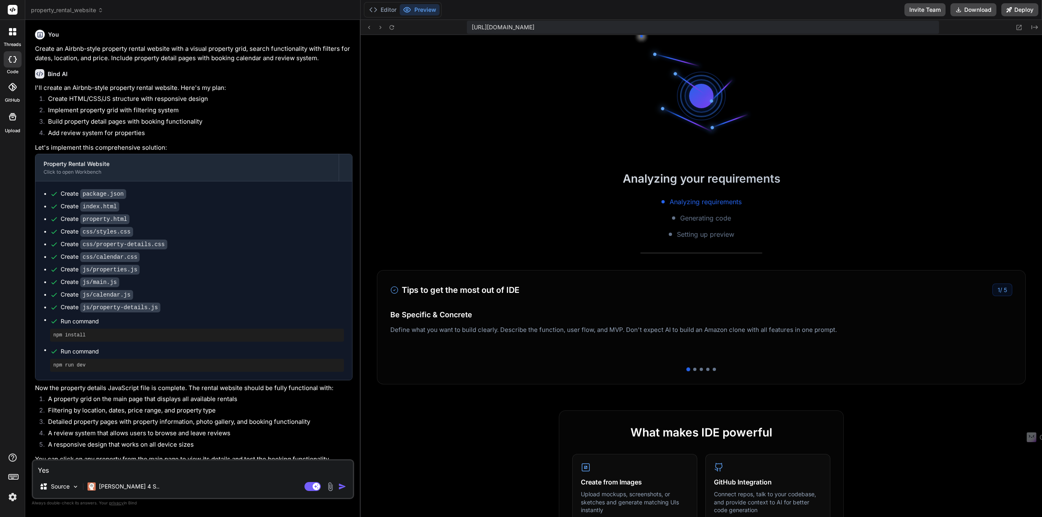
scroll to position [1245, 0]
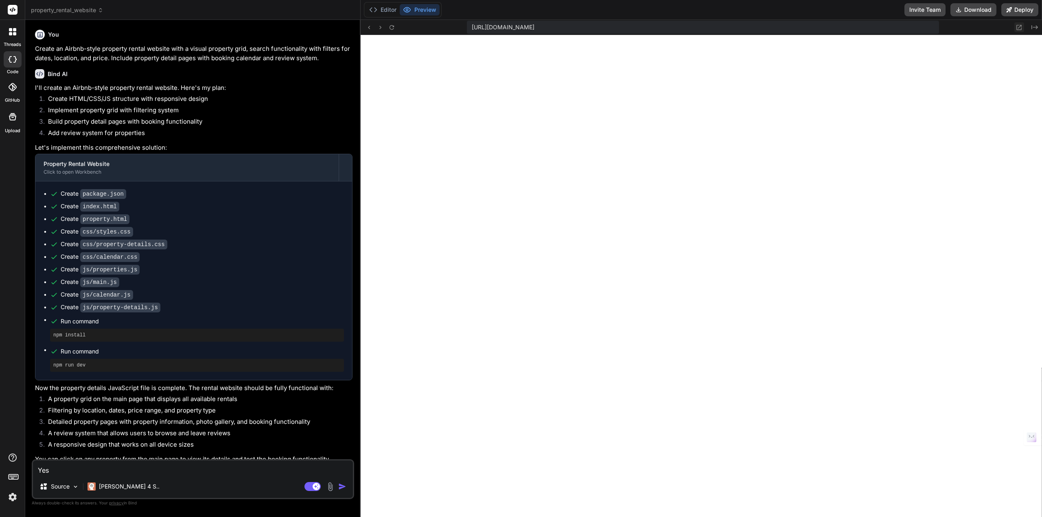
click at [1012, 24] on div "Created with Pixso." at bounding box center [1023, 27] width 29 height 10
click at [1019, 27] on icon at bounding box center [1019, 27] width 5 height 5
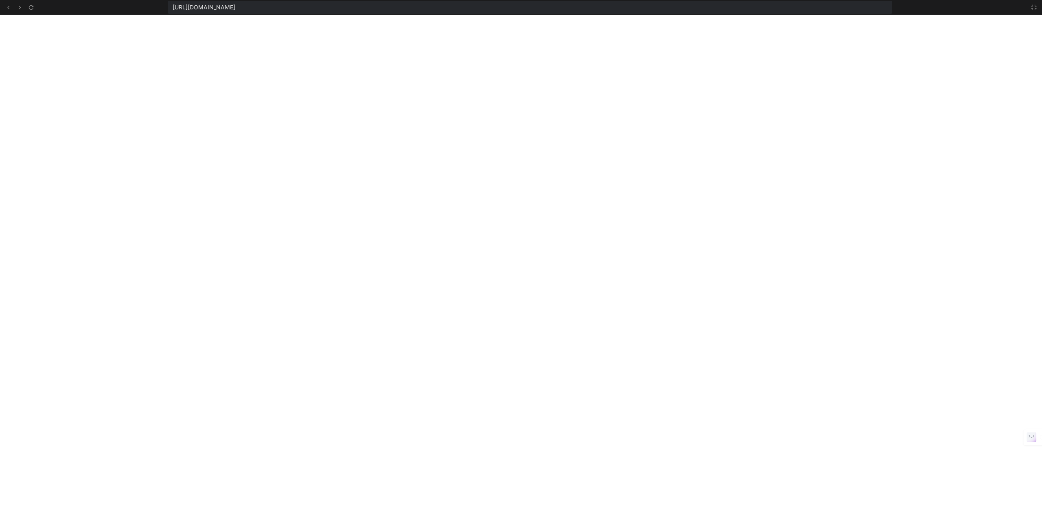
scroll to position [1663, 0]
click at [1034, 8] on icon at bounding box center [1034, 7] width 7 height 7
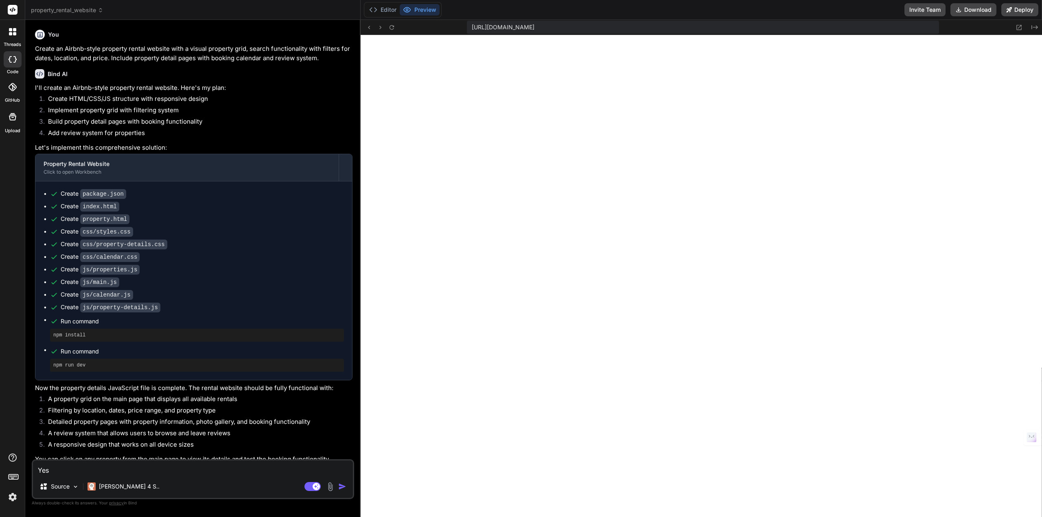
click at [87, 12] on span "property_rental_website" at bounding box center [67, 10] width 72 height 8
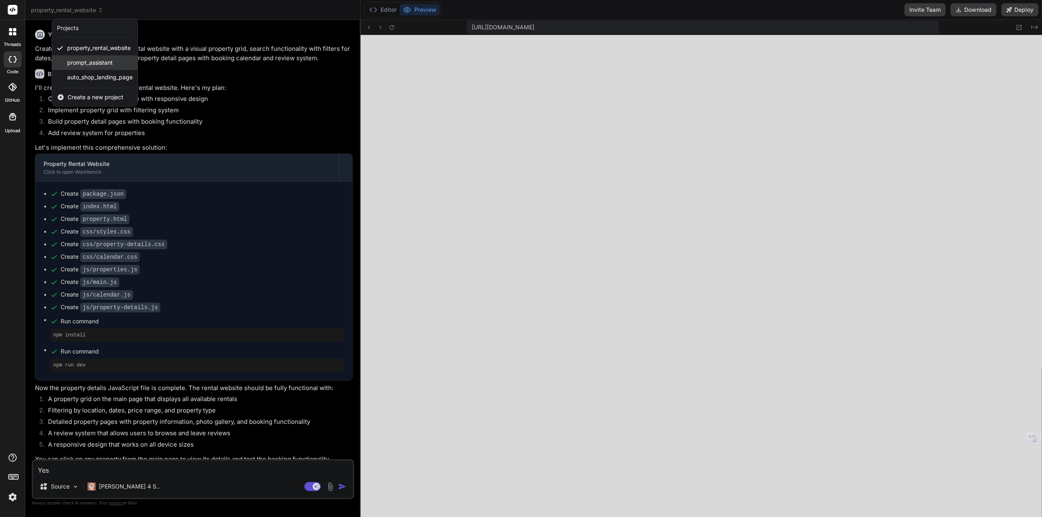
click at [86, 63] on span "prompt_assistant" at bounding box center [90, 63] width 46 height 8
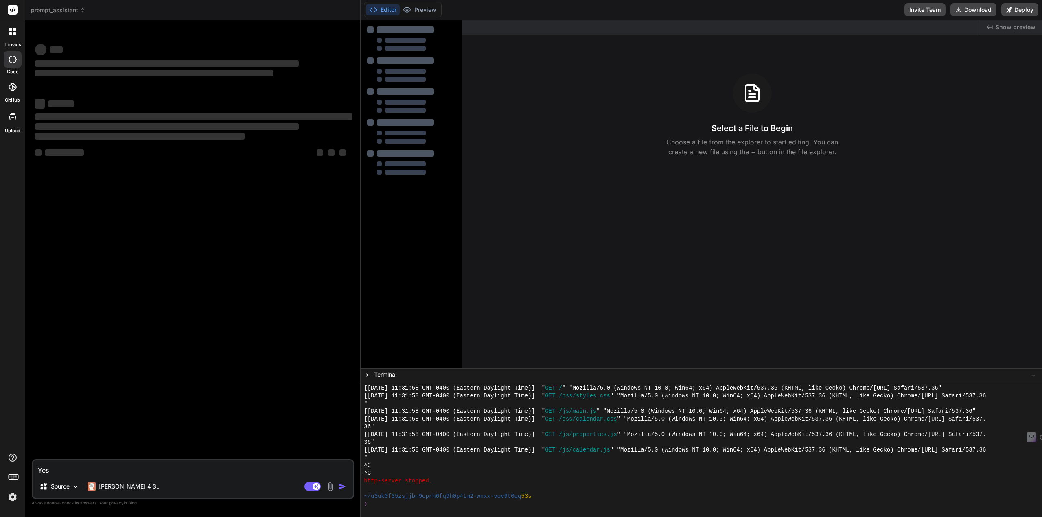
scroll to position [1779, 0]
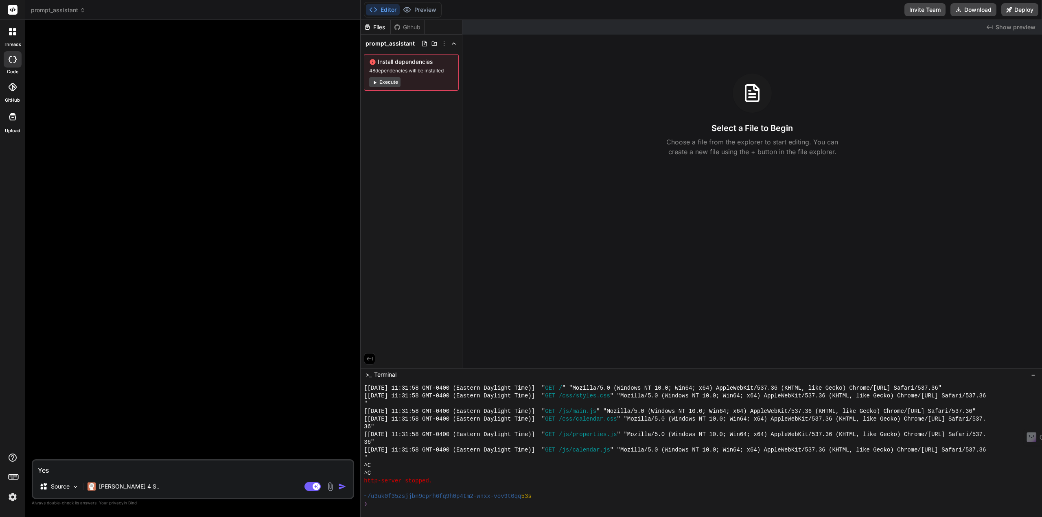
click at [393, 43] on span "prompt_assistant" at bounding box center [390, 43] width 49 height 8
click at [388, 81] on button "Execute" at bounding box center [384, 82] width 31 height 10
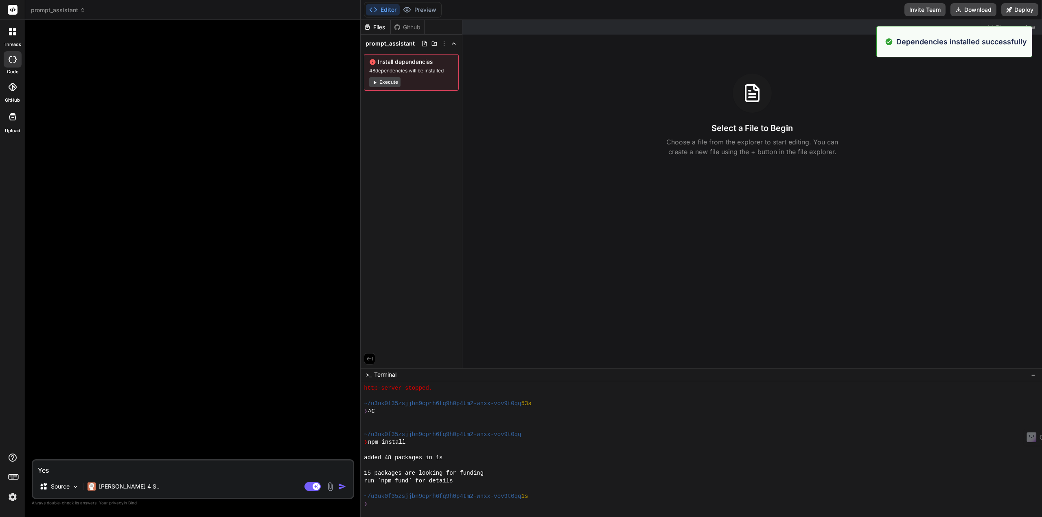
scroll to position [1895, 0]
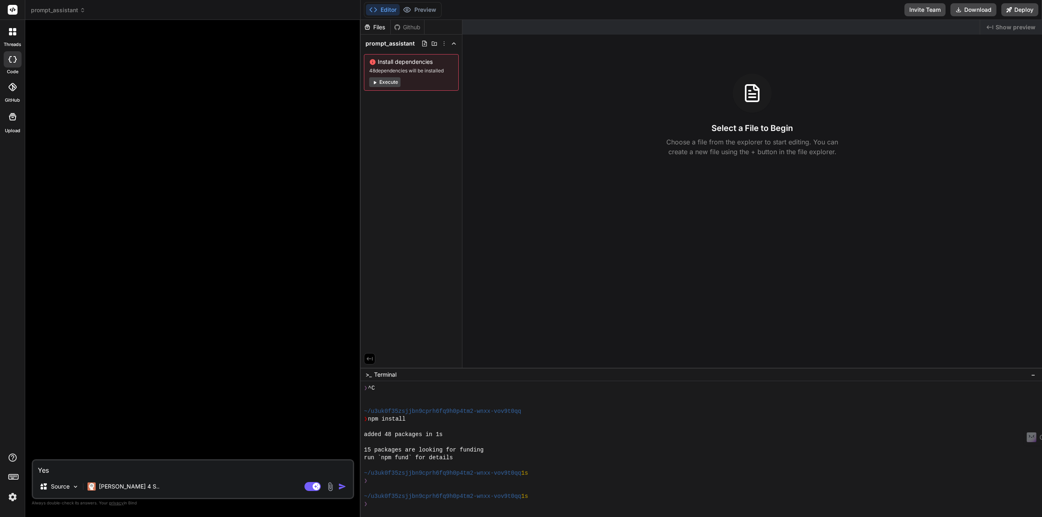
click at [403, 26] on div "Github" at bounding box center [407, 27] width 33 height 8
click at [83, 13] on span "prompt_assistant" at bounding box center [58, 10] width 55 height 8
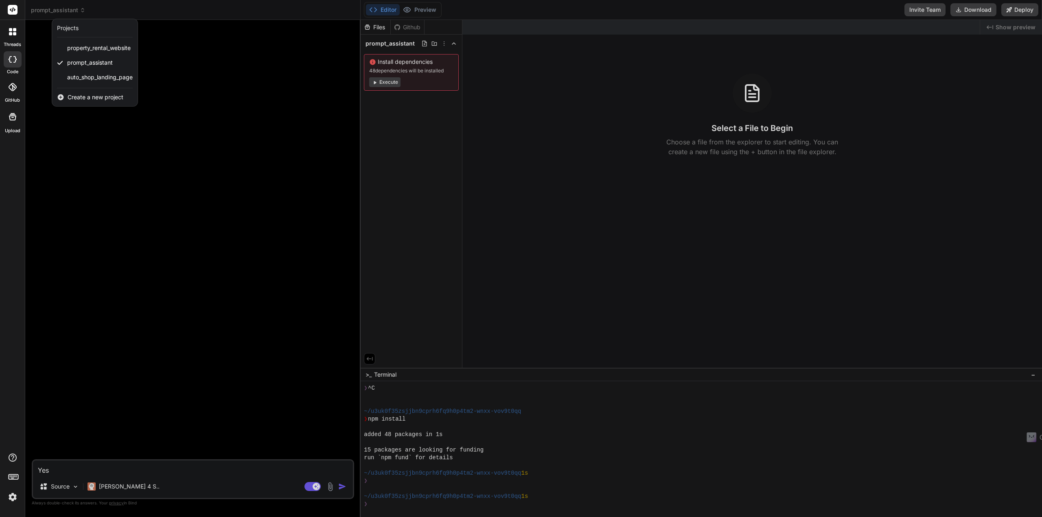
drag, startPoint x: 107, startPoint y: 60, endPoint x: 223, endPoint y: 54, distance: 115.8
click at [223, 54] on div at bounding box center [521, 258] width 1042 height 517
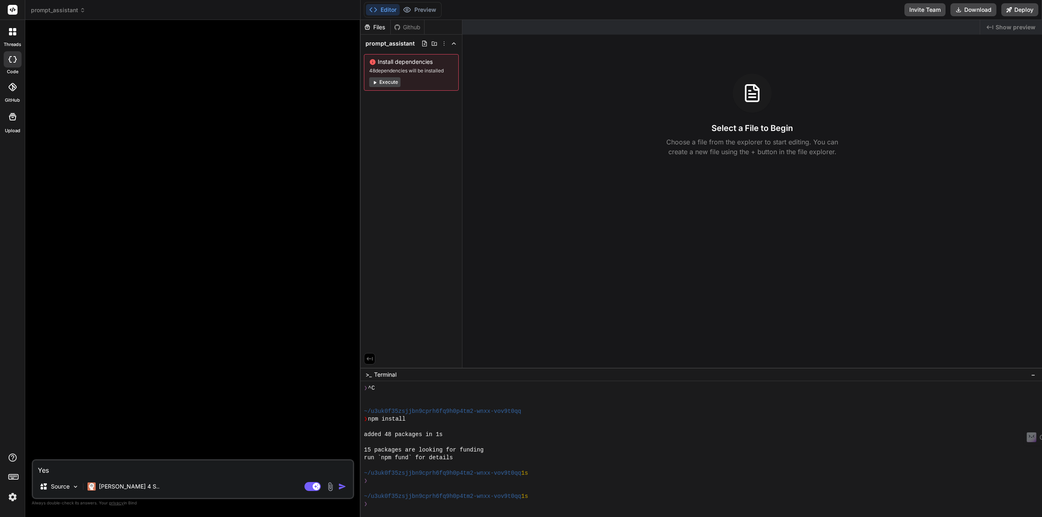
click at [377, 12] on icon at bounding box center [373, 10] width 8 height 8
click at [12, 9] on rect at bounding box center [13, 10] width 10 height 10
click at [12, 65] on div at bounding box center [13, 59] width 18 height 16
click at [11, 55] on div at bounding box center [13, 59] width 18 height 16
click at [11, 37] on div at bounding box center [12, 31] width 17 height 17
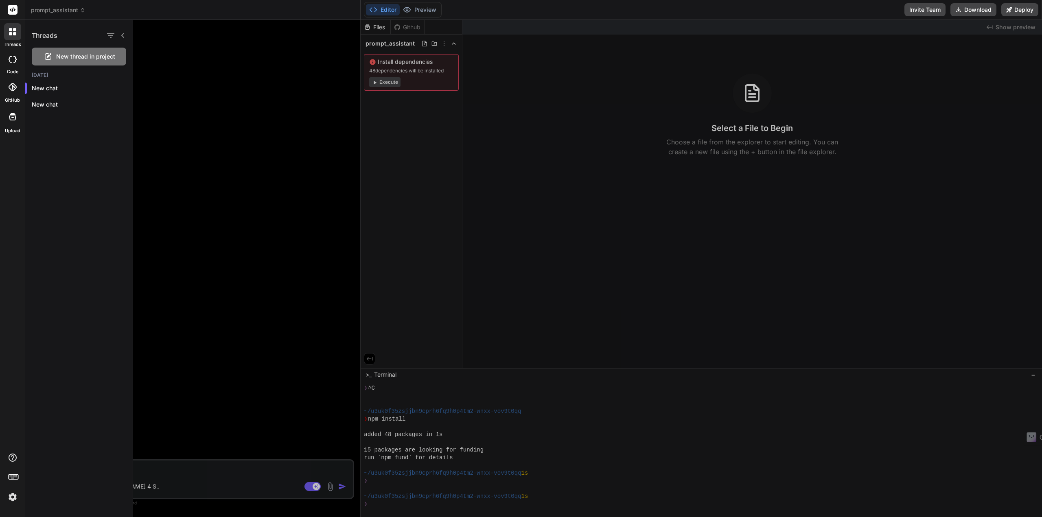
click at [14, 60] on icon at bounding box center [13, 59] width 8 height 7
type textarea "x"
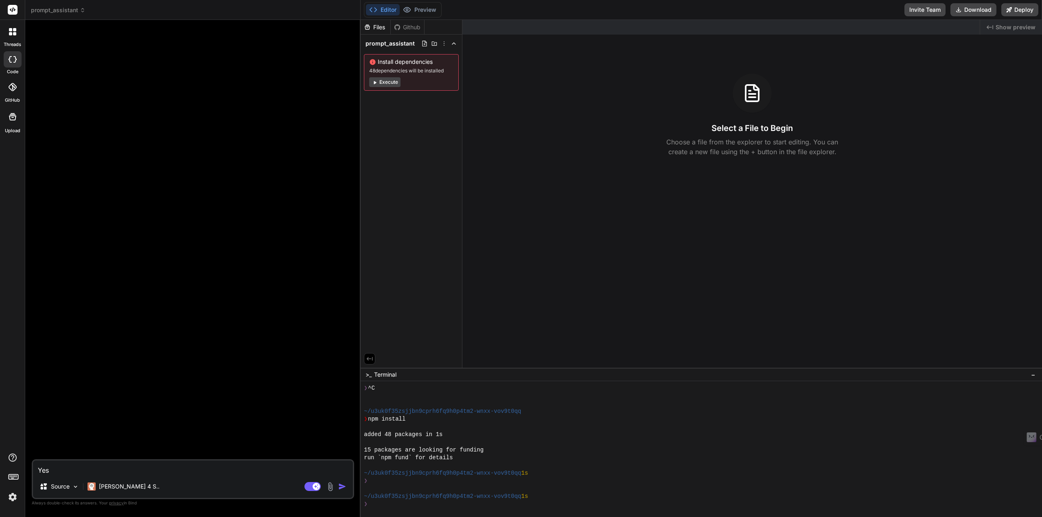
click at [60, 11] on span "prompt_assistant" at bounding box center [58, 10] width 55 height 8
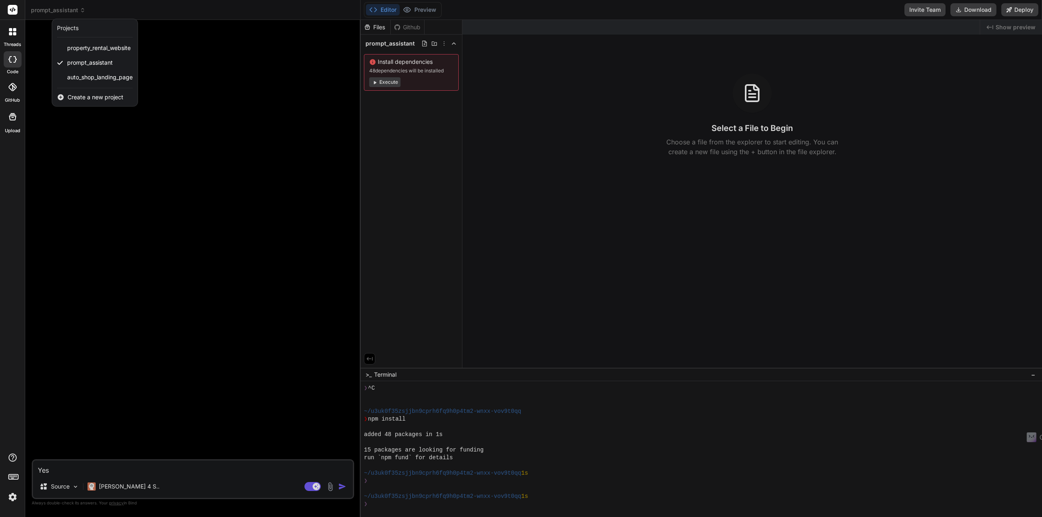
click at [91, 98] on span "Create a new project" at bounding box center [96, 97] width 56 height 8
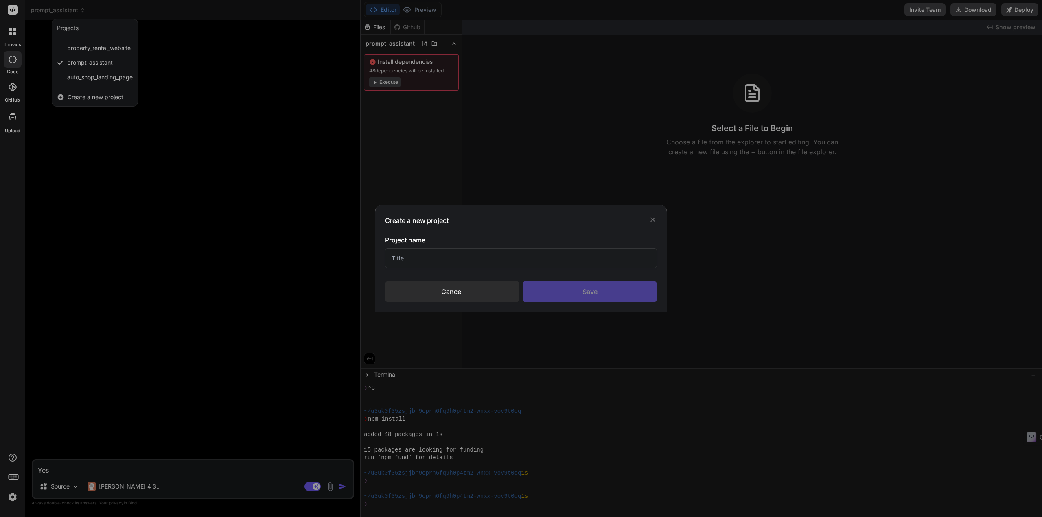
drag, startPoint x: 450, startPoint y: 265, endPoint x: 379, endPoint y: 255, distance: 71.9
click at [379, 255] on div "Create a new project Project name Cancel Save" at bounding box center [521, 258] width 292 height 107
type input "Gym Landing Page"
click at [578, 286] on div "Save" at bounding box center [590, 291] width 134 height 21
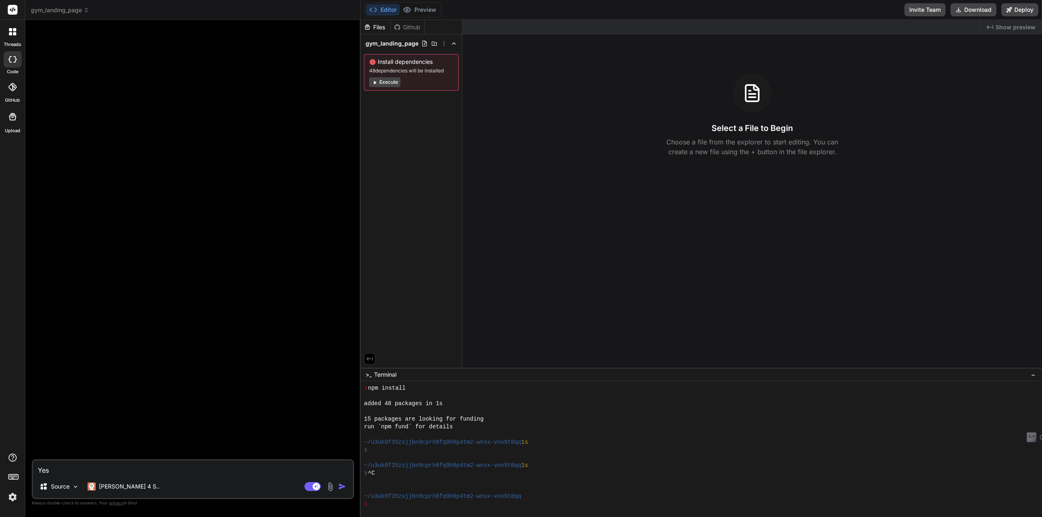
click at [81, 9] on span "gym_landing_page" at bounding box center [60, 10] width 58 height 8
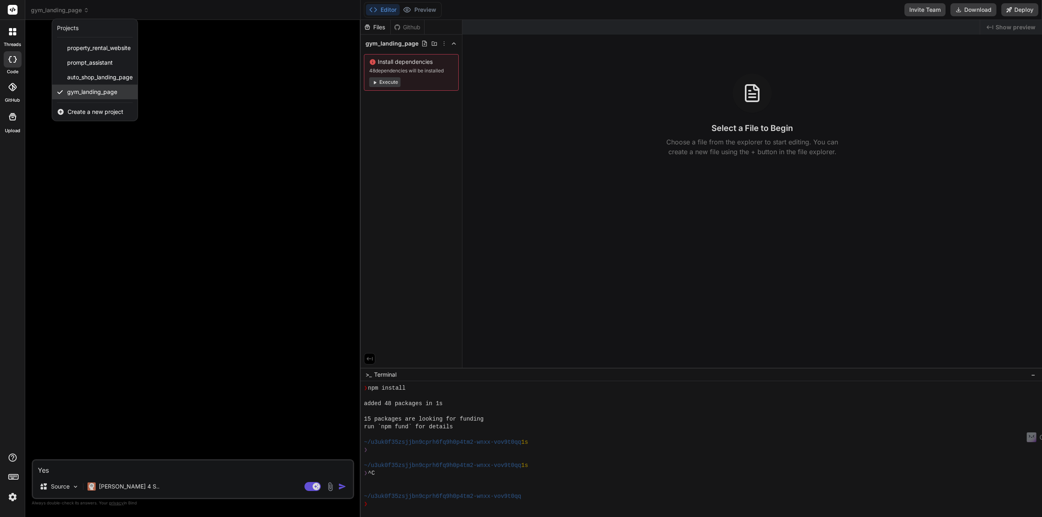
click at [83, 95] on span "gym_landing_page" at bounding box center [92, 92] width 50 height 8
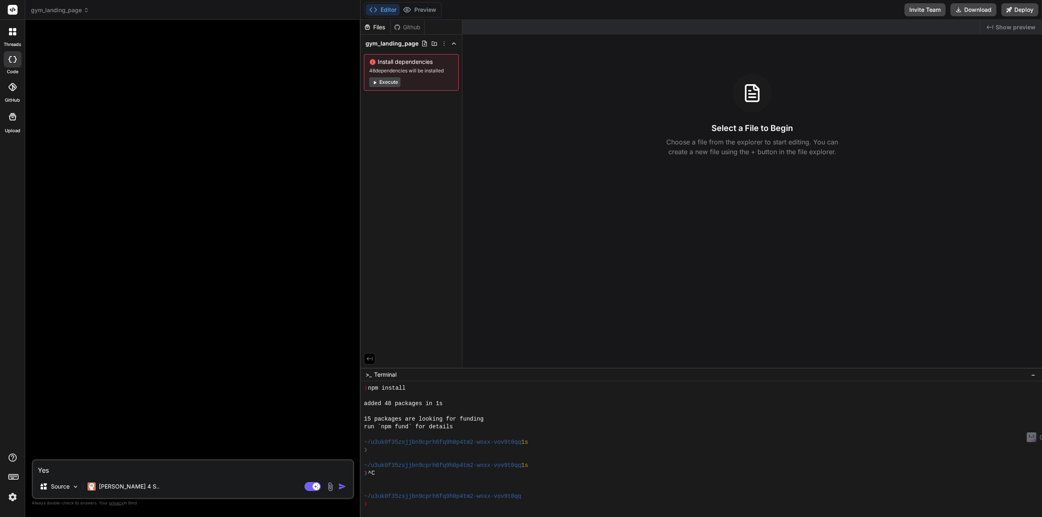
click at [117, 469] on textarea "Yes" at bounding box center [193, 468] width 320 height 15
click at [385, 8] on button "Editor" at bounding box center [383, 9] width 34 height 11
click at [409, 46] on span "gym_landing_page" at bounding box center [392, 43] width 53 height 8
paste textarea "[URL][DOMAIN_NAME]"
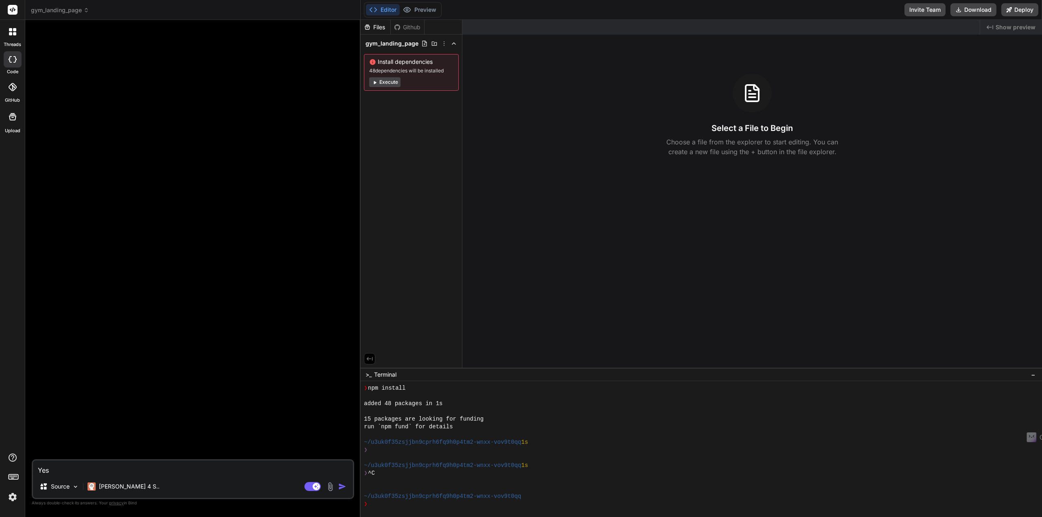
type textarea "x"
type textarea "[URL][DOMAIN_NAME]"
type textarea "x"
click at [79, 13] on span "gym_landing_page" at bounding box center [60, 10] width 58 height 8
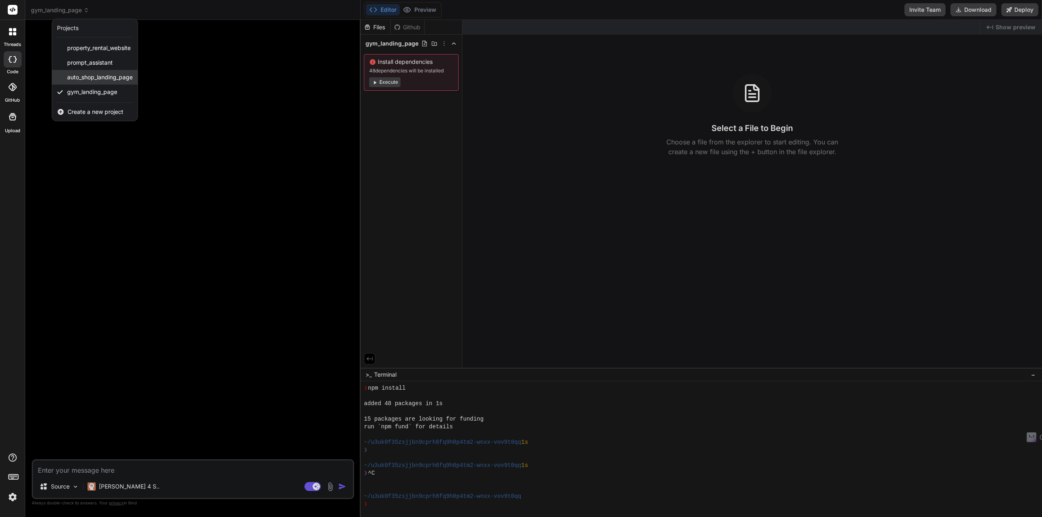
click at [81, 78] on span "auto_shop_landing_page" at bounding box center [100, 77] width 66 height 8
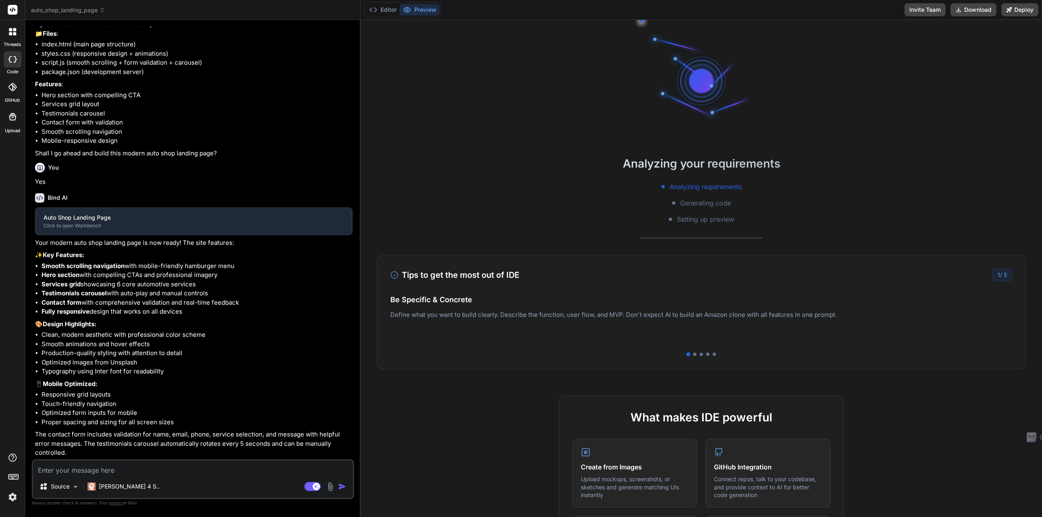
scroll to position [1995, 0]
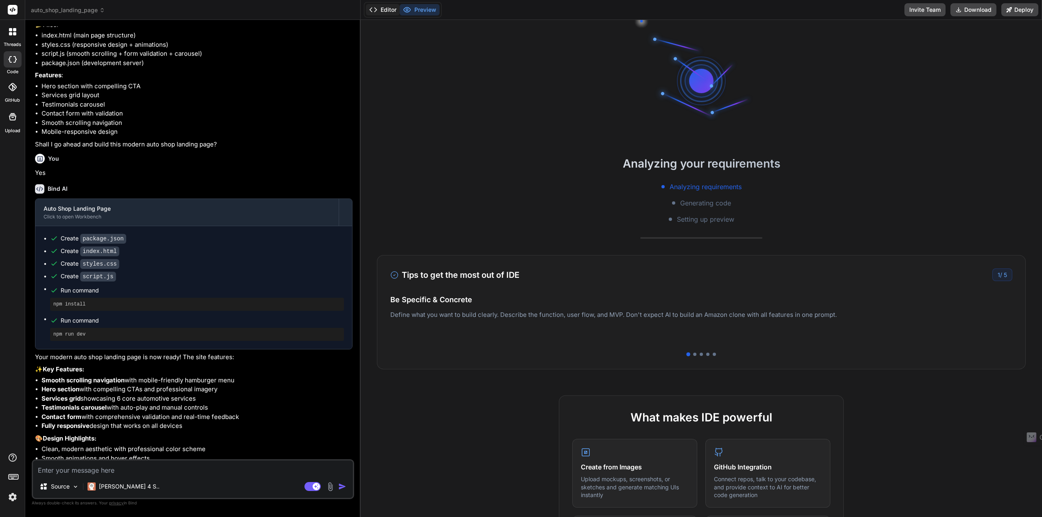
click at [388, 12] on button "Editor" at bounding box center [383, 9] width 34 height 11
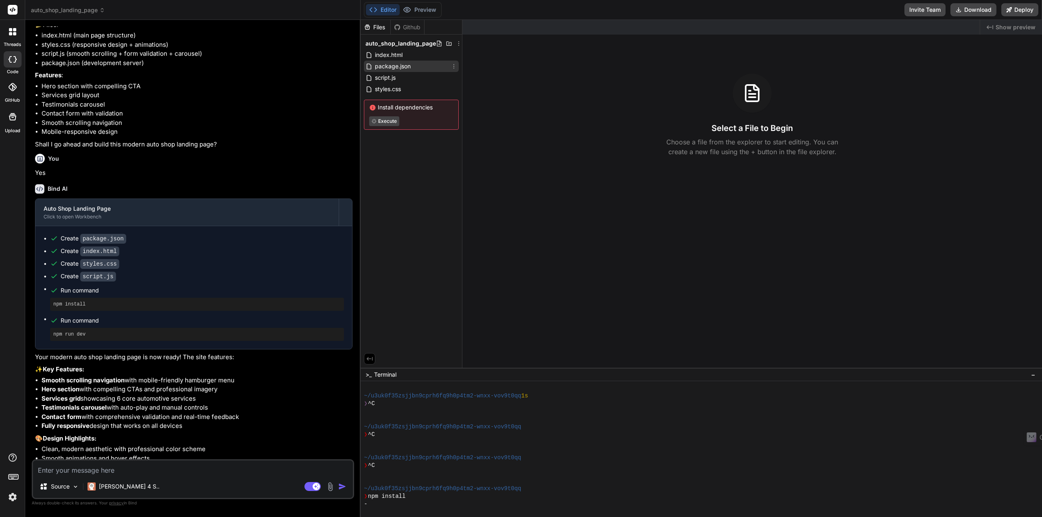
click at [380, 64] on span "package.json" at bounding box center [392, 66] width 37 height 10
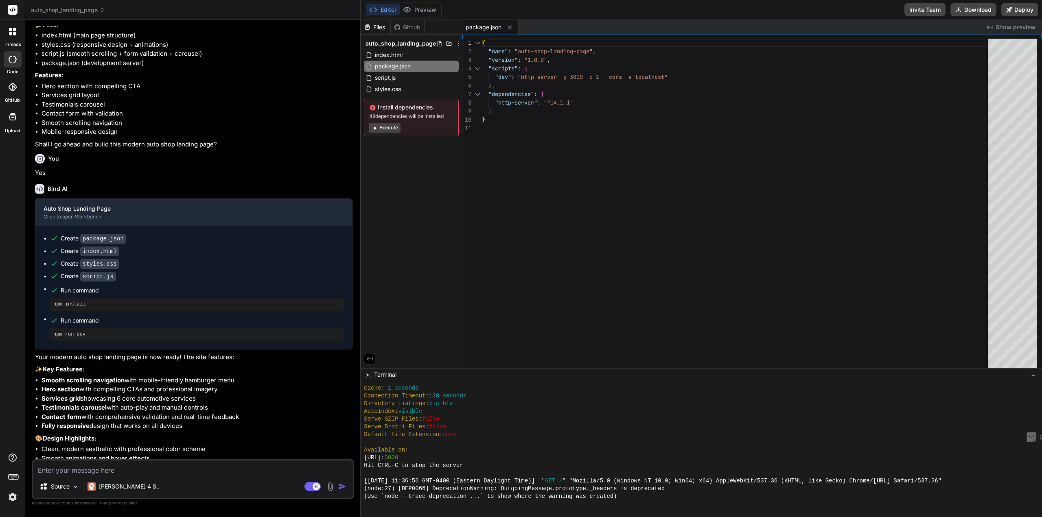
scroll to position [2266, 0]
type textarea "x"
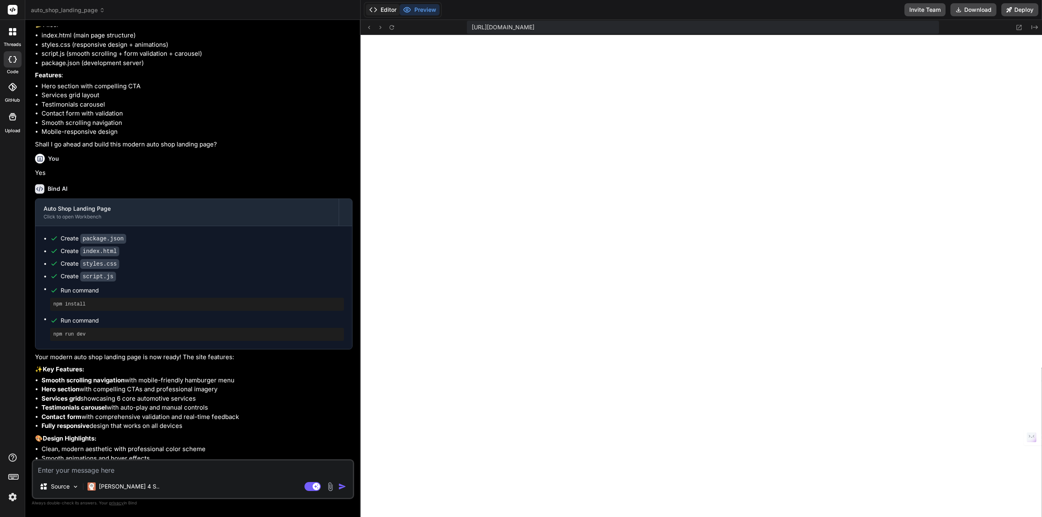
click at [375, 9] on icon at bounding box center [373, 10] width 8 height 8
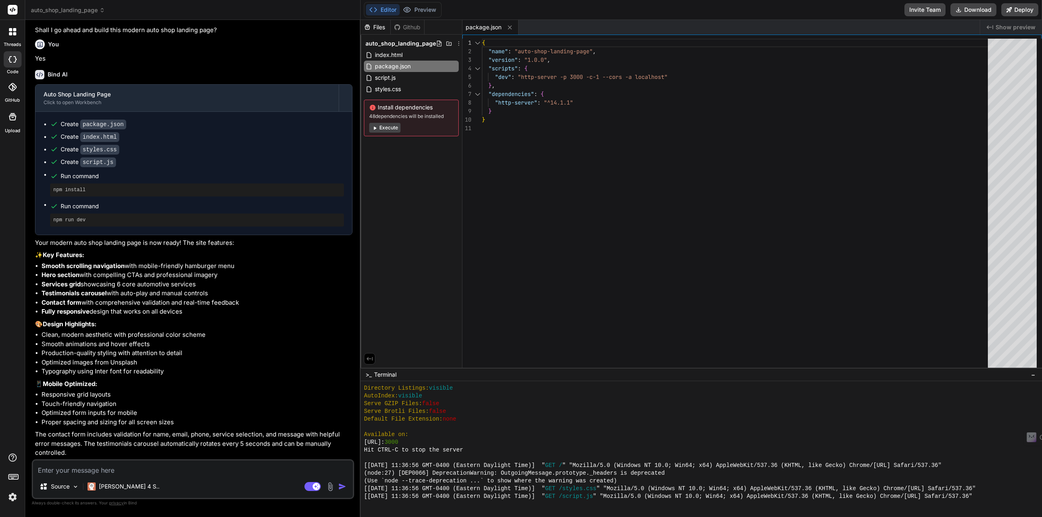
scroll to position [214, 0]
click at [425, 11] on button "Preview" at bounding box center [420, 9] width 40 height 11
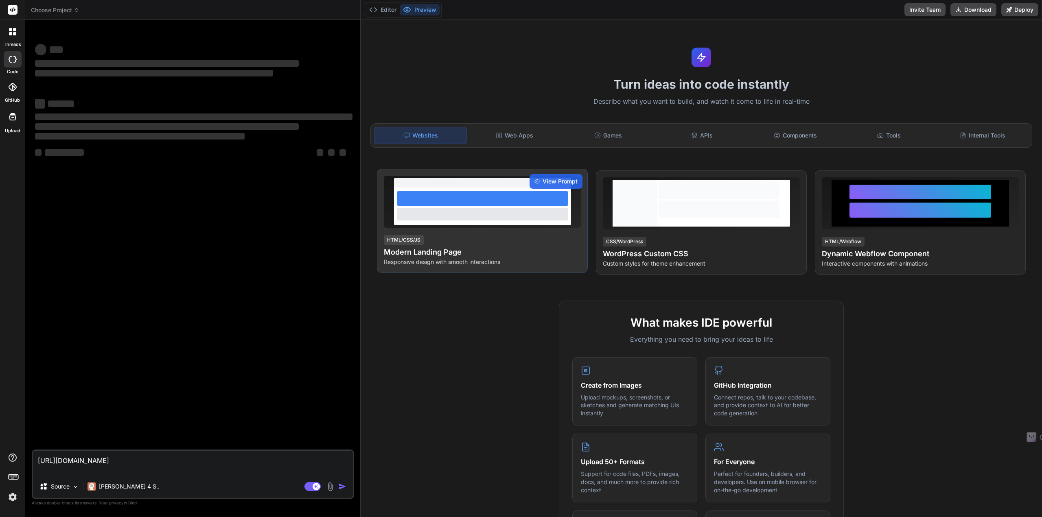
click at [425, 253] on h4 "Modern Landing Page" at bounding box center [482, 252] width 197 height 11
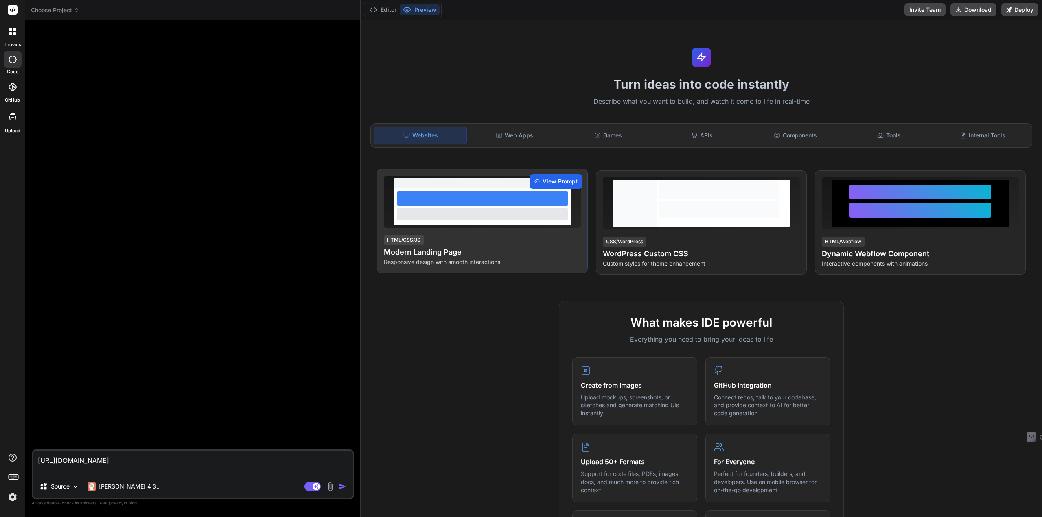
click at [537, 184] on icon at bounding box center [537, 182] width 6 height 6
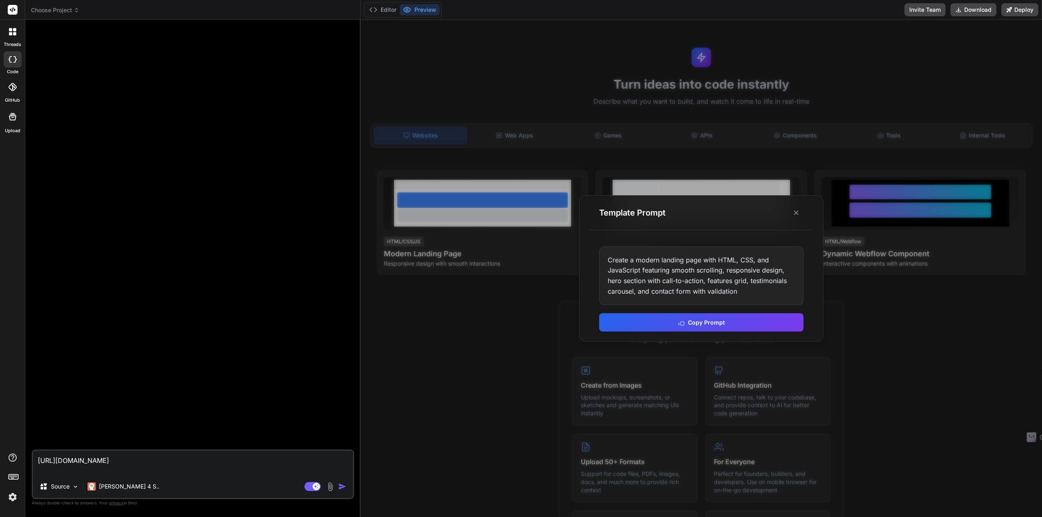
type textarea "x"
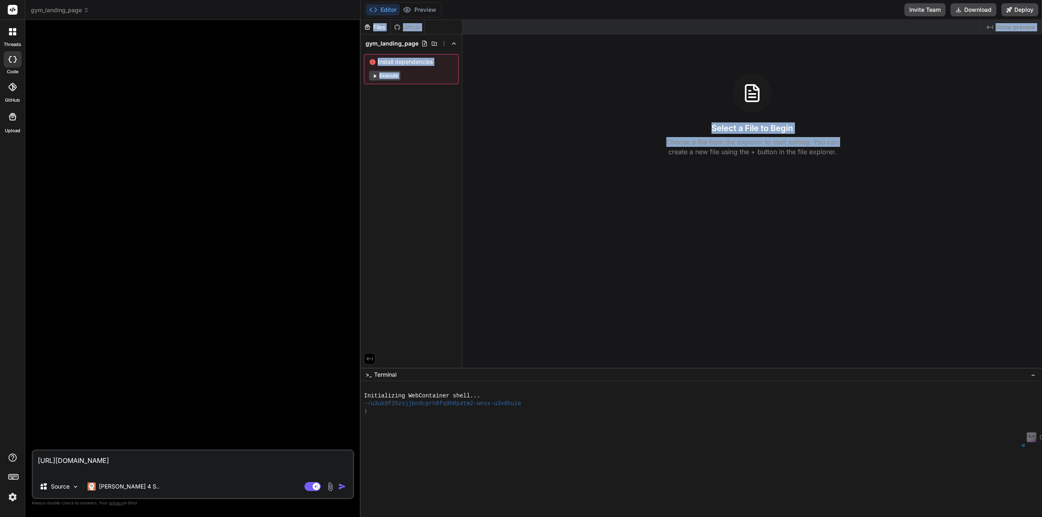
drag, startPoint x: 753, startPoint y: 293, endPoint x: 645, endPoint y: 280, distance: 109.2
click at [645, 280] on div "Files Github gym_landing_page Install dependencies Execute Created with Pixso. …" at bounding box center [701, 268] width 681 height 497
click at [1000, 28] on span "Show preview" at bounding box center [1016, 27] width 40 height 8
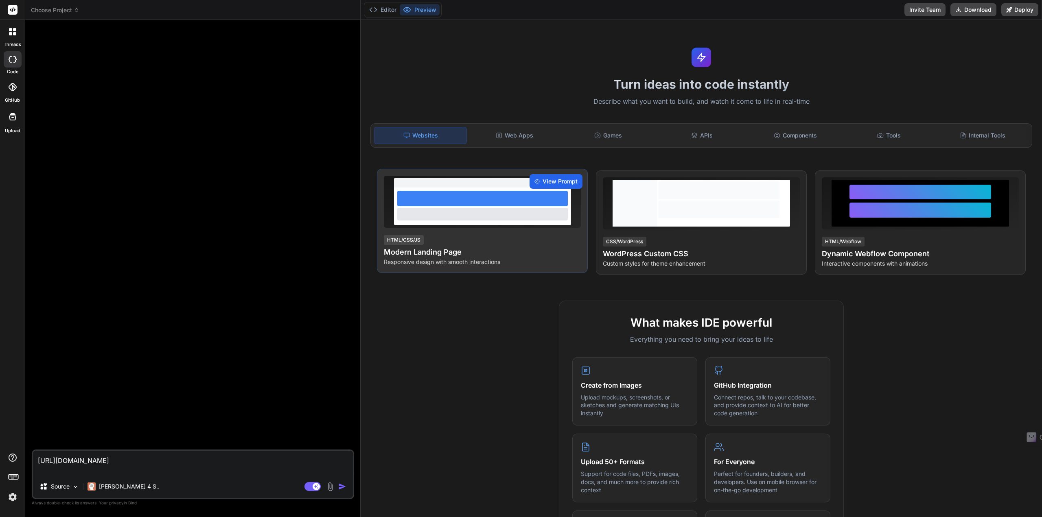
click at [554, 182] on span "View Prompt" at bounding box center [560, 181] width 35 height 8
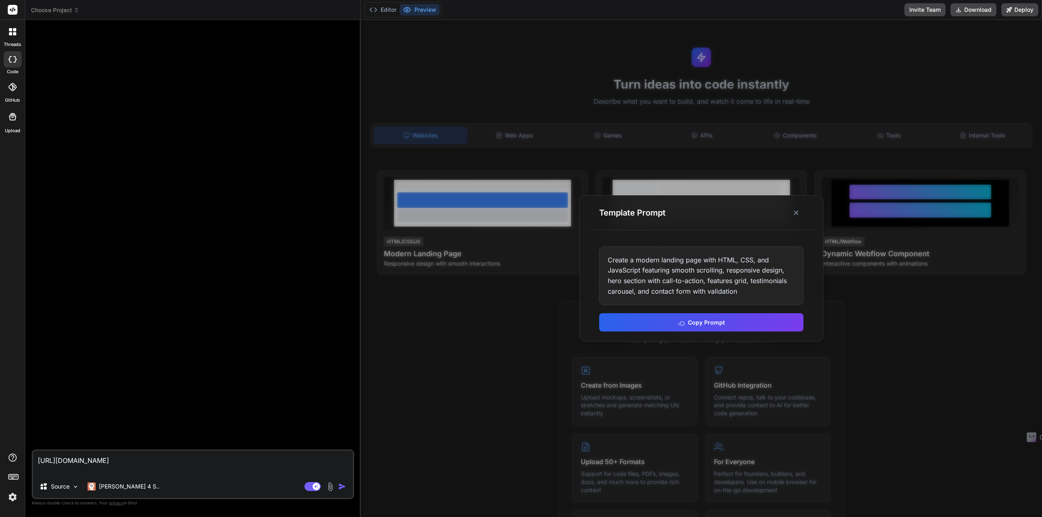
type textarea "x"
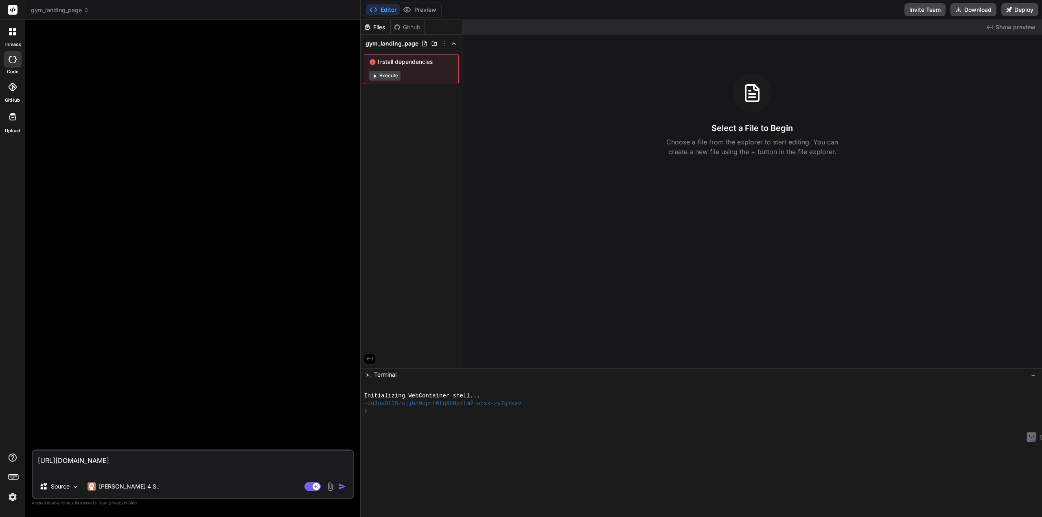
click at [719, 281] on div "Created with Pixso. Show preview Select a File to Begin Choose a file from the …" at bounding box center [752, 194] width 580 height 348
drag, startPoint x: 121, startPoint y: 473, endPoint x: 20, endPoint y: 442, distance: 106.0
click at [20, 442] on div "threads code GitHub Upload gym_landing_page Created with Pixso. Bind AI Web Sea…" at bounding box center [521, 258] width 1042 height 517
type textarea "[URL][DOMAIN_NAME]"
type textarea "x"
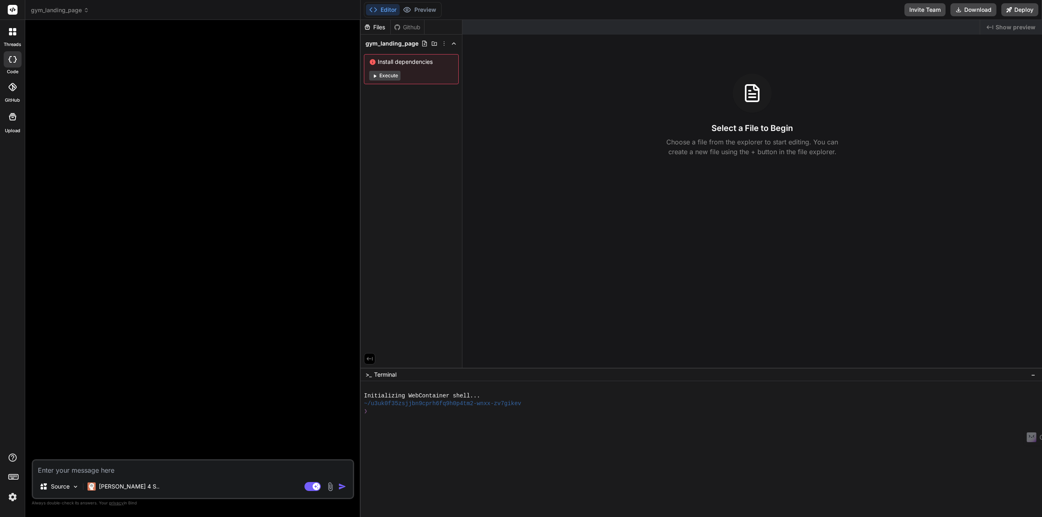
click at [388, 74] on button "Execute" at bounding box center [384, 76] width 31 height 10
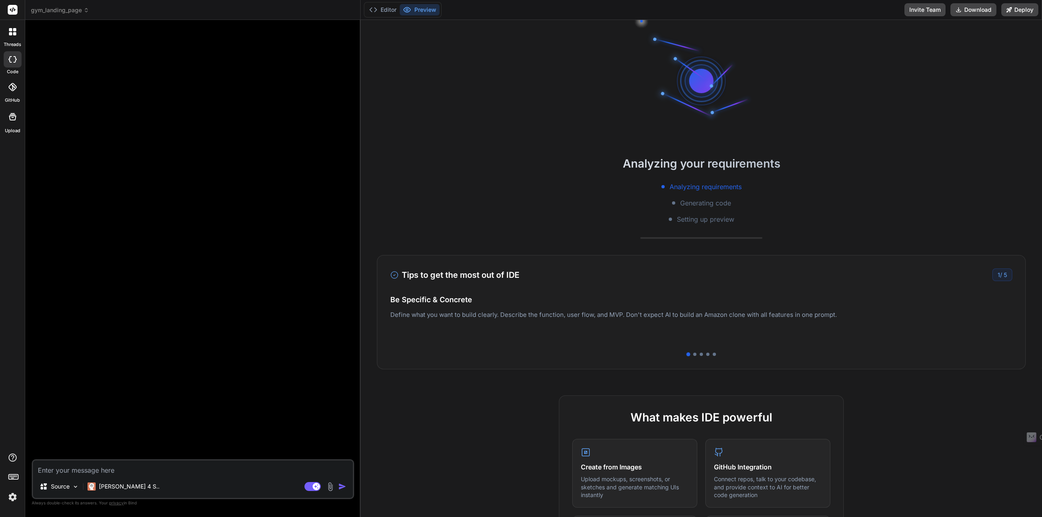
scroll to position [23, 0]
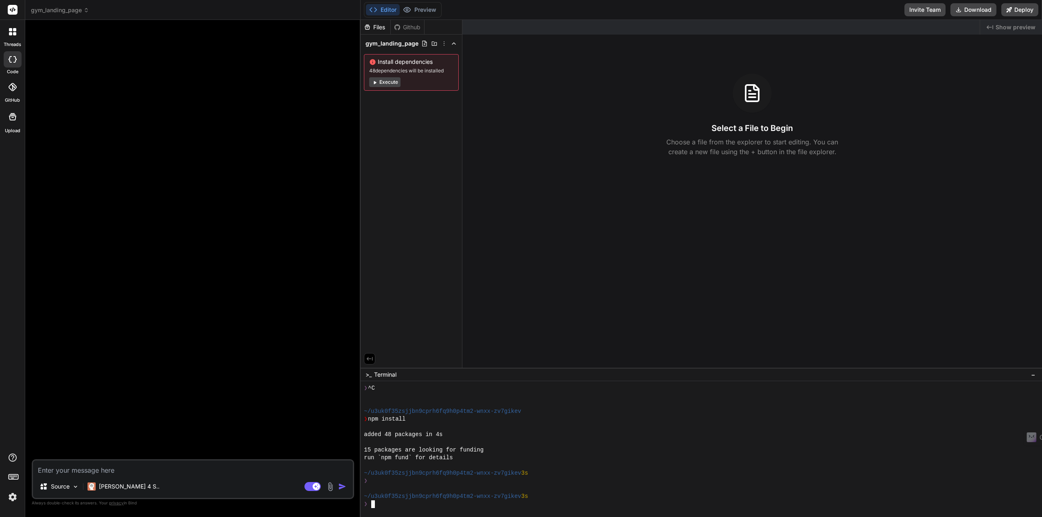
click at [409, 479] on div "❯" at bounding box center [697, 481] width 667 height 8
click at [1033, 375] on span "−" at bounding box center [1033, 375] width 4 height 8
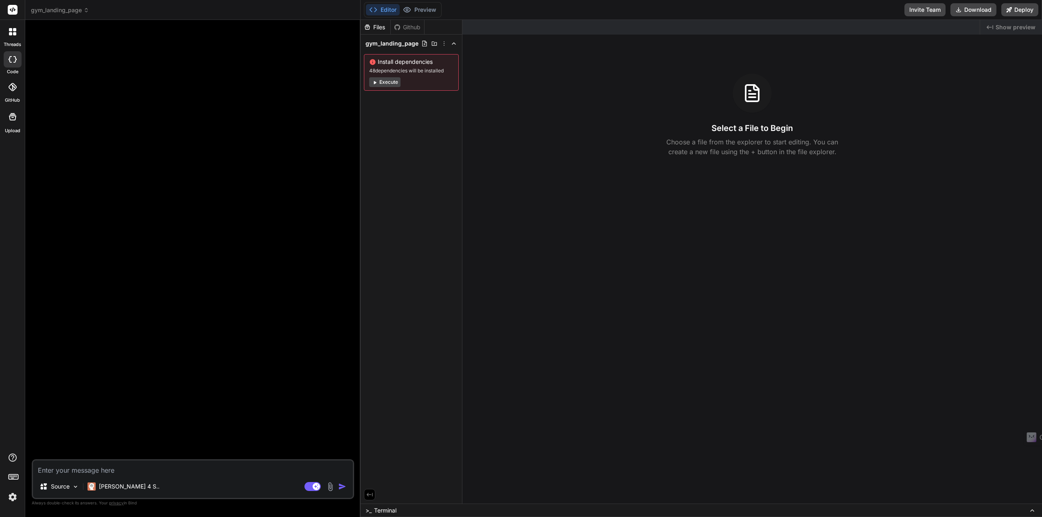
click at [401, 24] on div "Github" at bounding box center [407, 27] width 33 height 8
click at [383, 9] on button "Editor" at bounding box center [383, 9] width 34 height 11
click at [378, 25] on div "Files" at bounding box center [376, 27] width 30 height 8
click at [84, 10] on icon at bounding box center [86, 10] width 6 height 6
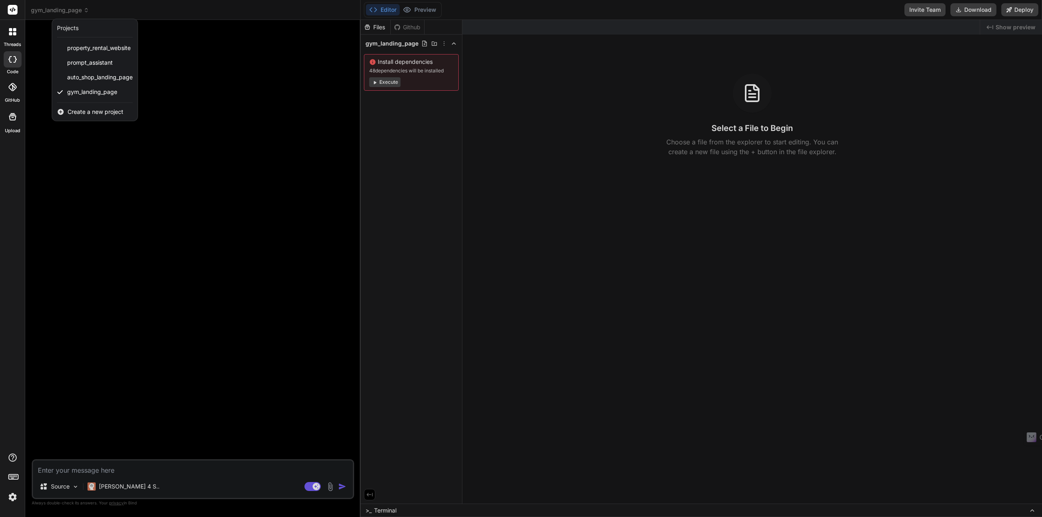
click at [66, 470] on div at bounding box center [521, 258] width 1042 height 517
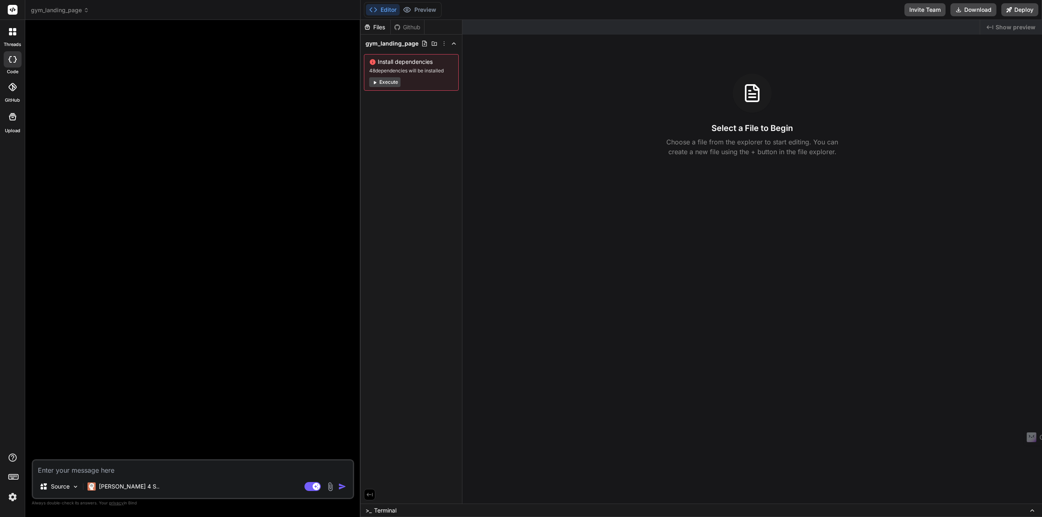
click at [66, 470] on textarea at bounding box center [193, 468] width 320 height 15
click at [48, 7] on span "gym_landing_page" at bounding box center [60, 10] width 58 height 8
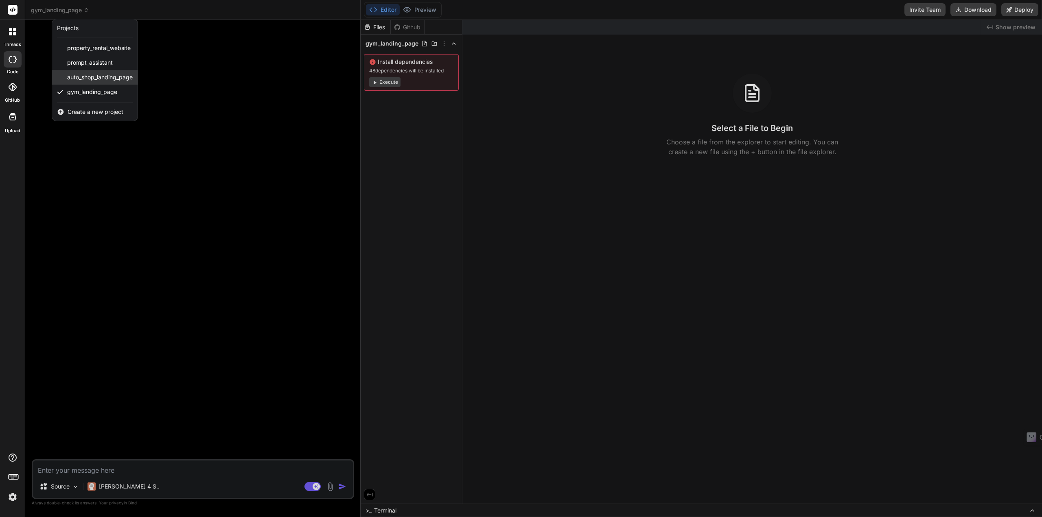
click at [87, 81] on div "auto_shop_landing_page" at bounding box center [94, 77] width 85 height 15
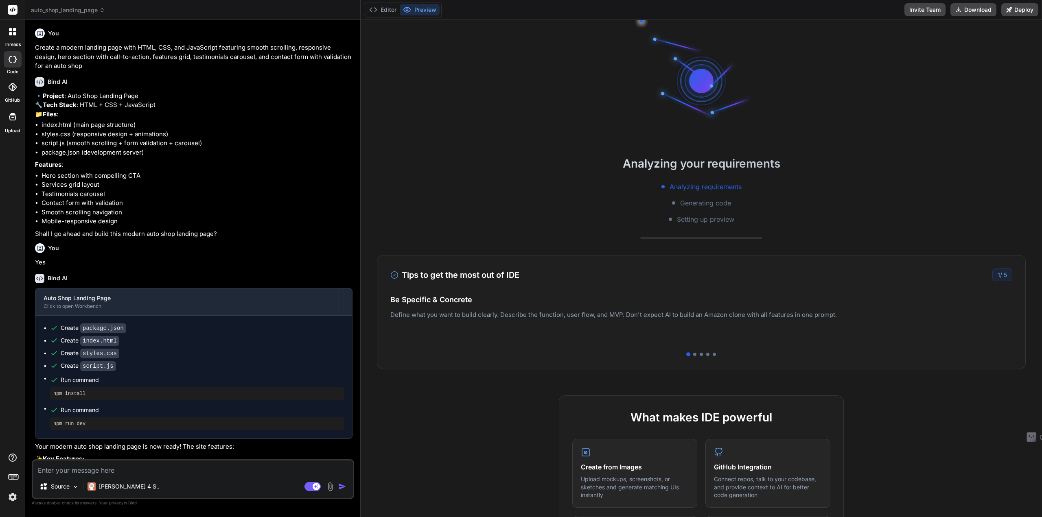
scroll to position [0, 0]
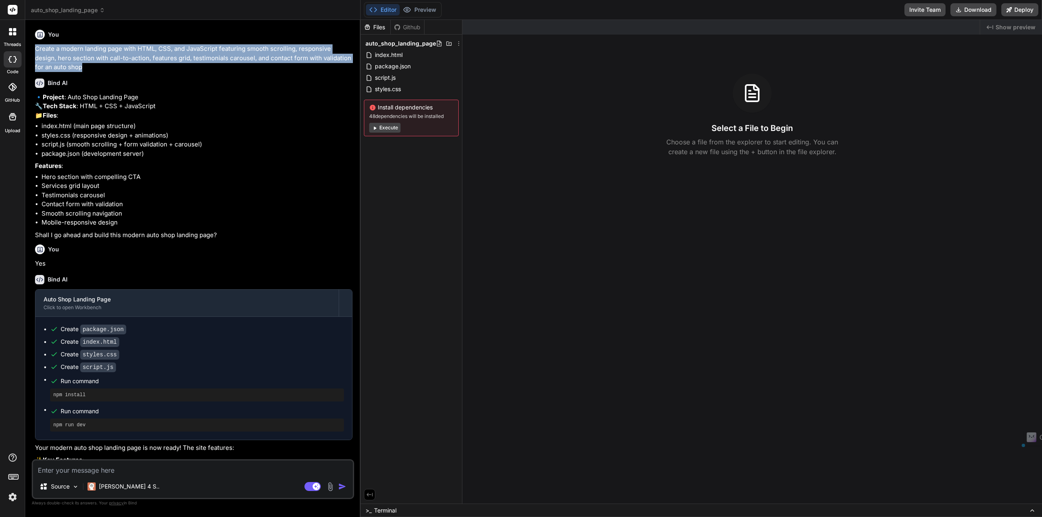
drag, startPoint x: 35, startPoint y: 46, endPoint x: 73, endPoint y: 68, distance: 44.1
click at [73, 68] on p "Create a modern landing page with HTML, CSS, and JavaScript featuring smooth sc…" at bounding box center [193, 58] width 317 height 28
copy p "Create a modern landing page with HTML, CSS, and JavaScript featuring smooth sc…"
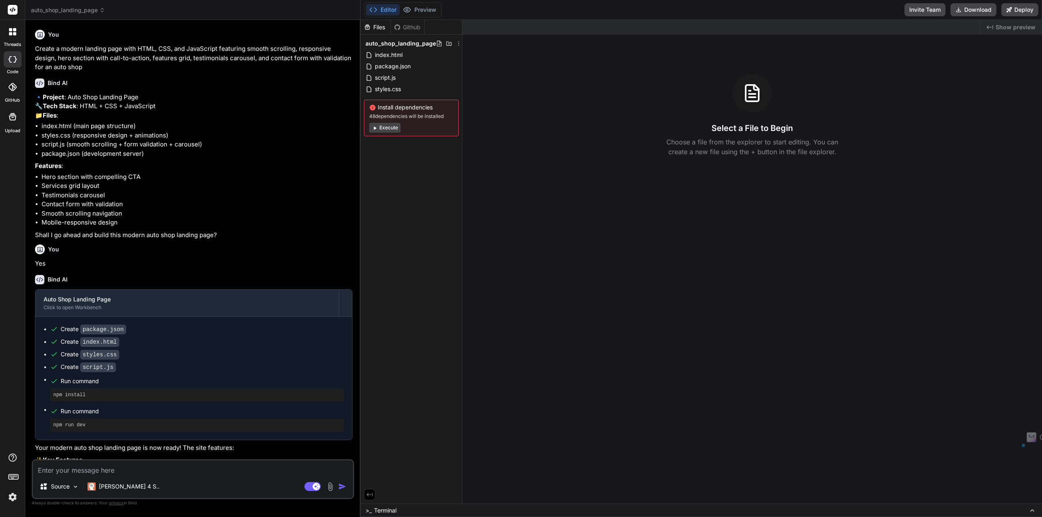
click at [65, 12] on span "auto_shop_landing_page" at bounding box center [68, 10] width 74 height 8
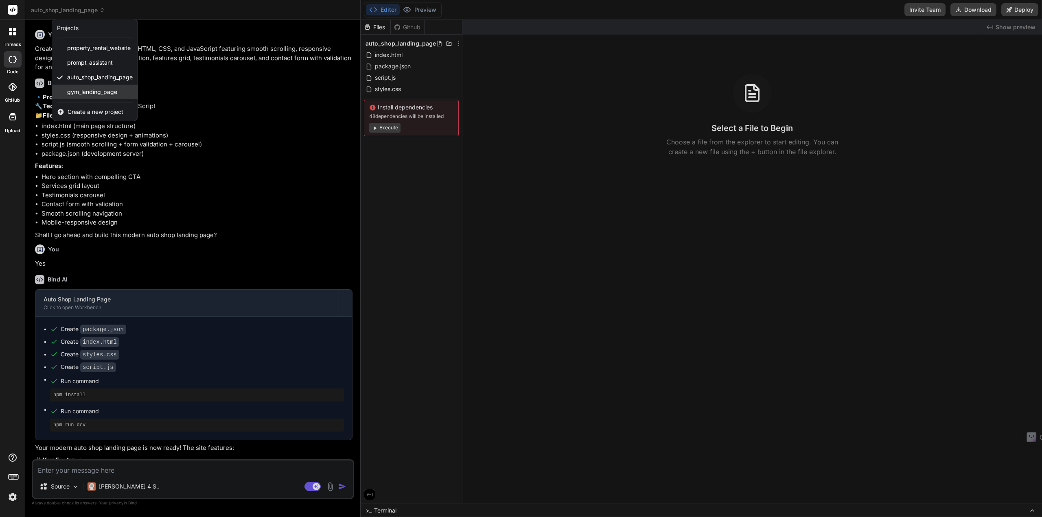
click at [80, 92] on span "gym_landing_page" at bounding box center [92, 92] width 50 height 8
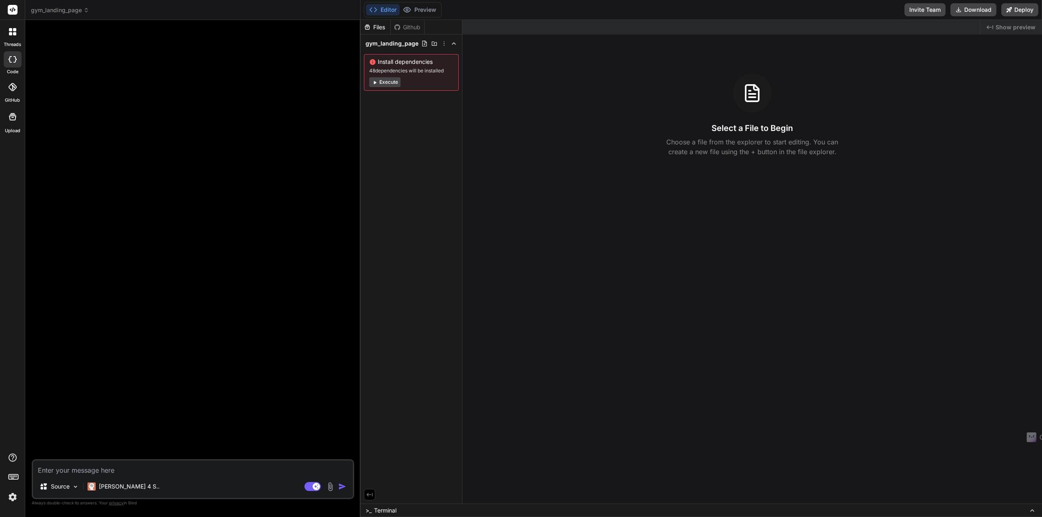
paste textarea "Create a modern landing page with HTML, CSS, and JavaScript featuring smooth sc…"
type textarea "x"
type textarea "Create a modern landing page with HTML, CSS, and JavaScript featuring smooth sc…"
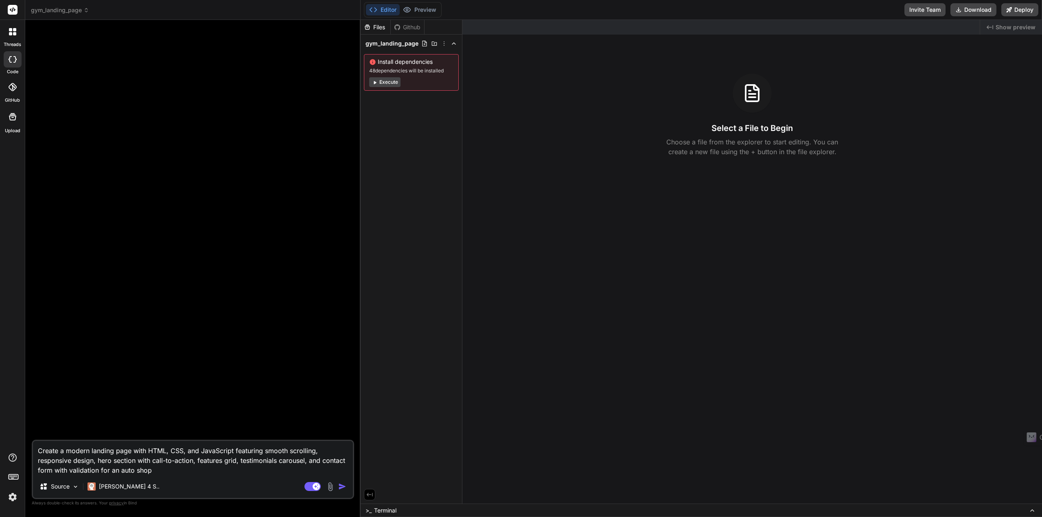
type textarea "x"
type textarea "Create a modern landing page with HTML, CSS, and JavaScript featuring smooth sc…"
type textarea "x"
type textarea "Create a modern landing page with HTML, CSS, and JavaScript featuring smooth sc…"
type textarea "x"
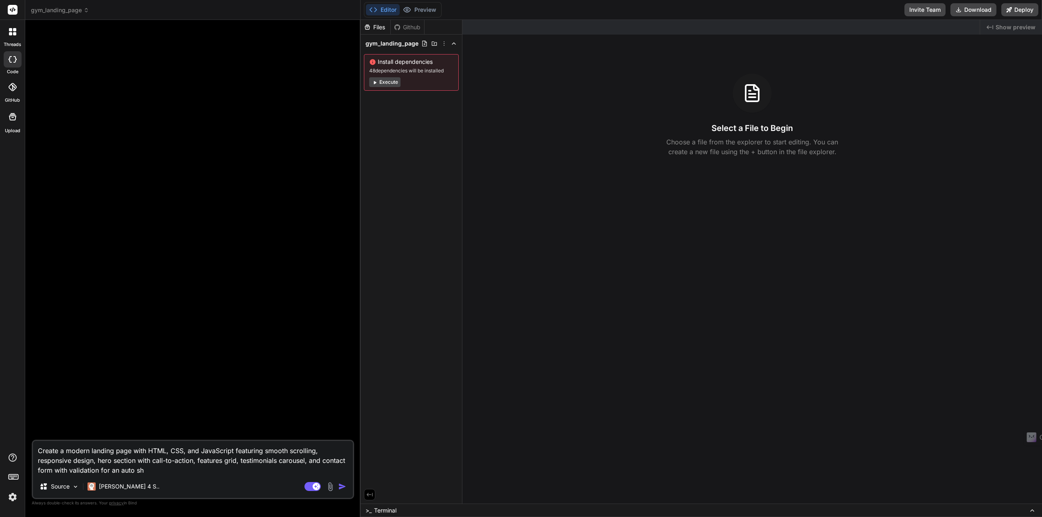
type textarea "Create a modern landing page with HTML, CSS, and JavaScript featuring smooth sc…"
type textarea "x"
type textarea "Create a modern landing page with HTML, CSS, and JavaScript featuring smooth sc…"
type textarea "x"
type textarea "Create a modern landing page with HTML, CSS, and JavaScript featuring smooth sc…"
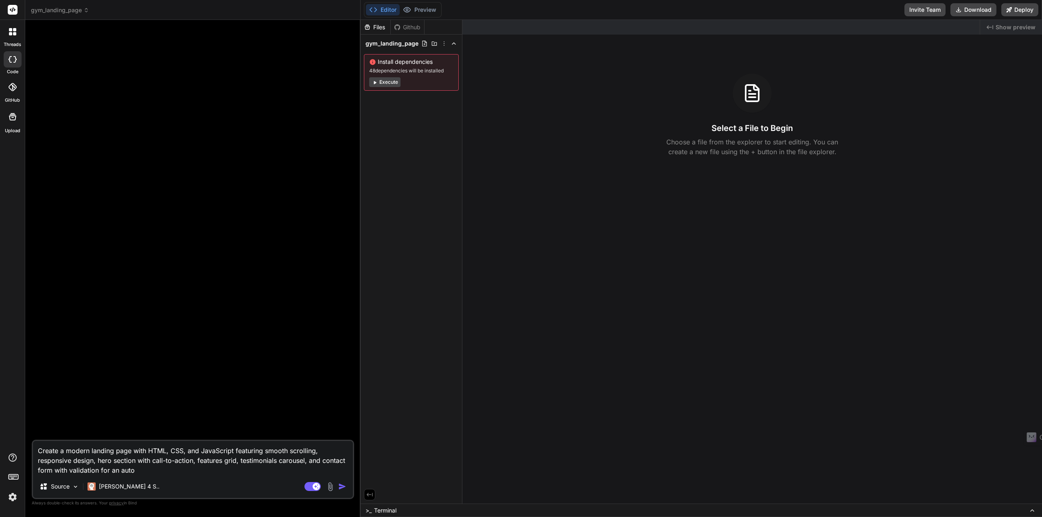
type textarea "x"
type textarea "Create a modern landing page with HTML, CSS, and JavaScript featuring smooth sc…"
type textarea "x"
type textarea "Create a modern landing page with HTML, CSS, and JavaScript featuring smooth sc…"
type textarea "x"
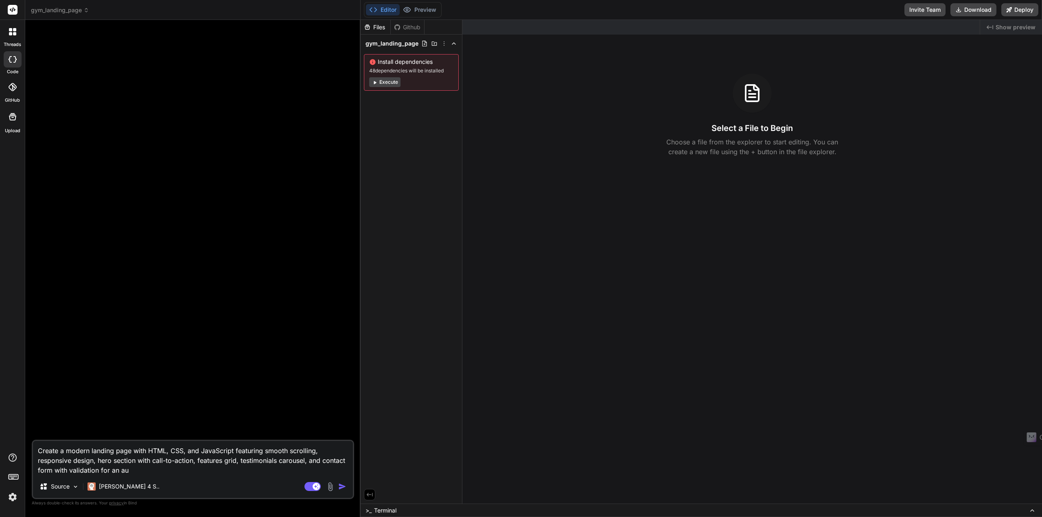
type textarea "Create a modern landing page with HTML, CSS, and JavaScript featuring smooth sc…"
type textarea "x"
type textarea "Create a modern landing page with HTML, CSS, and JavaScript featuring smooth sc…"
type textarea "x"
type textarea "Create a modern landing page with HTML, CSS, and JavaScript featuring smooth sc…"
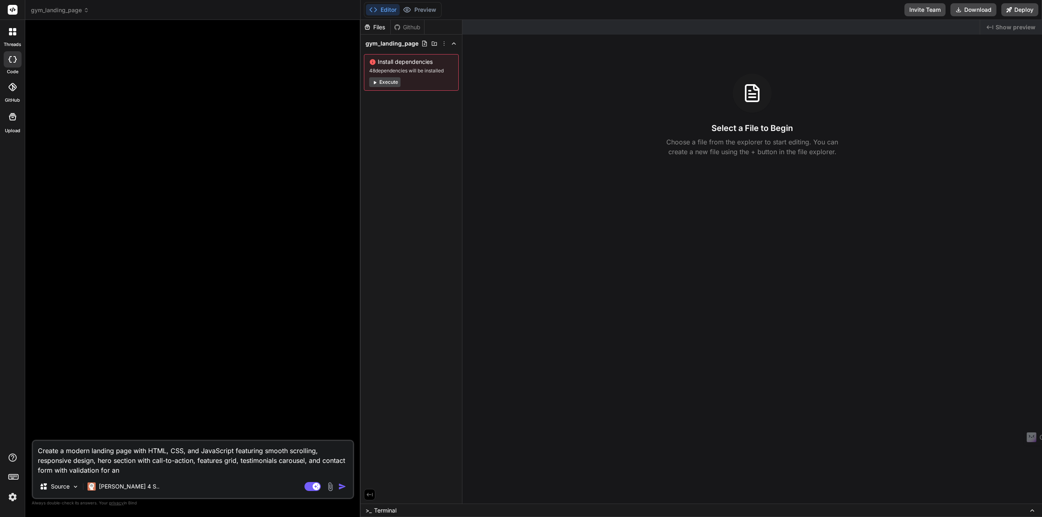
type textarea "x"
type textarea "Create a modern landing page with HTML, CSS, and JavaScript featuring smooth sc…"
type textarea "x"
type textarea "Create a modern landing page with HTML, CSS, and JavaScript featuring smooth sc…"
type textarea "x"
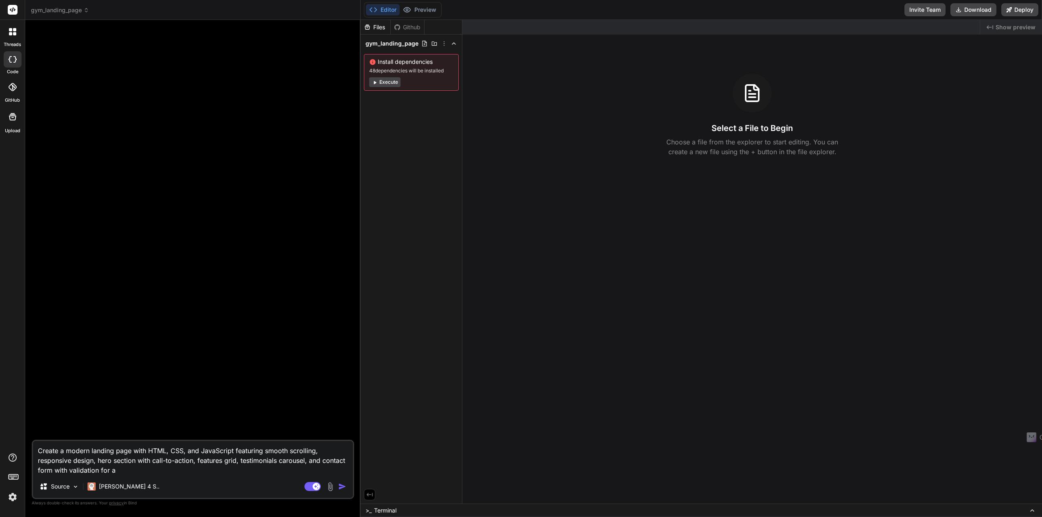
type textarea "Create a modern landing page with HTML, CSS, and JavaScript featuring smooth sc…"
type textarea "x"
type textarea "Create a modern landing page with HTML, CSS, and JavaScript featuring smooth sc…"
type textarea "x"
type textarea "Create a modern landing page with HTML, CSS, and JavaScript featuring smooth sc…"
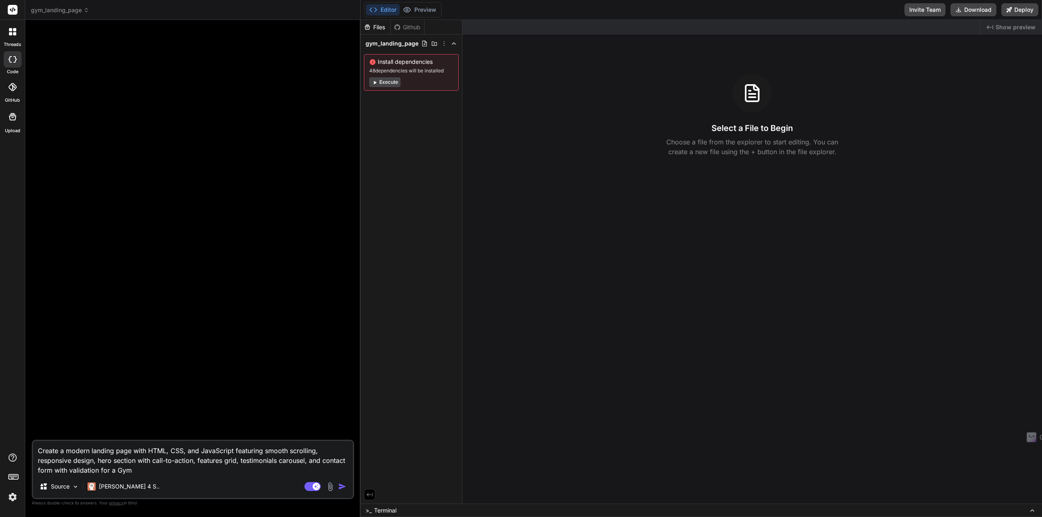
type textarea "x"
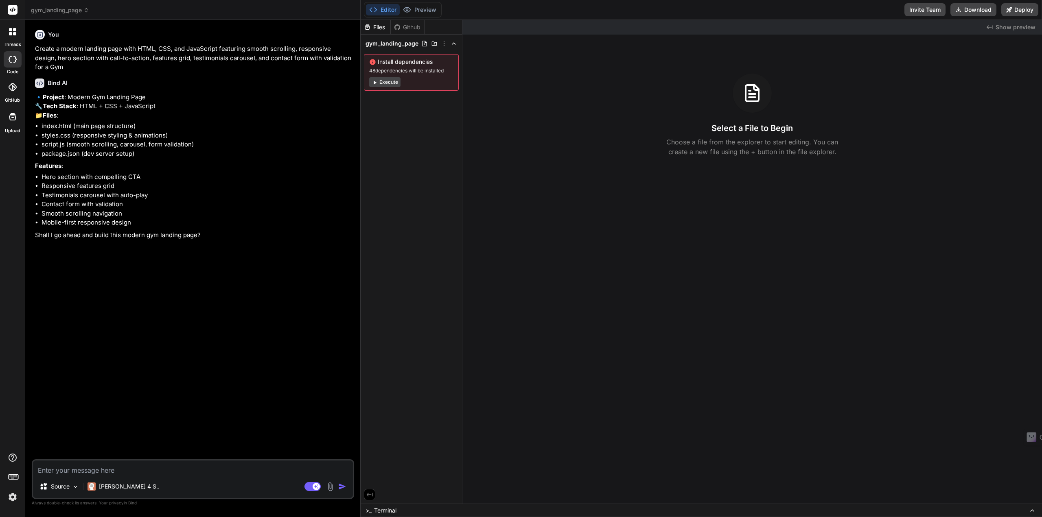
click at [148, 475] on textarea at bounding box center [193, 468] width 320 height 15
type textarea "x"
type textarea "Y"
type textarea "x"
type textarea "Ye"
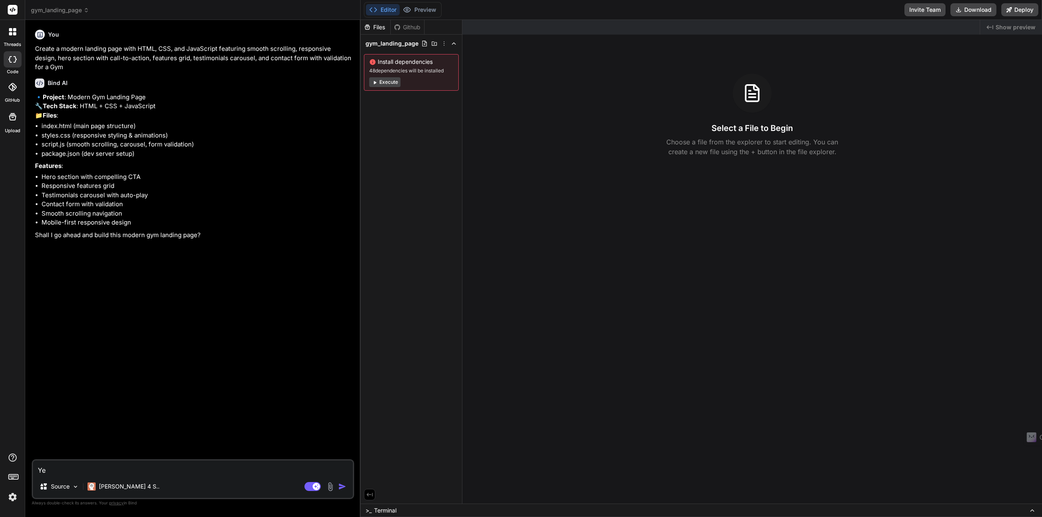
type textarea "x"
type textarea "Yes"
type textarea "x"
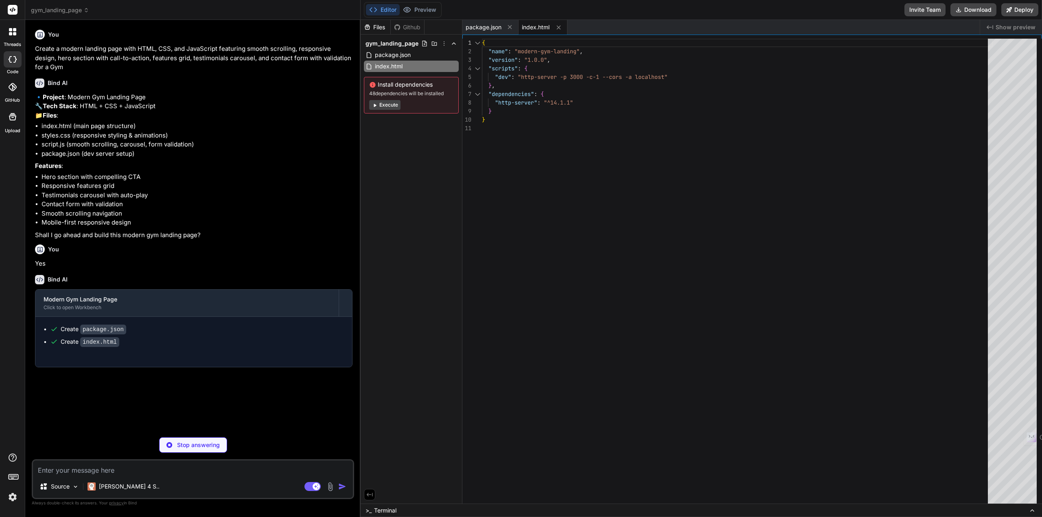
type textarea "x"
type textarea "} }"
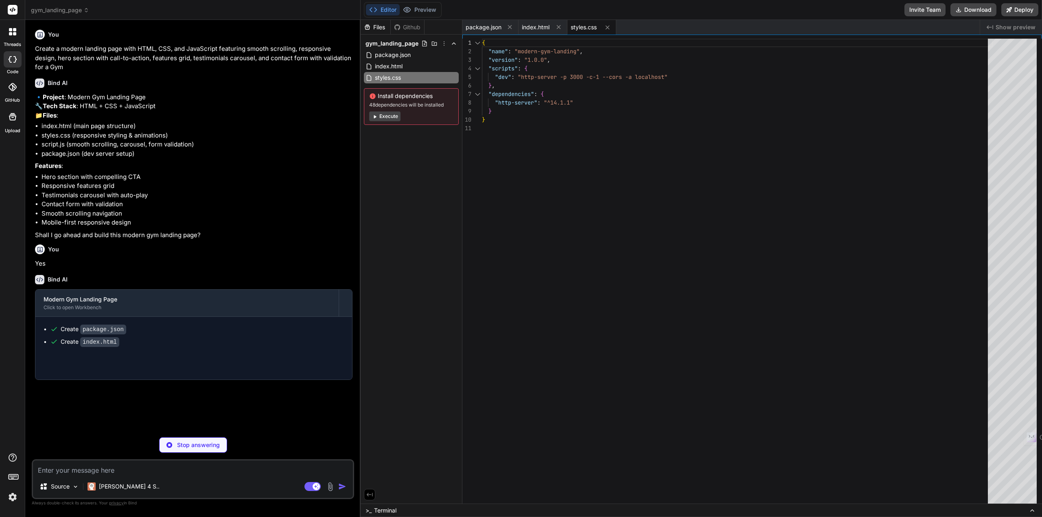
type textarea "x"
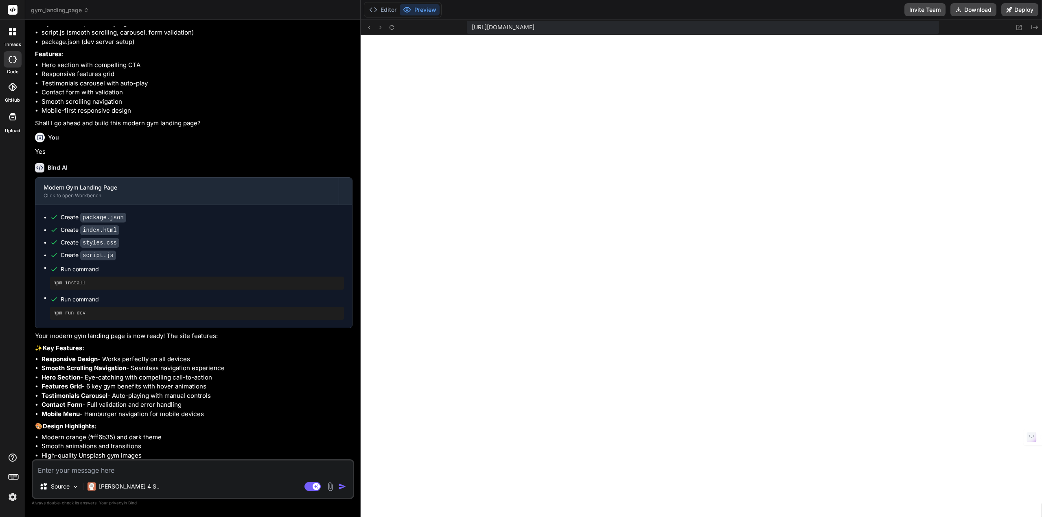
scroll to position [173, 0]
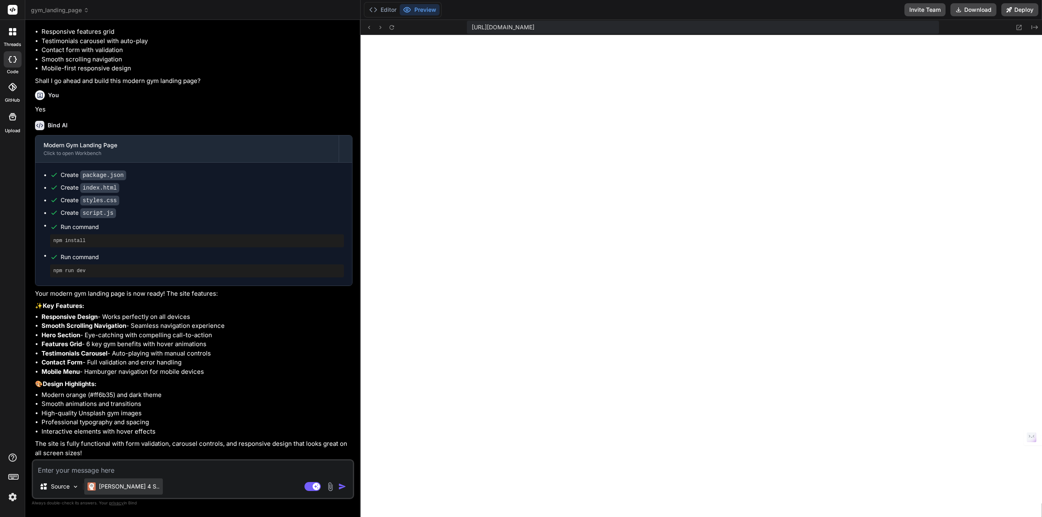
click at [121, 493] on div "[PERSON_NAME] 4 S.." at bounding box center [123, 487] width 79 height 16
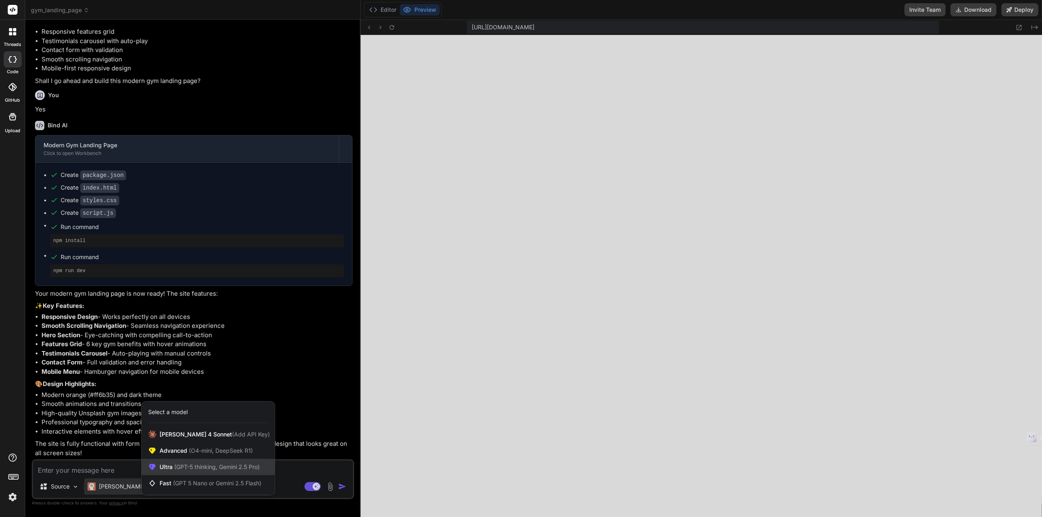
click at [200, 472] on div "Ultra (GPT-5 thinking, Gemini 2.5 Pro)" at bounding box center [208, 467] width 133 height 16
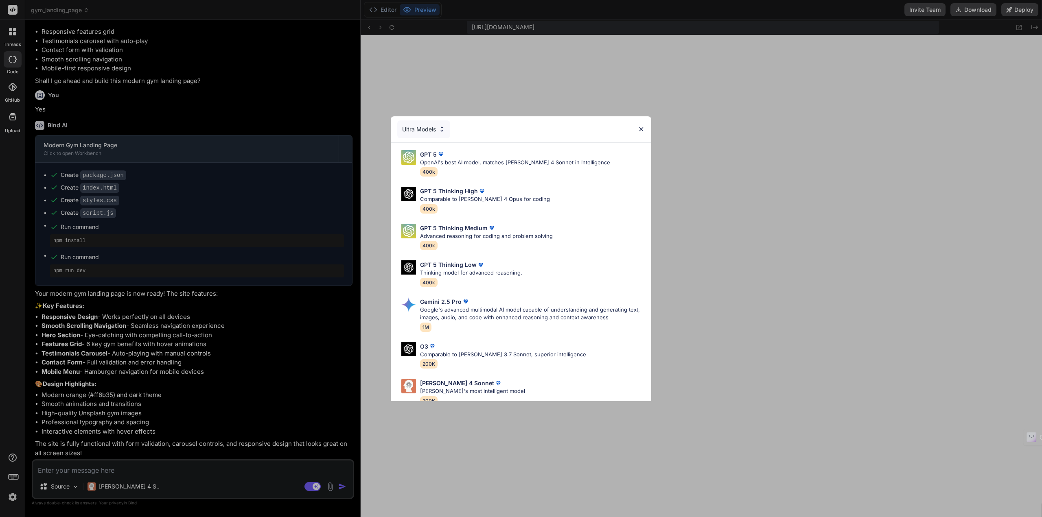
click at [638, 133] on div "Ultra Models" at bounding box center [521, 129] width 261 height 26
click at [642, 129] on img at bounding box center [641, 129] width 7 height 7
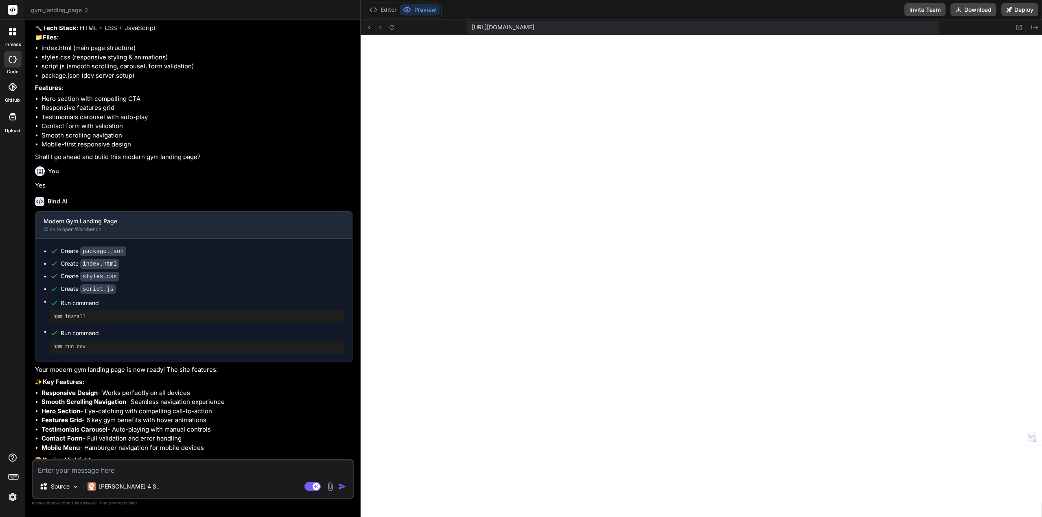
scroll to position [0, 0]
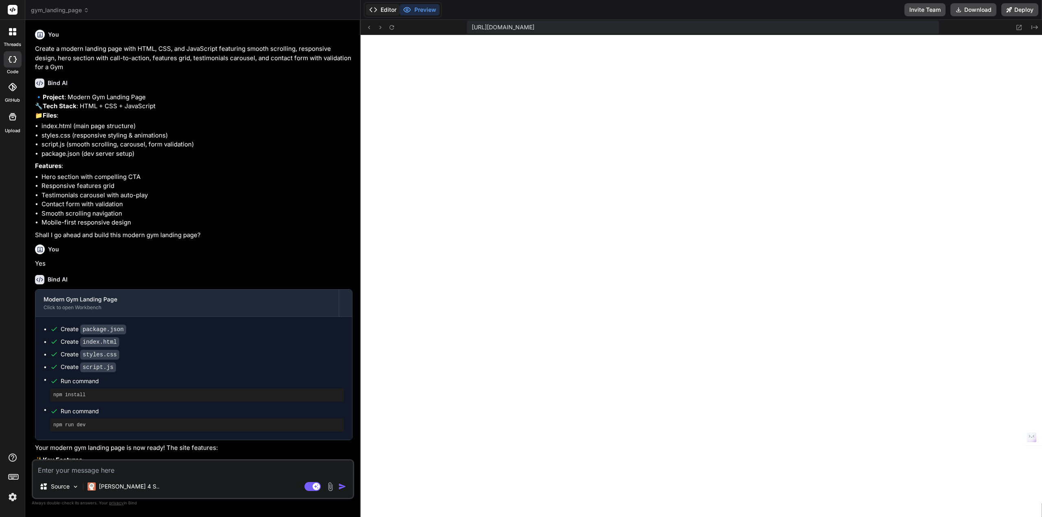
click at [390, 8] on button "Editor" at bounding box center [383, 9] width 34 height 11
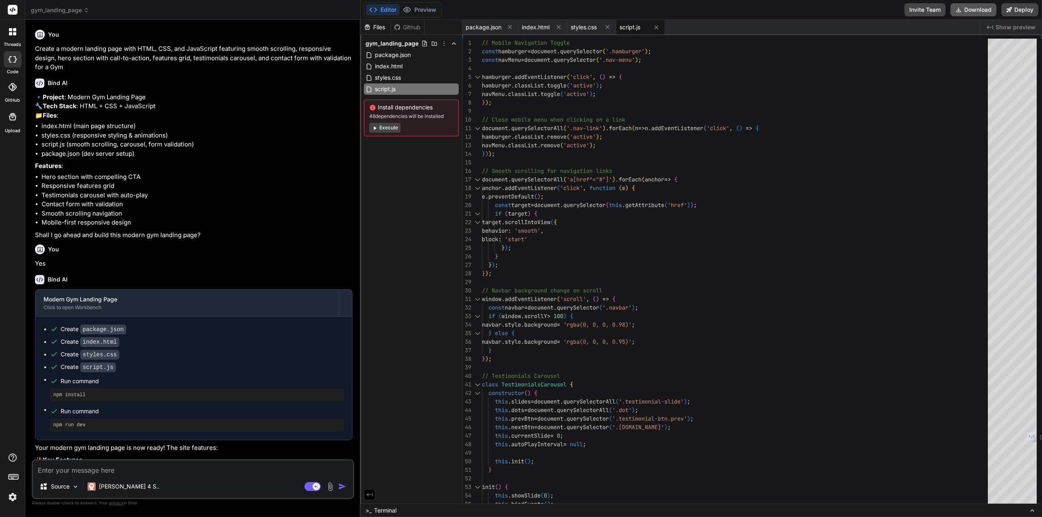
click at [976, 8] on button "Download" at bounding box center [973, 9] width 46 height 13
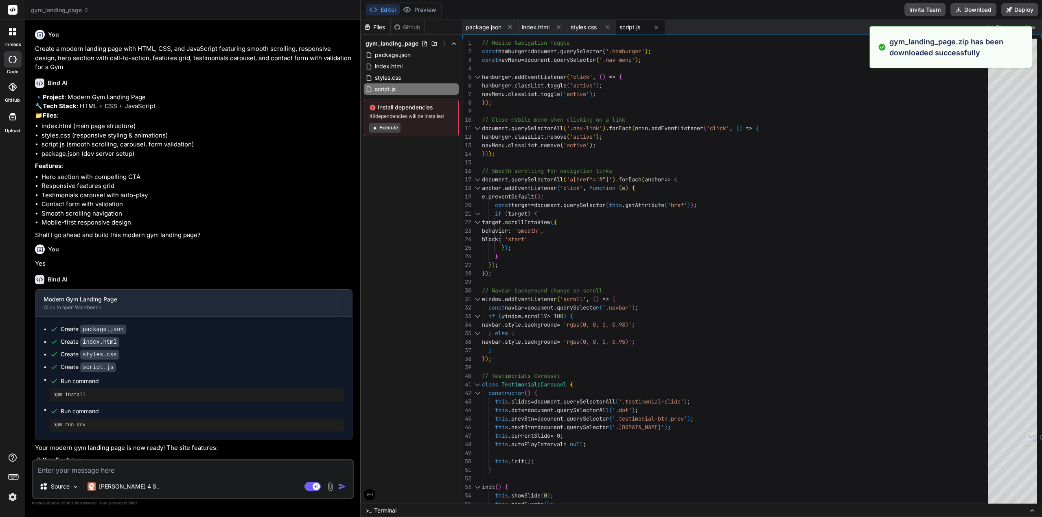
type textarea "x"
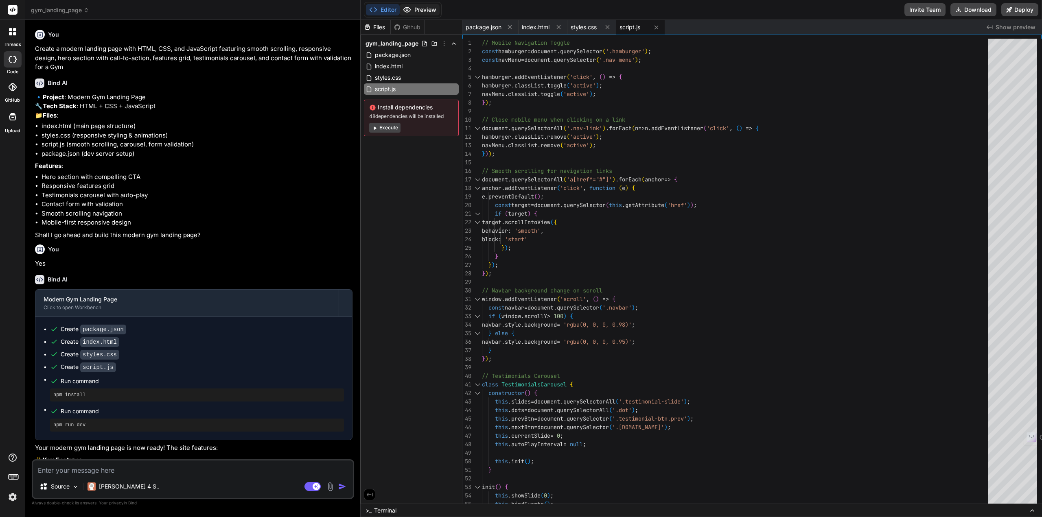
click at [429, 10] on button "Preview" at bounding box center [420, 9] width 40 height 11
